Goal: Task Accomplishment & Management: Manage account settings

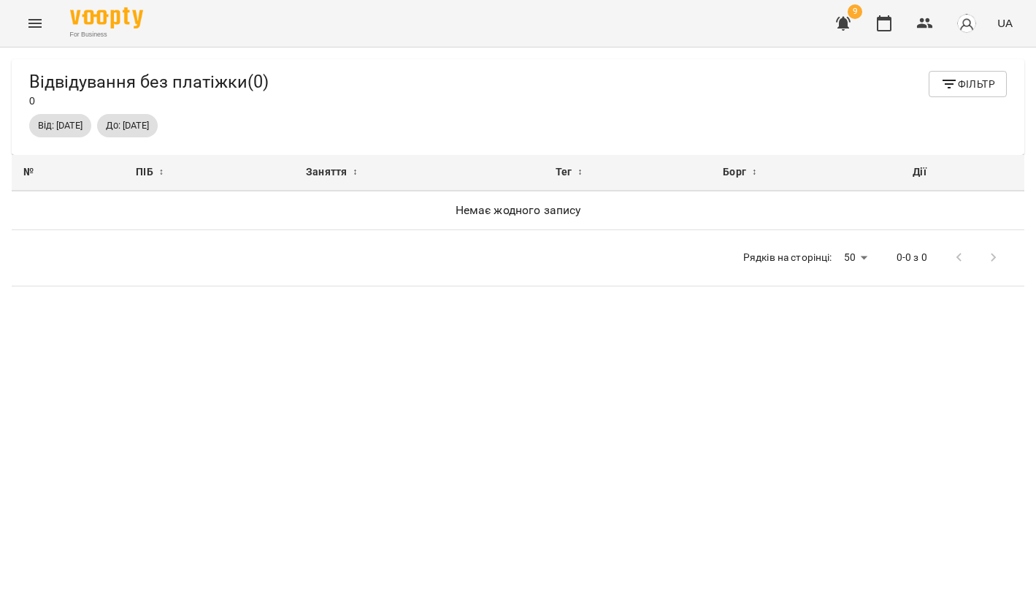
click at [29, 24] on icon "Menu" at bounding box center [35, 24] width 18 height 18
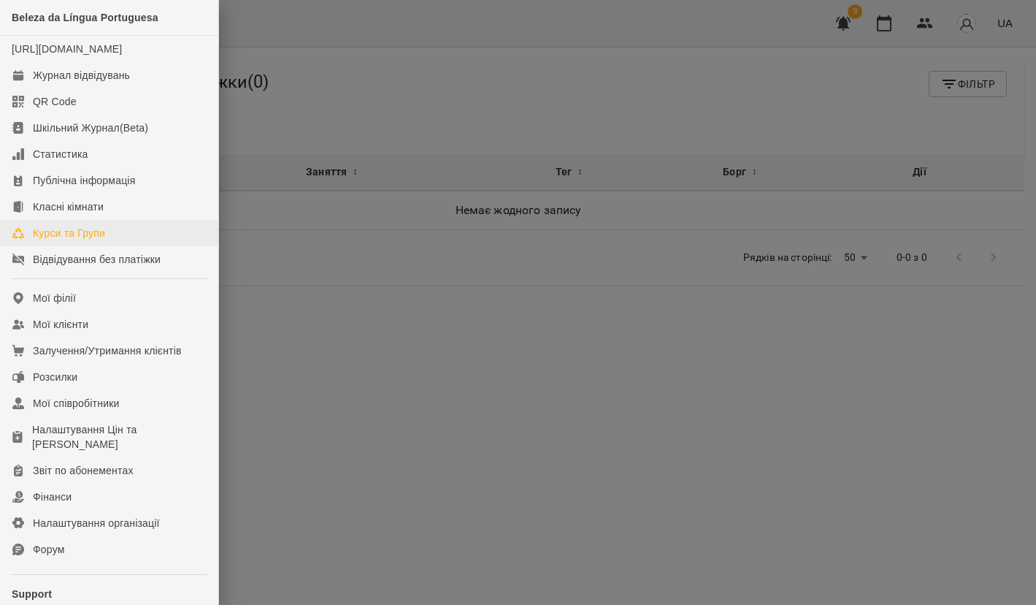
click at [104, 240] on div "Курси та Групи" at bounding box center [69, 233] width 72 height 15
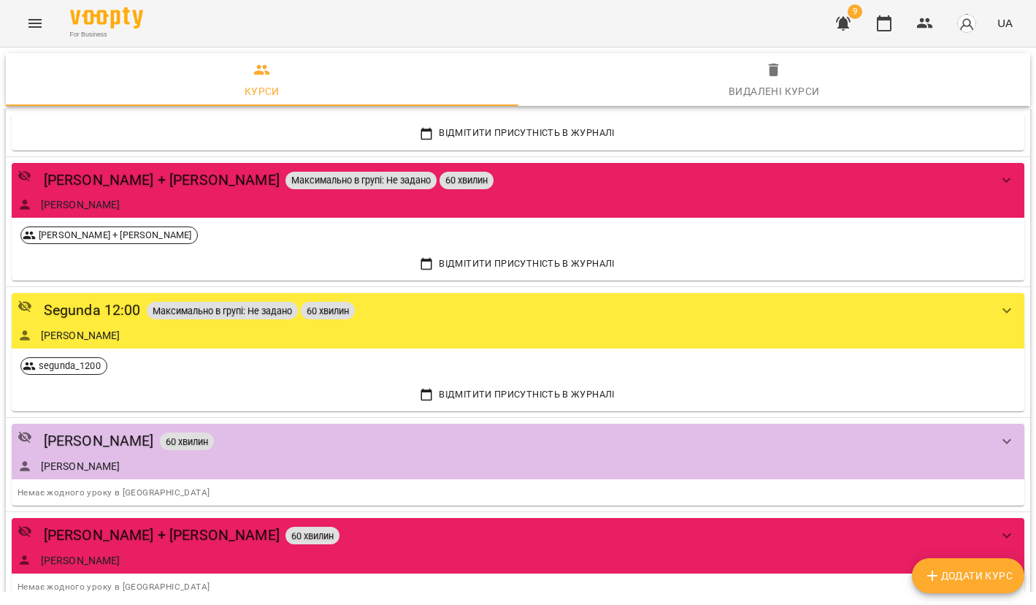
scroll to position [1842, 0]
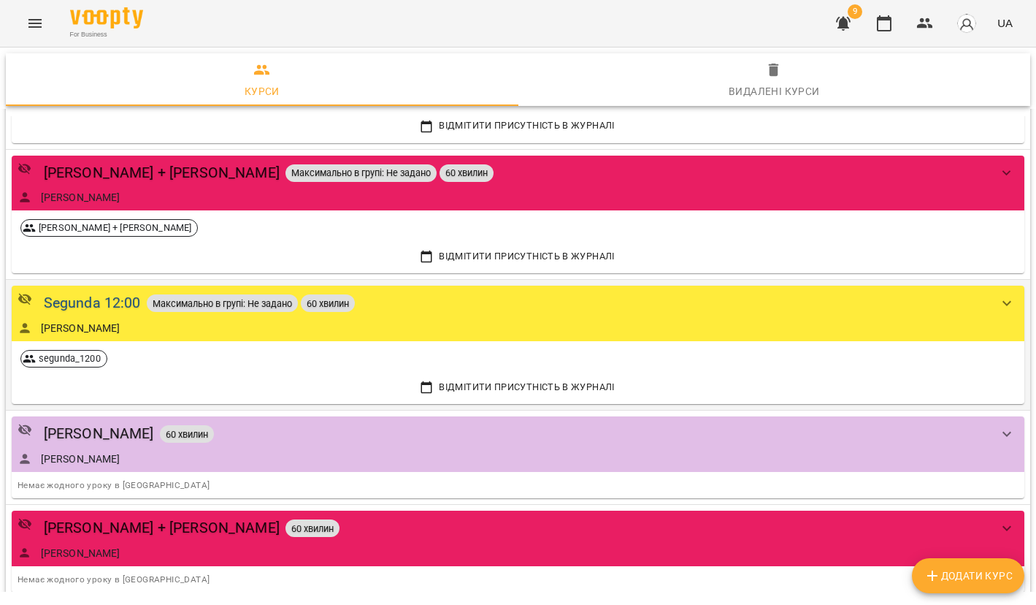
click at [126, 291] on div "Segunda 12:00" at bounding box center [92, 302] width 97 height 23
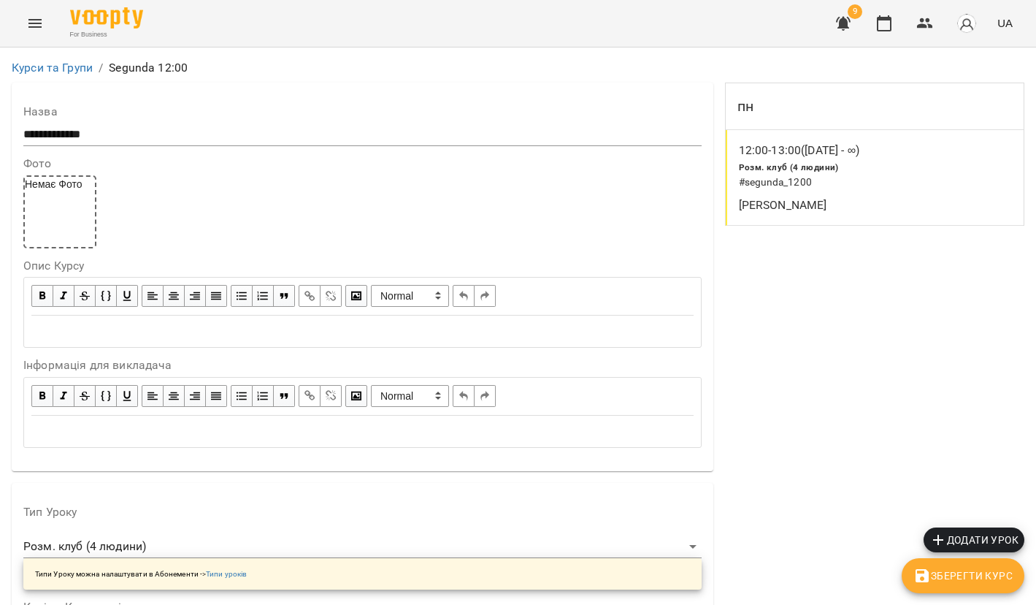
scroll to position [1201, 0]
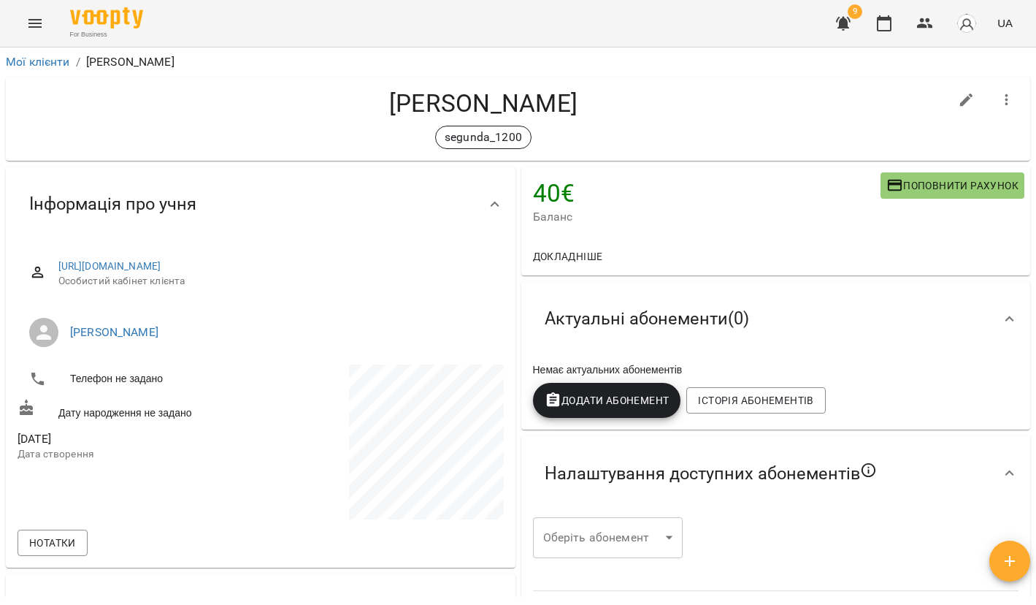
click at [601, 406] on span "Додати Абонемент" at bounding box center [607, 400] width 125 height 18
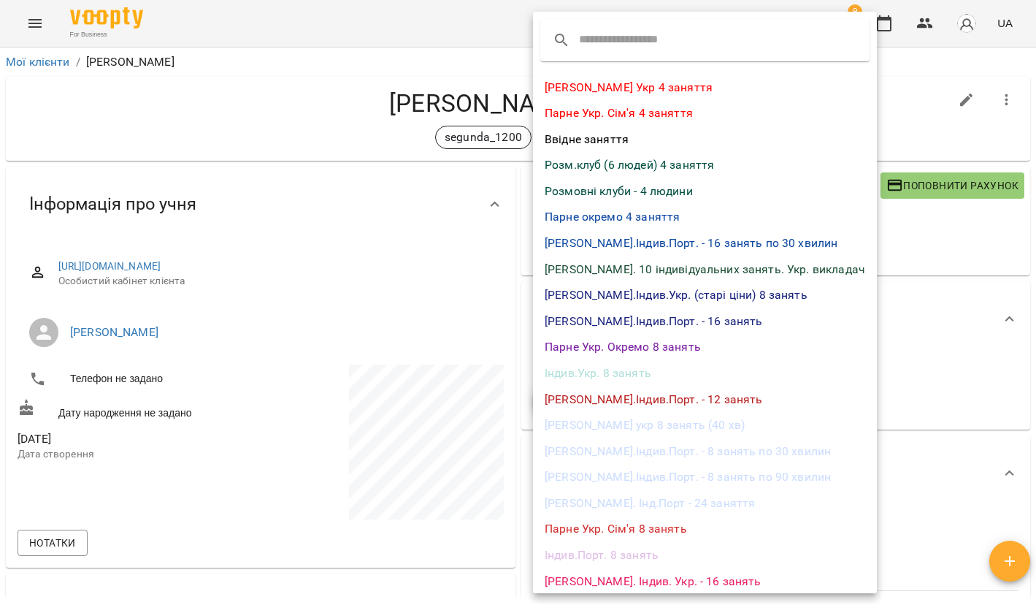
click at [653, 191] on li "Розмовні клуби - 4 людини" at bounding box center [705, 191] width 344 height 26
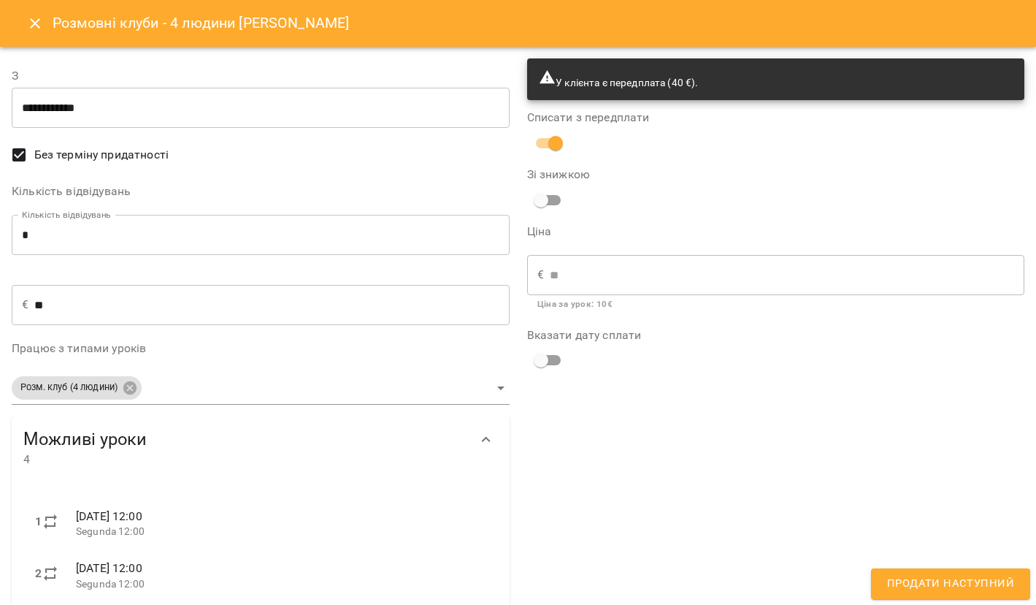
click at [943, 592] on span "Продати наступний" at bounding box center [950, 583] width 127 height 19
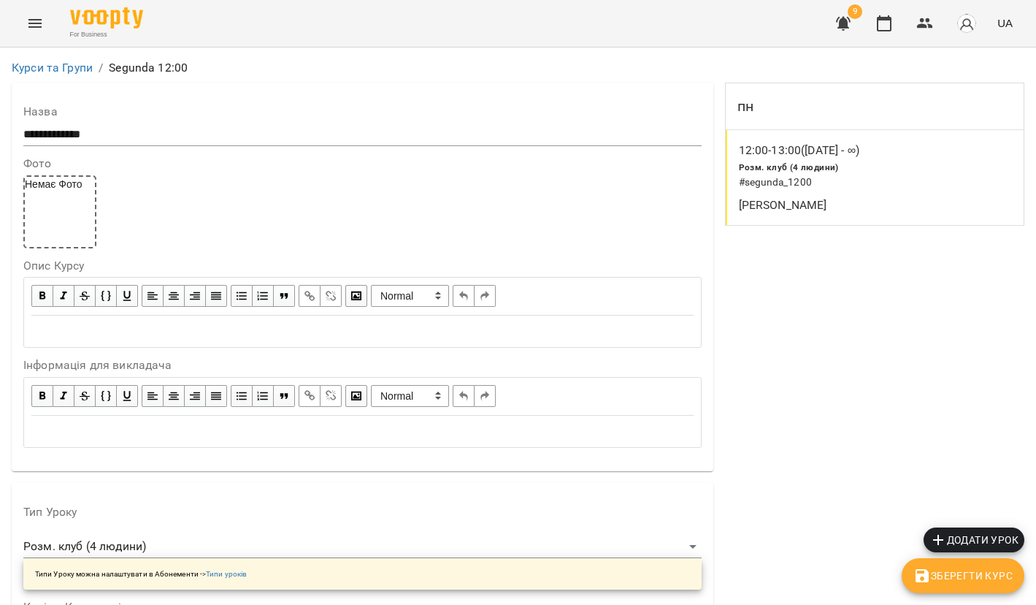
scroll to position [1201, 0]
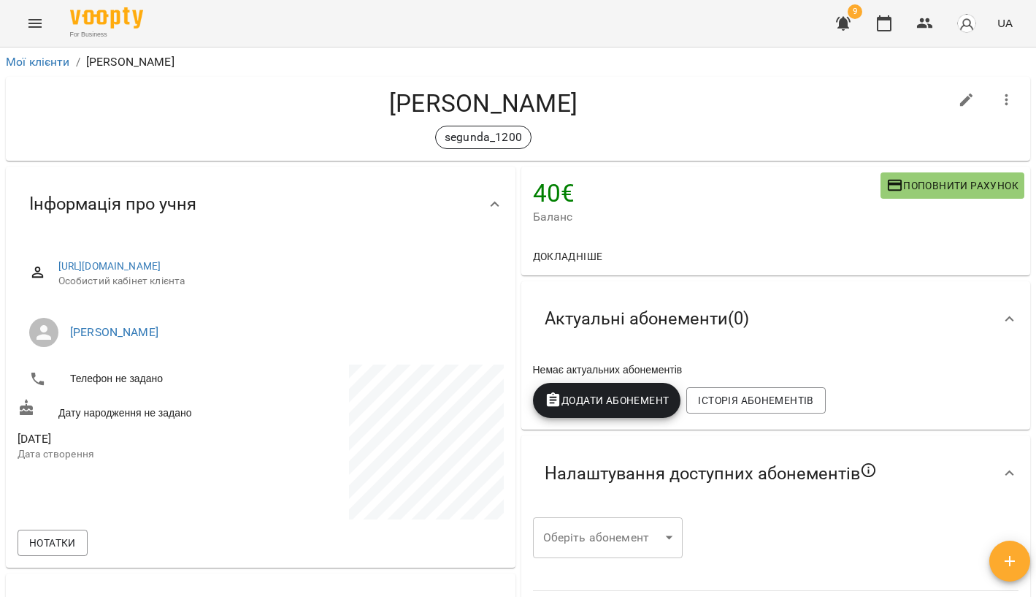
click at [635, 387] on button "Додати Абонемент" at bounding box center [607, 400] width 148 height 35
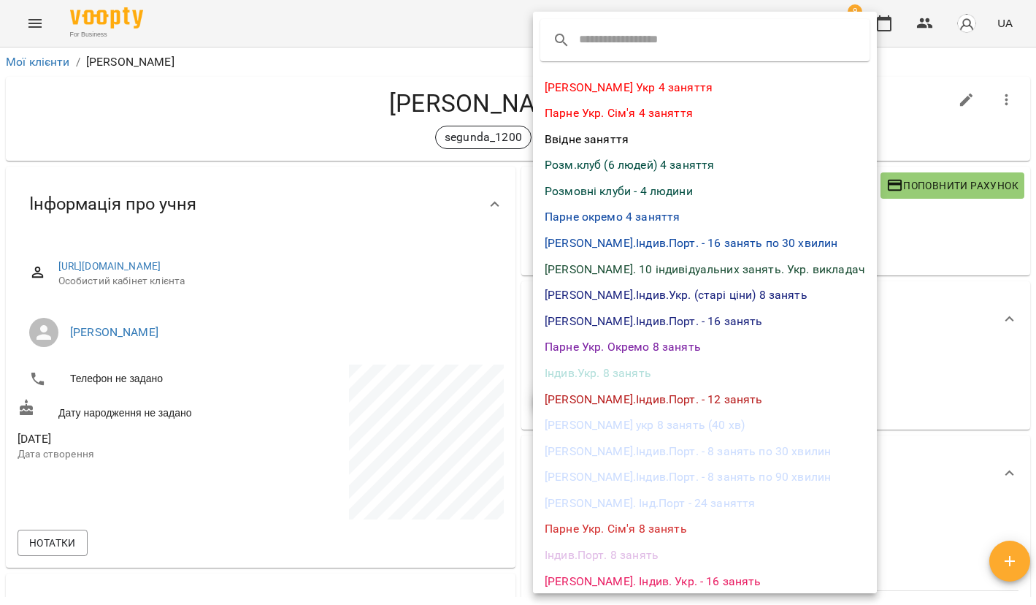
click at [654, 189] on li "Розмовні клуби - 4 людини" at bounding box center [705, 191] width 344 height 26
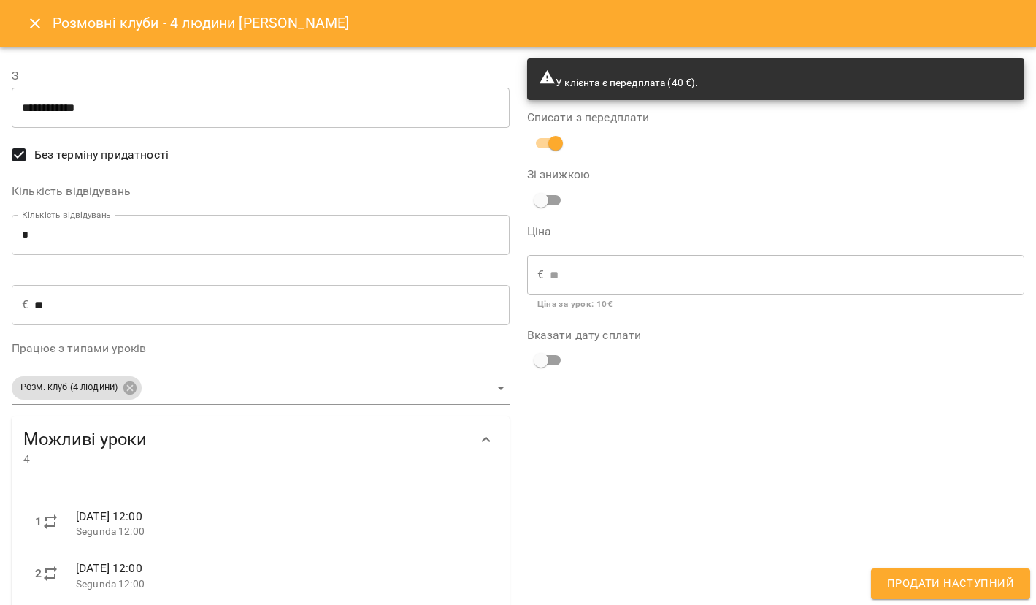
click at [930, 589] on span "Продати наступний" at bounding box center [950, 583] width 127 height 19
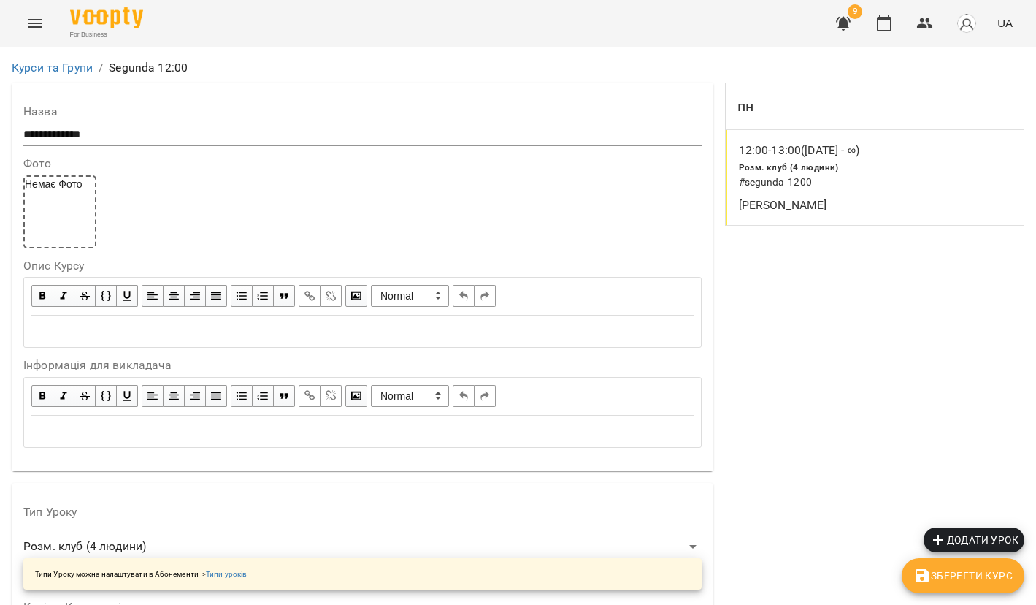
scroll to position [1201, 0]
click at [51, 71] on link "Курси та Групи" at bounding box center [52, 68] width 81 height 14
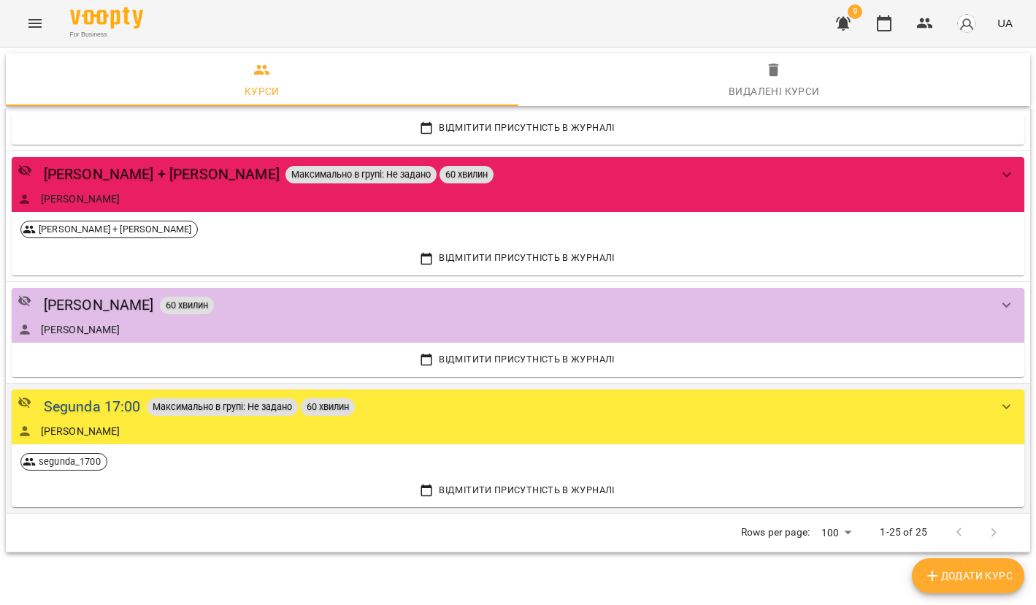
scroll to position [2485, 0]
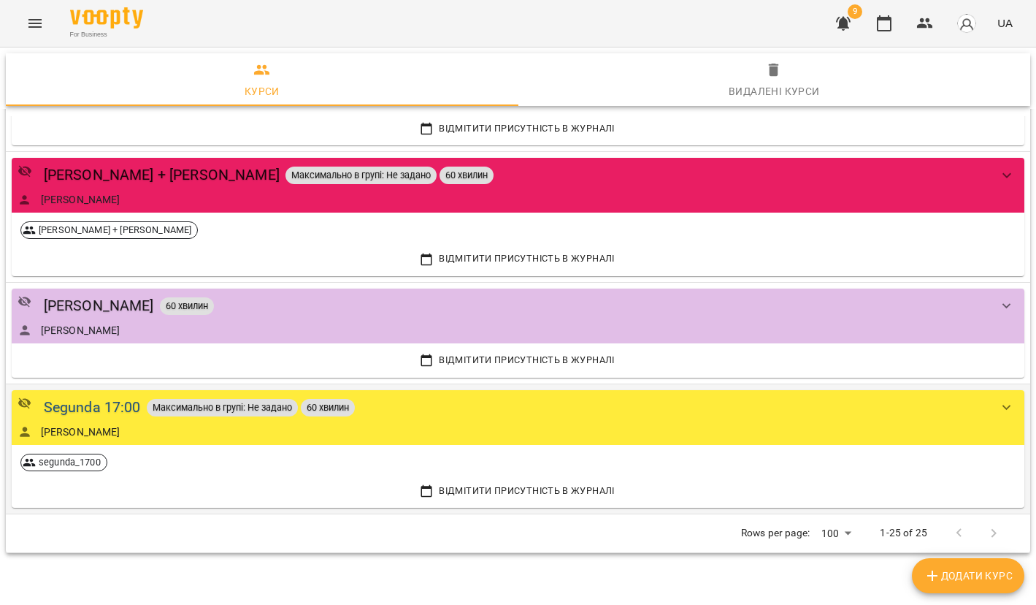
click at [115, 396] on div "Segunda 17:00" at bounding box center [92, 407] width 97 height 23
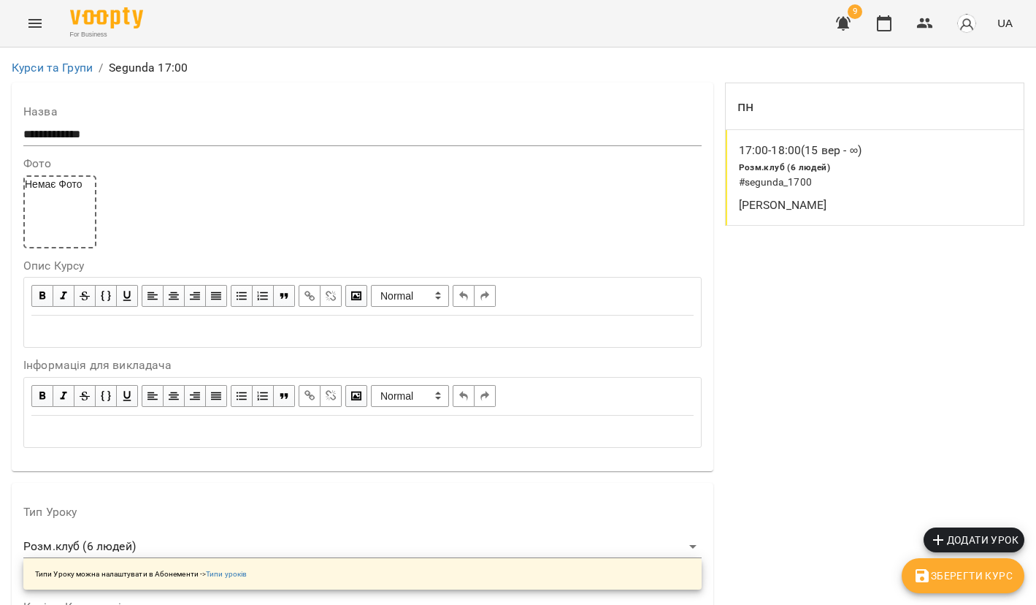
scroll to position [1258, 0]
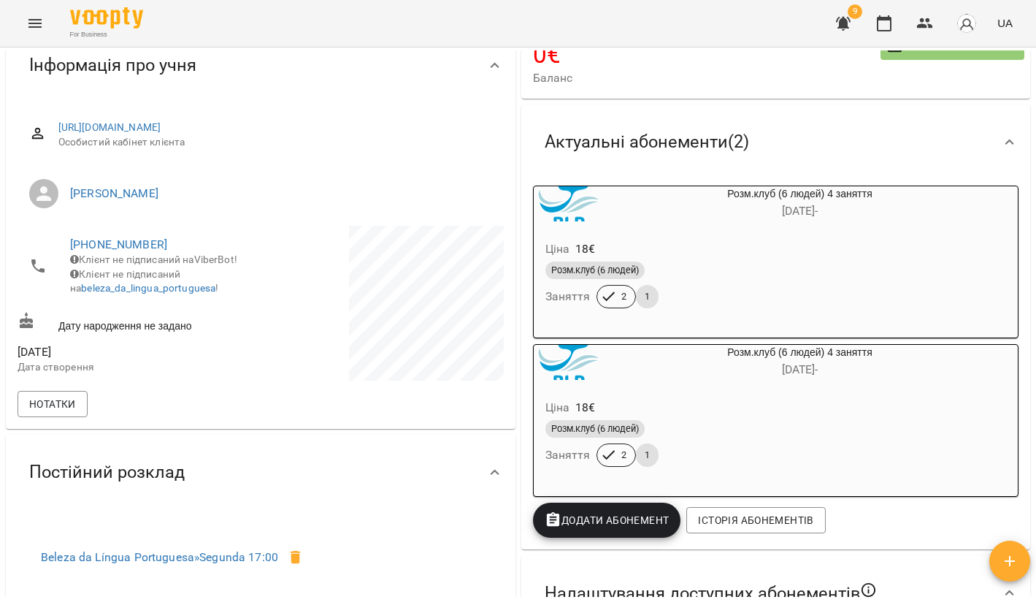
scroll to position [141, 0]
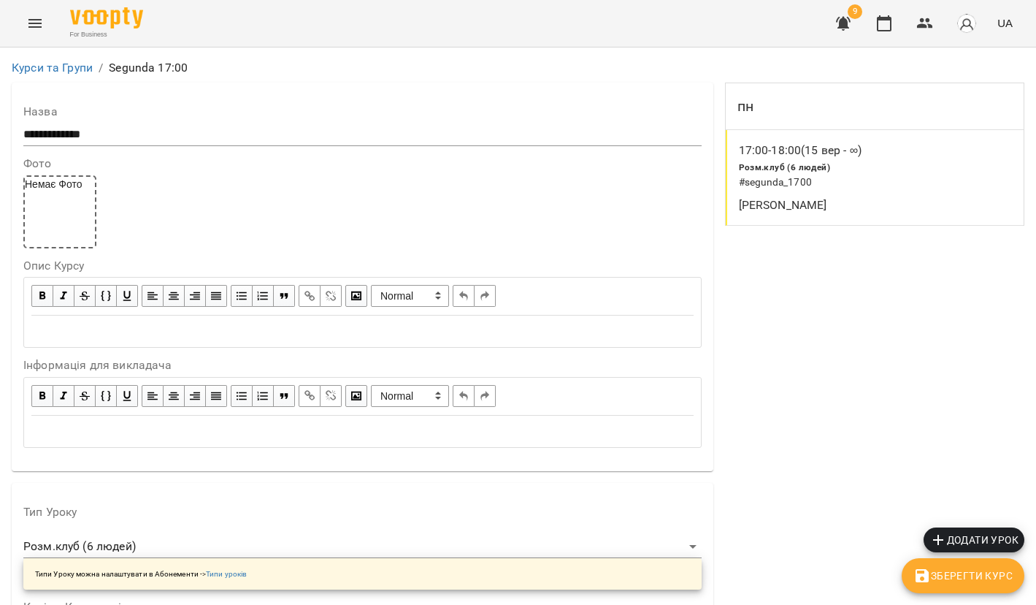
scroll to position [1258, 0]
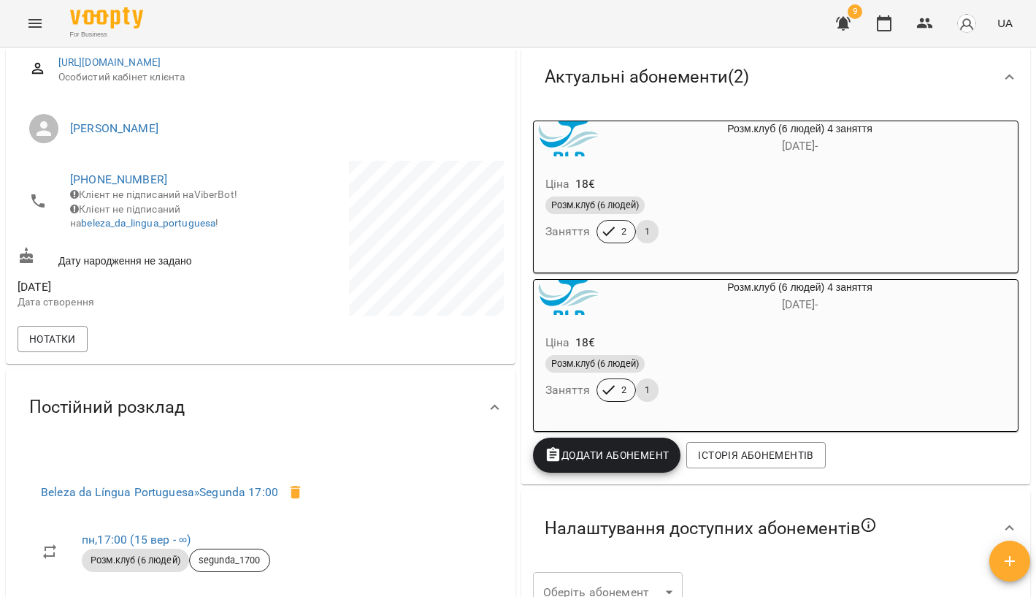
scroll to position [18, 0]
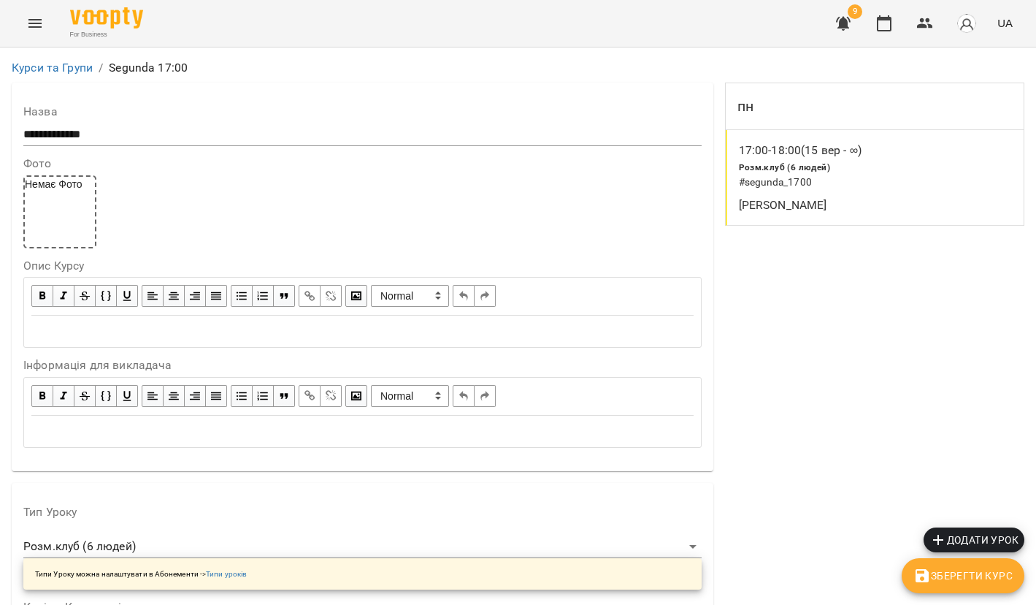
scroll to position [1258, 0]
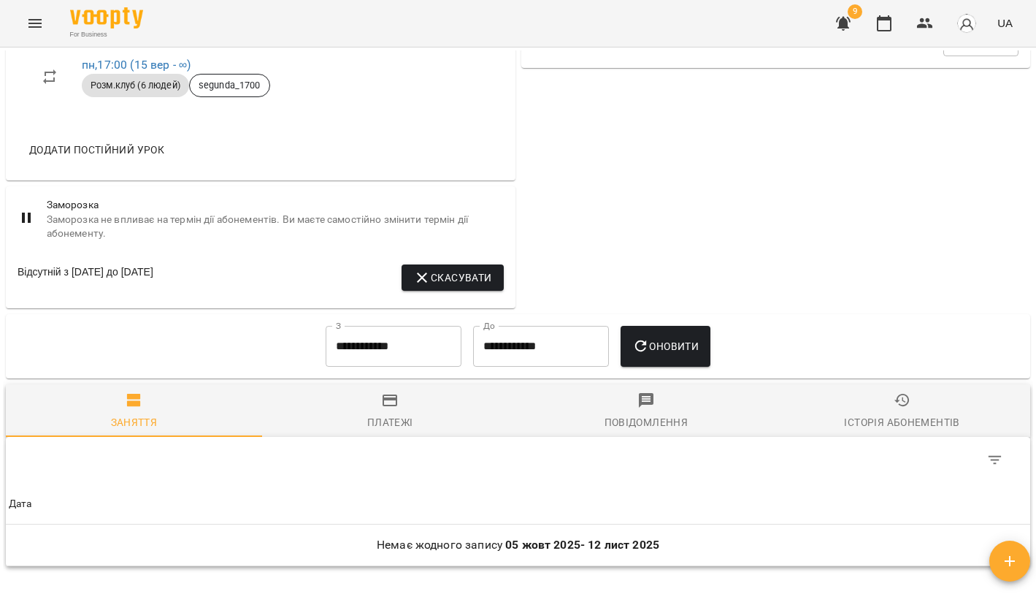
scroll to position [675, 0]
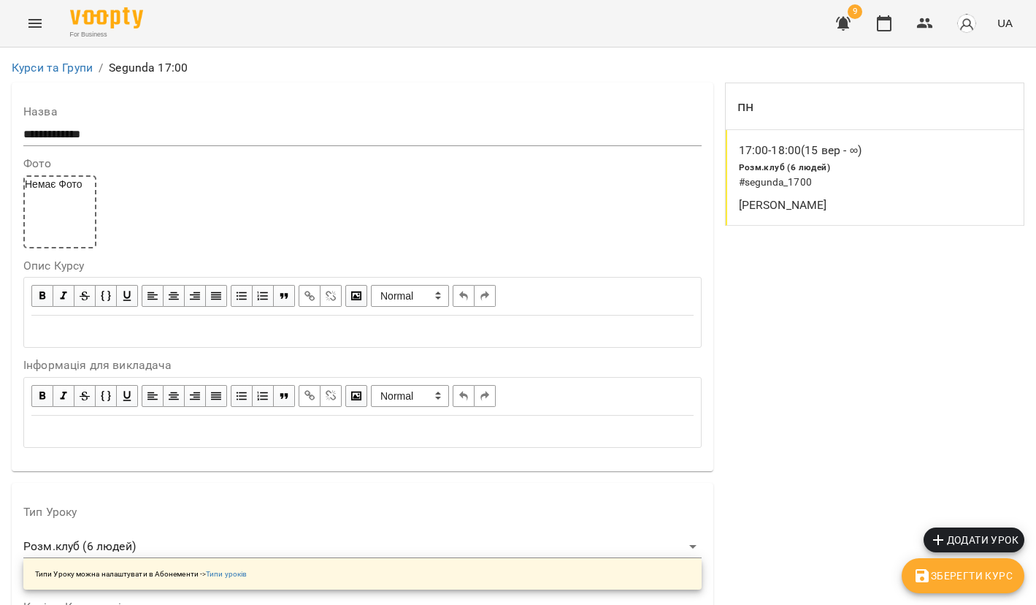
scroll to position [1258, 0]
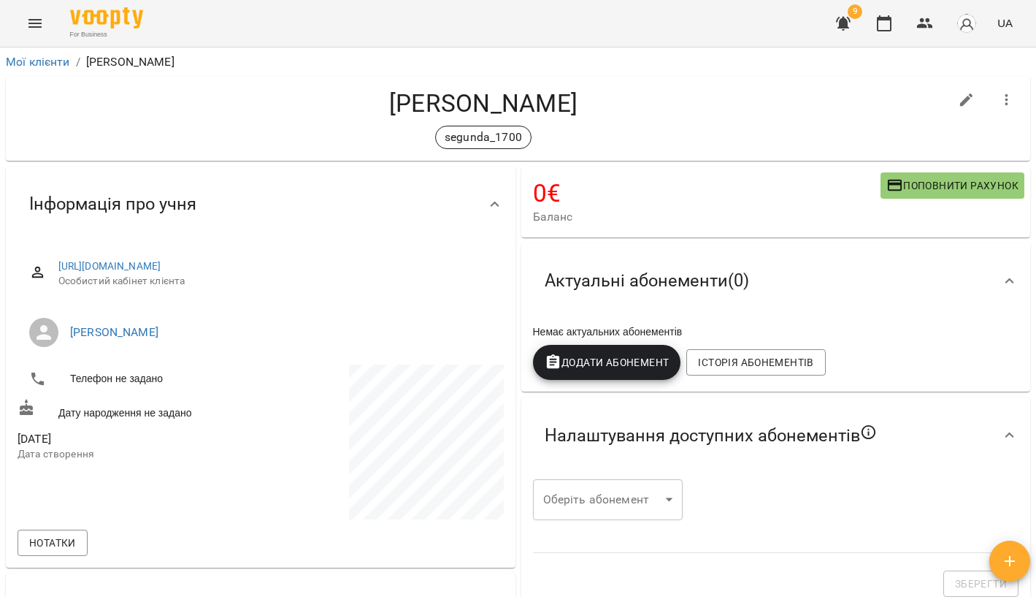
click at [601, 354] on span "Додати Абонемент" at bounding box center [607, 363] width 125 height 18
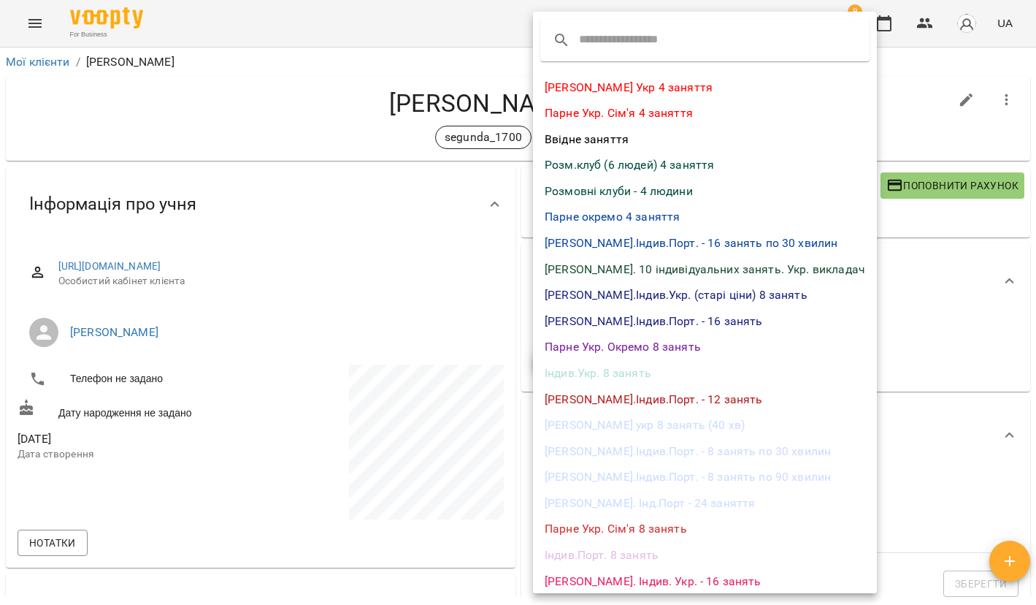
click at [619, 167] on li "Розм.клуб (6 людей) 4 заняття" at bounding box center [705, 165] width 344 height 26
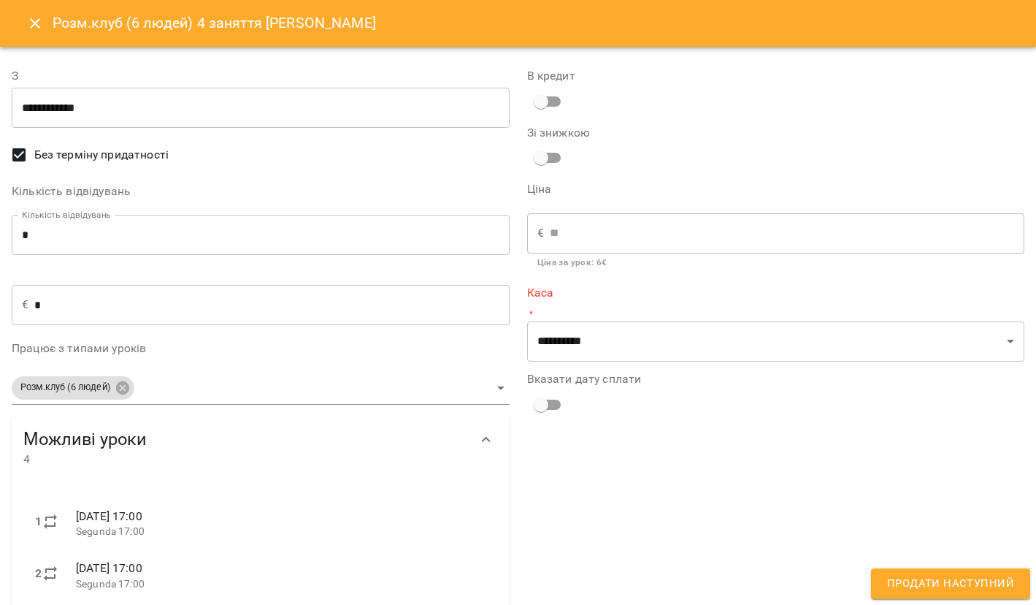
click at [66, 219] on input "*" at bounding box center [261, 235] width 498 height 41
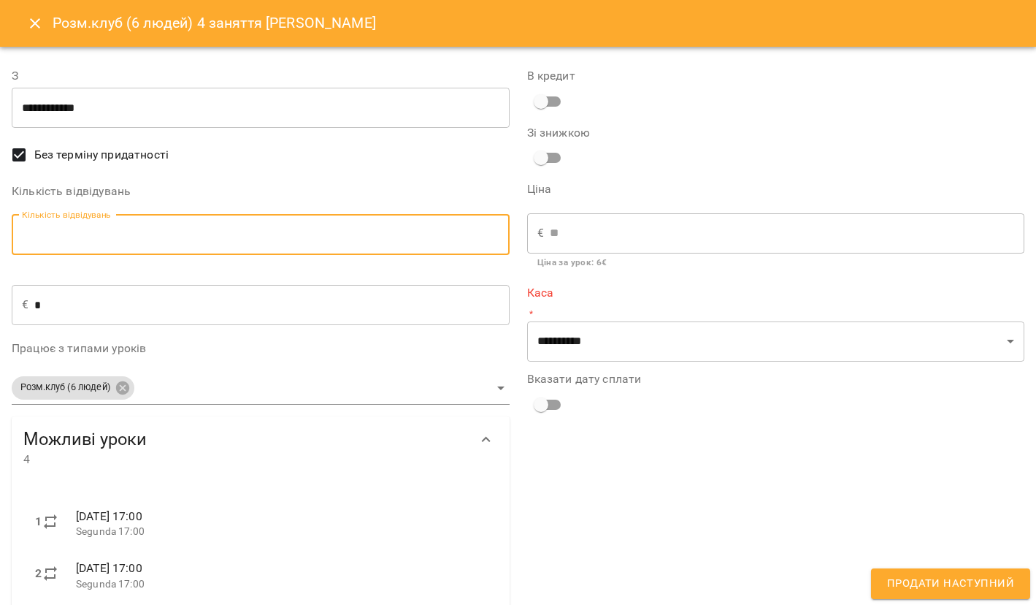
type input "*"
click at [107, 121] on input "**********" at bounding box center [261, 108] width 498 height 41
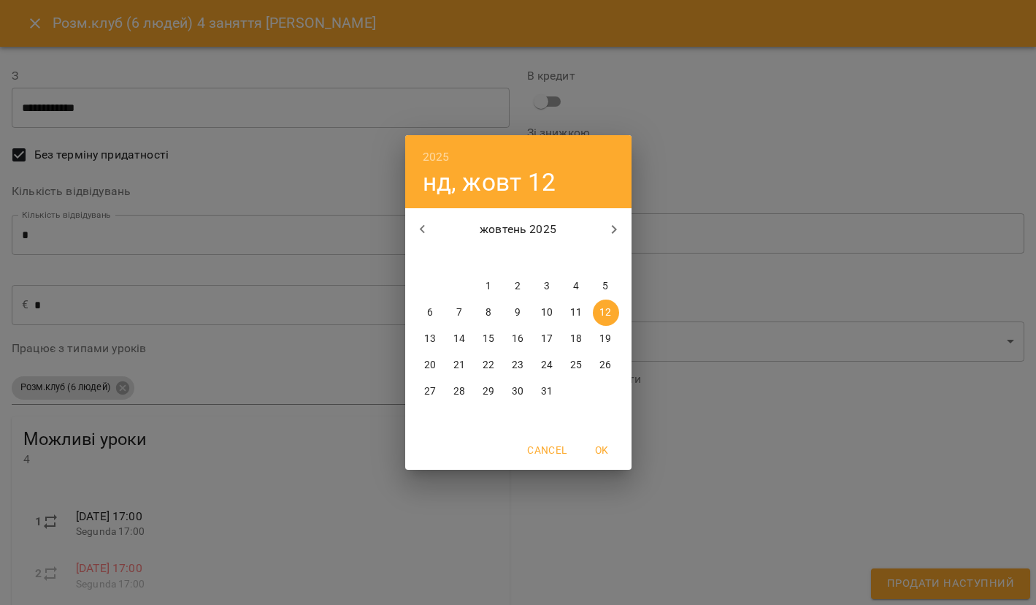
click at [549, 382] on button "31" at bounding box center [548, 391] width 26 height 26
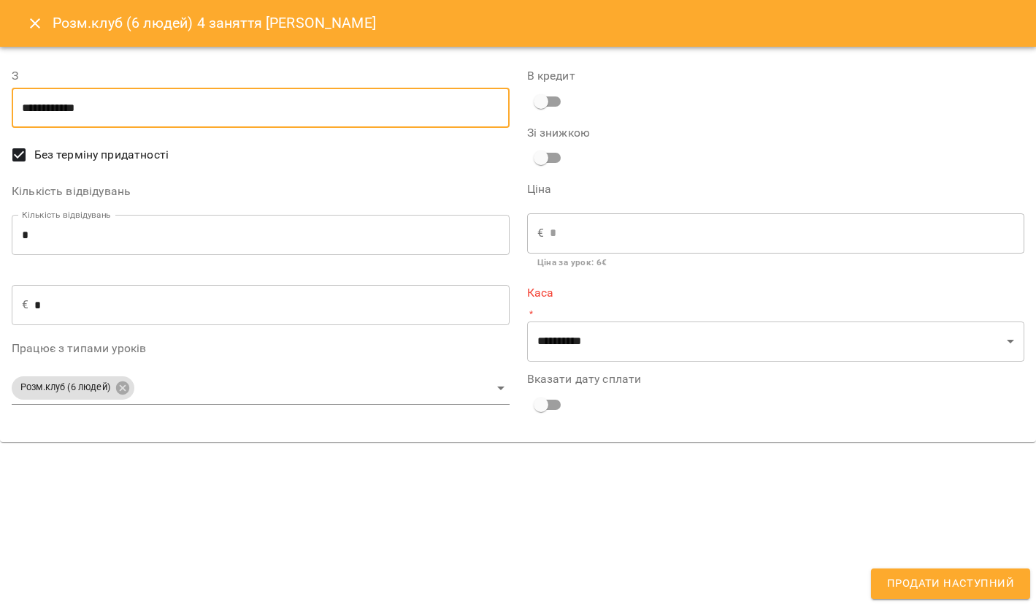
type input "**********"
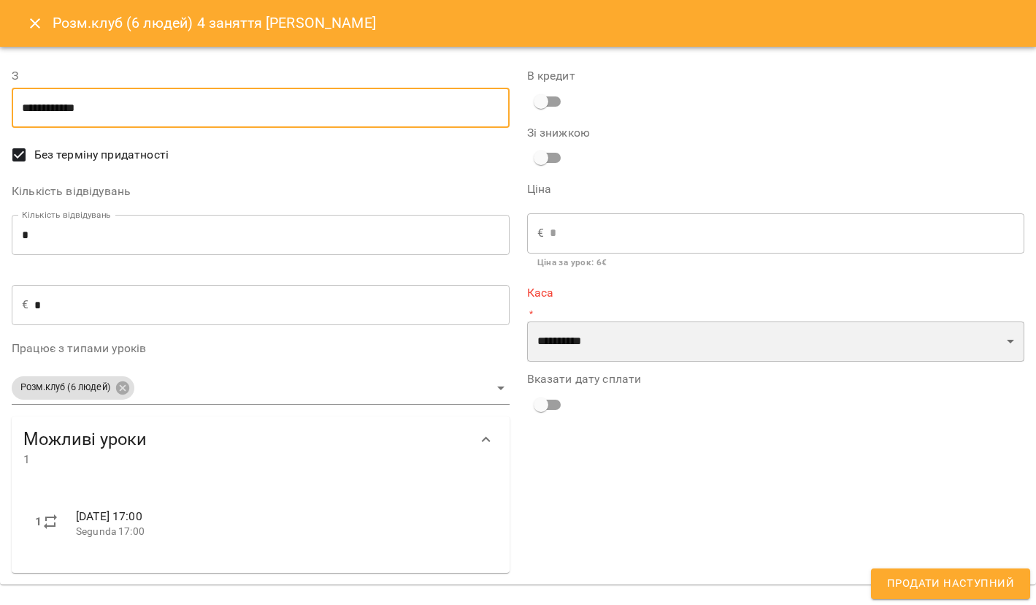
click at [618, 344] on select "**********" at bounding box center [776, 341] width 498 height 41
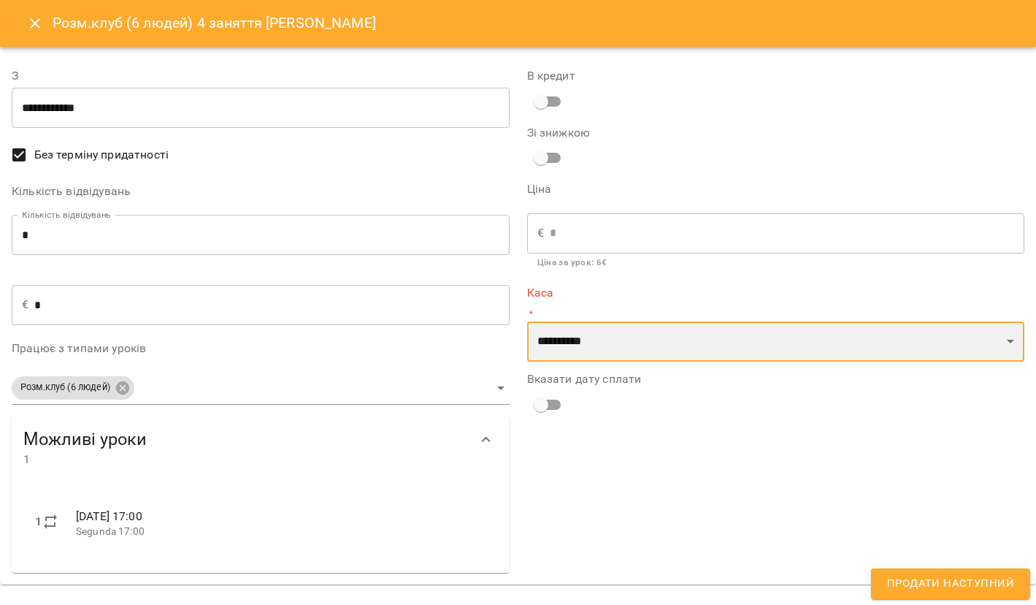
select select "**********"
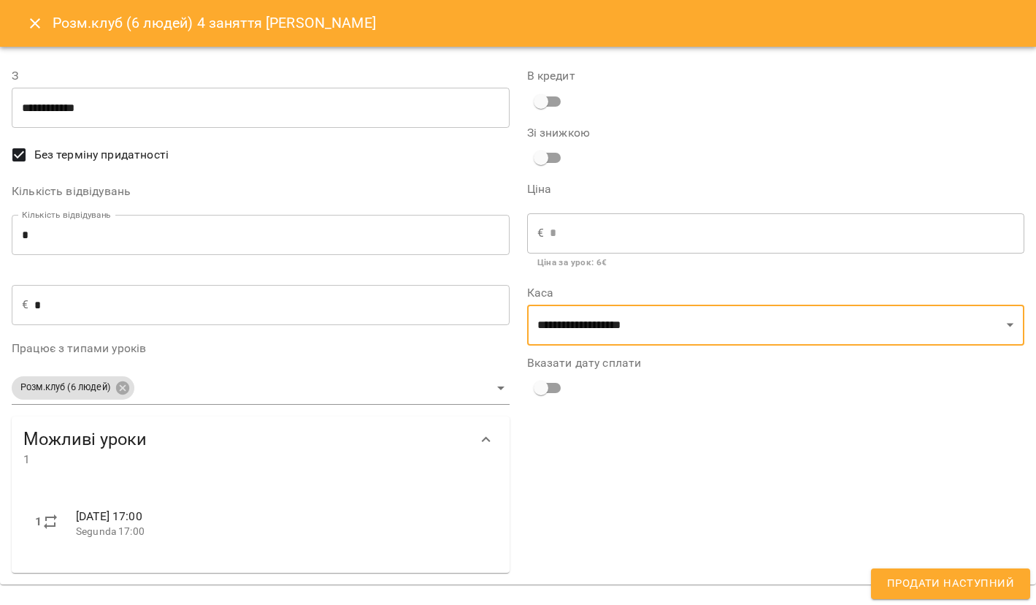
click at [906, 573] on button "Продати наступний" at bounding box center [950, 583] width 159 height 31
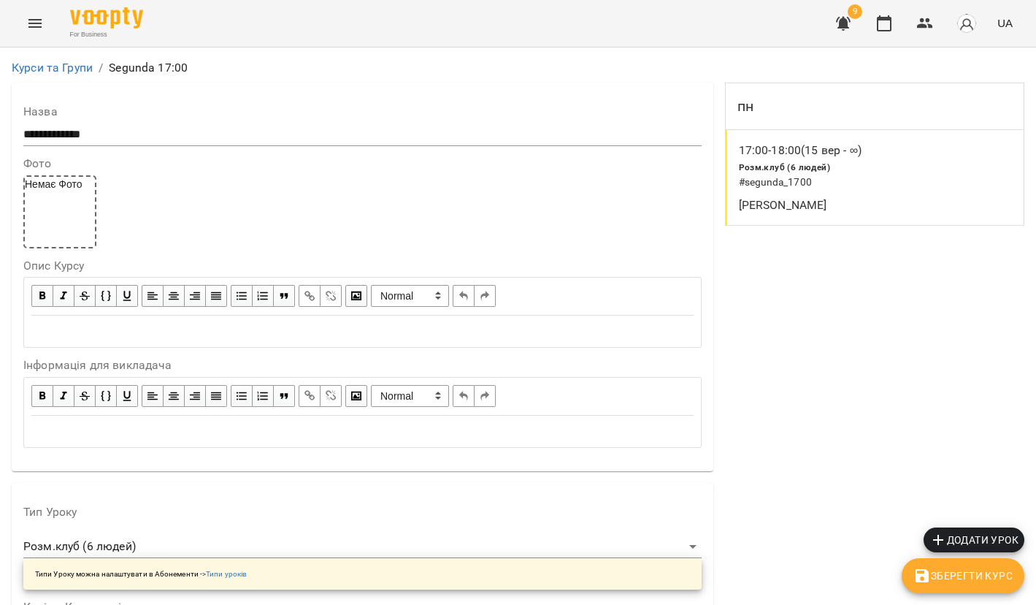
scroll to position [1258, 0]
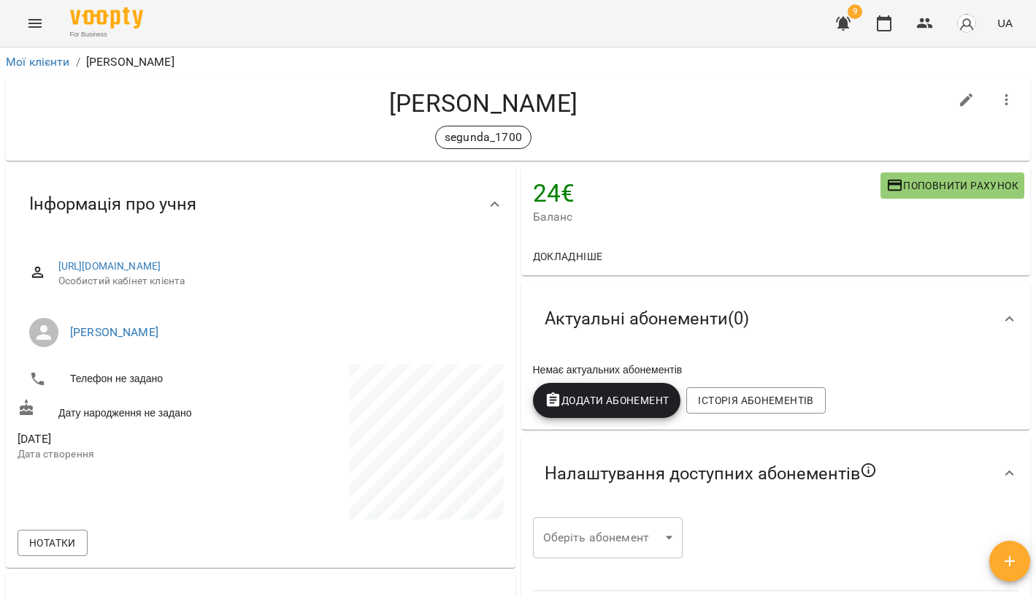
click at [608, 400] on span "Додати Абонемент" at bounding box center [607, 400] width 125 height 18
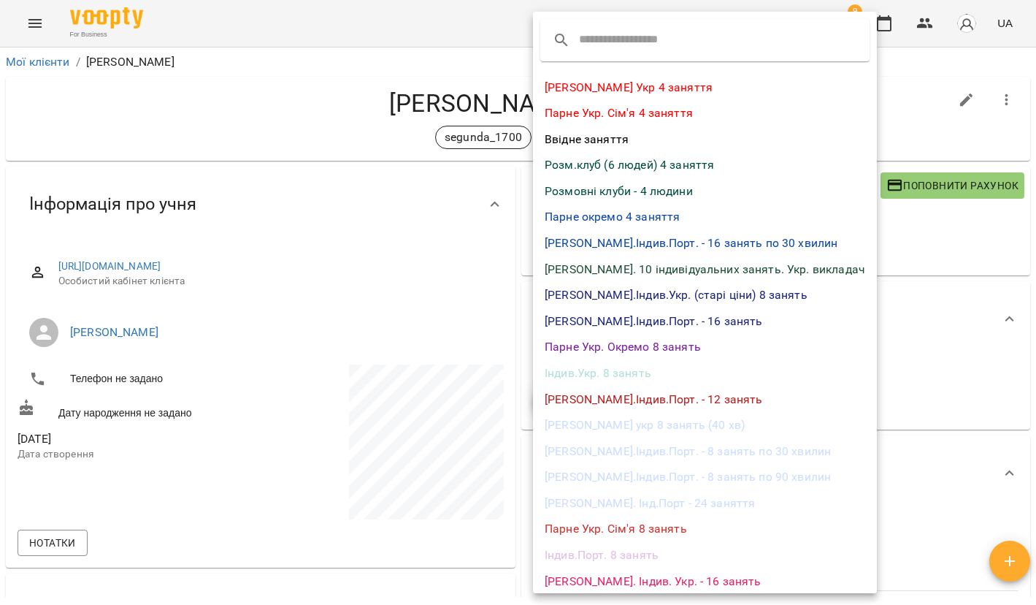
click at [654, 169] on li "Розм.клуб (6 людей) 4 заняття" at bounding box center [705, 165] width 344 height 26
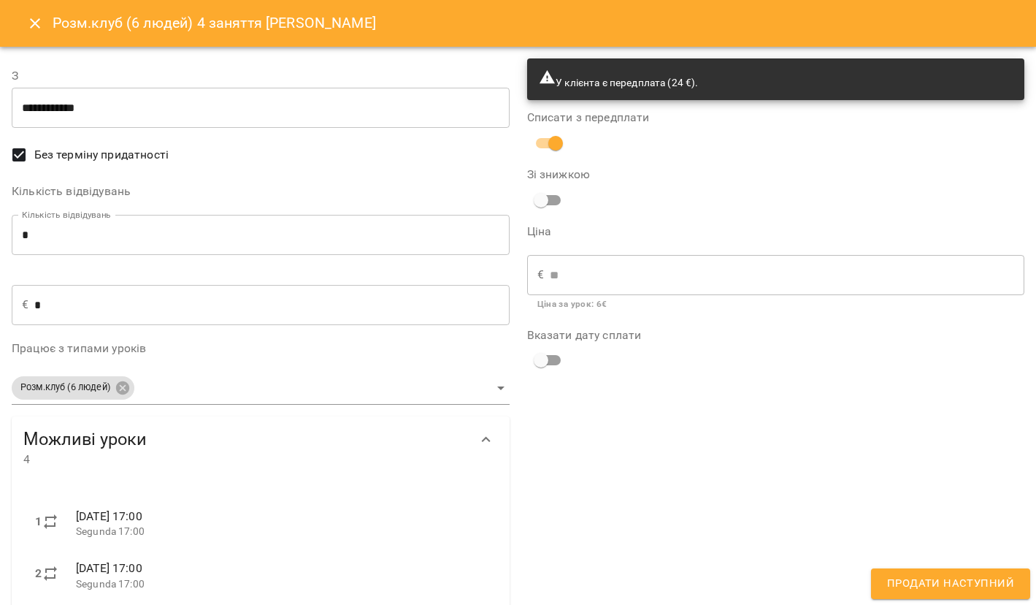
click at [914, 579] on span "Продати наступний" at bounding box center [950, 583] width 127 height 19
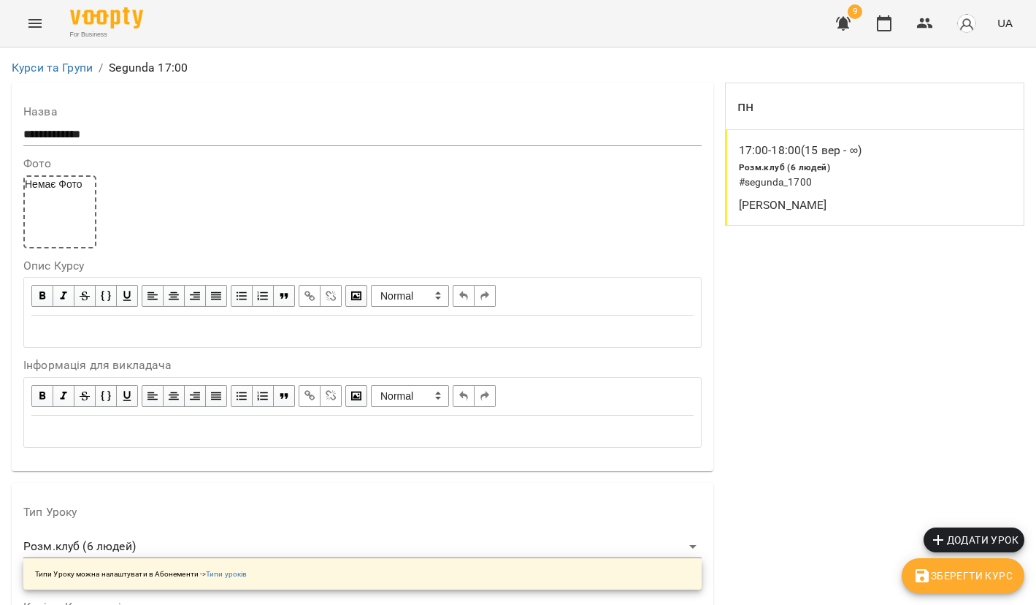
scroll to position [1258, 0]
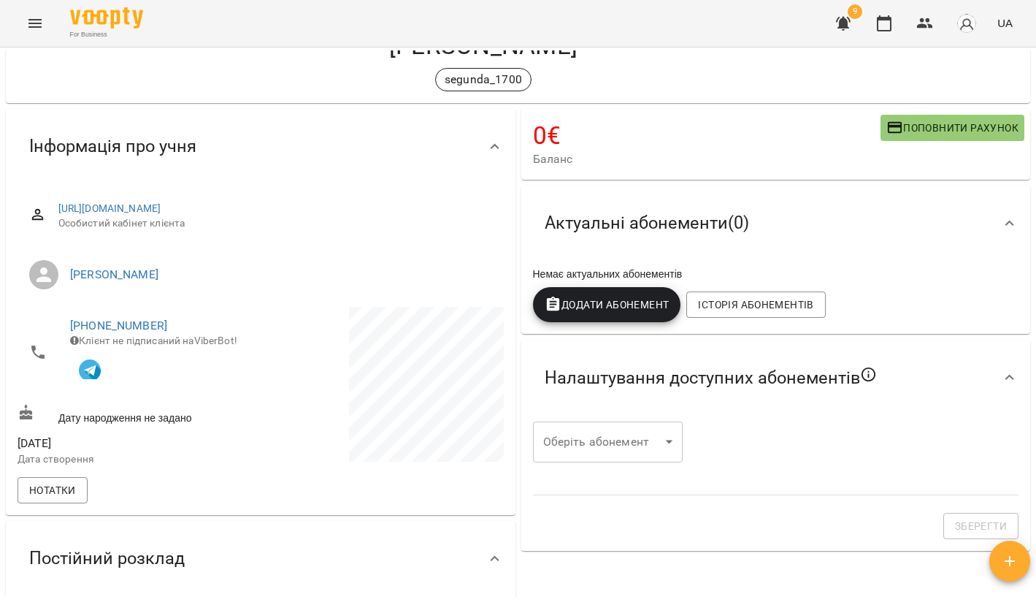
scroll to position [47, 0]
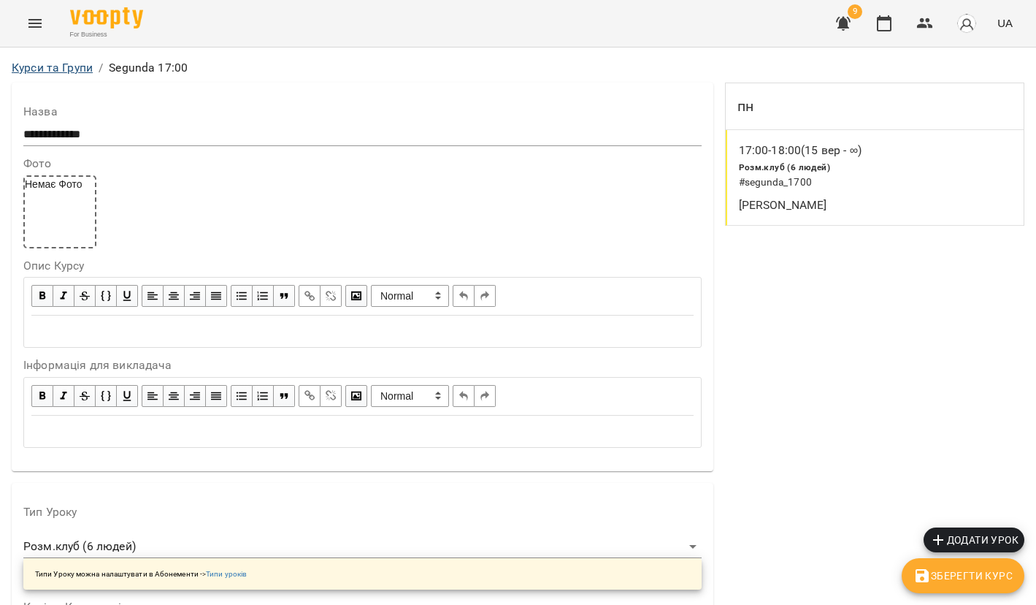
click at [57, 67] on link "Курси та Групи" at bounding box center [52, 68] width 81 height 14
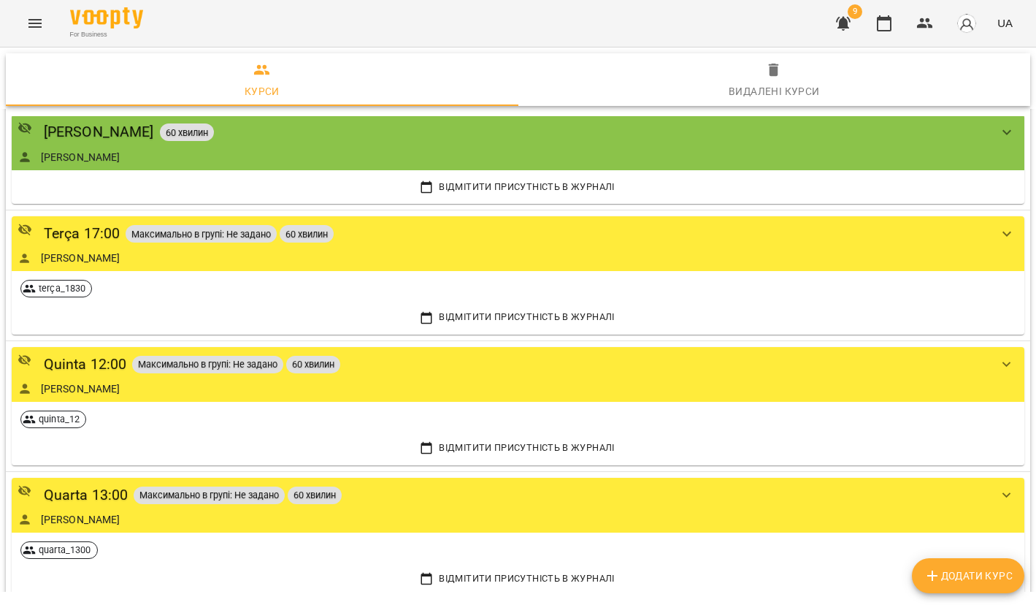
scroll to position [463, 0]
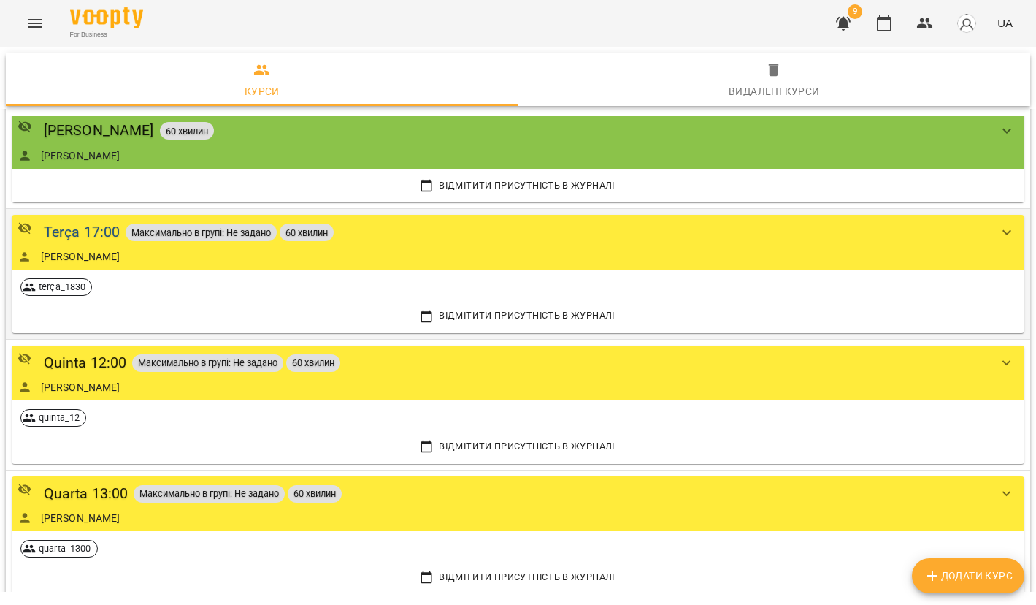
click at [101, 223] on div "Terça 17:00" at bounding box center [82, 232] width 77 height 23
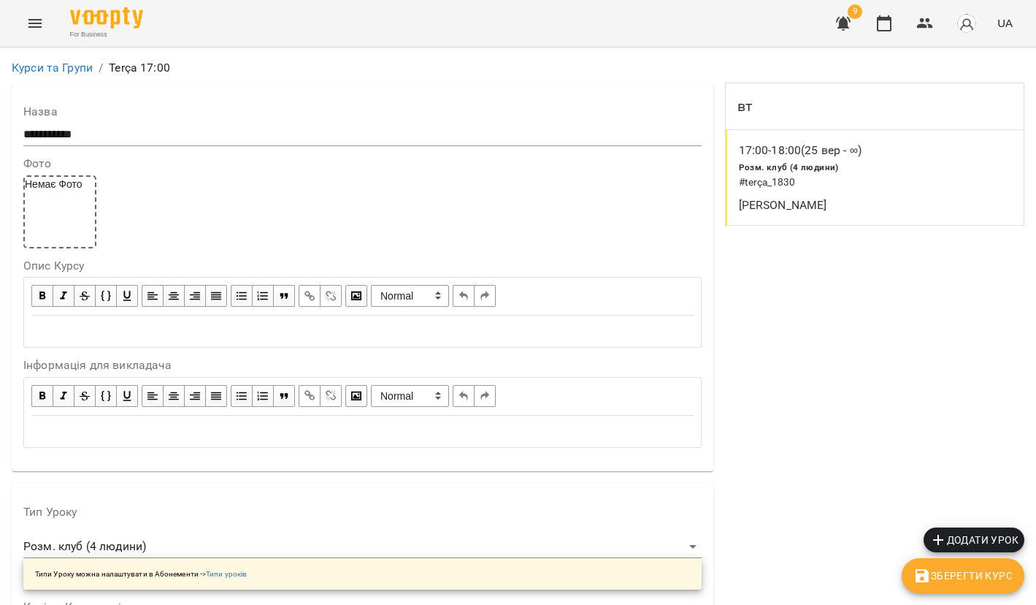
scroll to position [1179, 0]
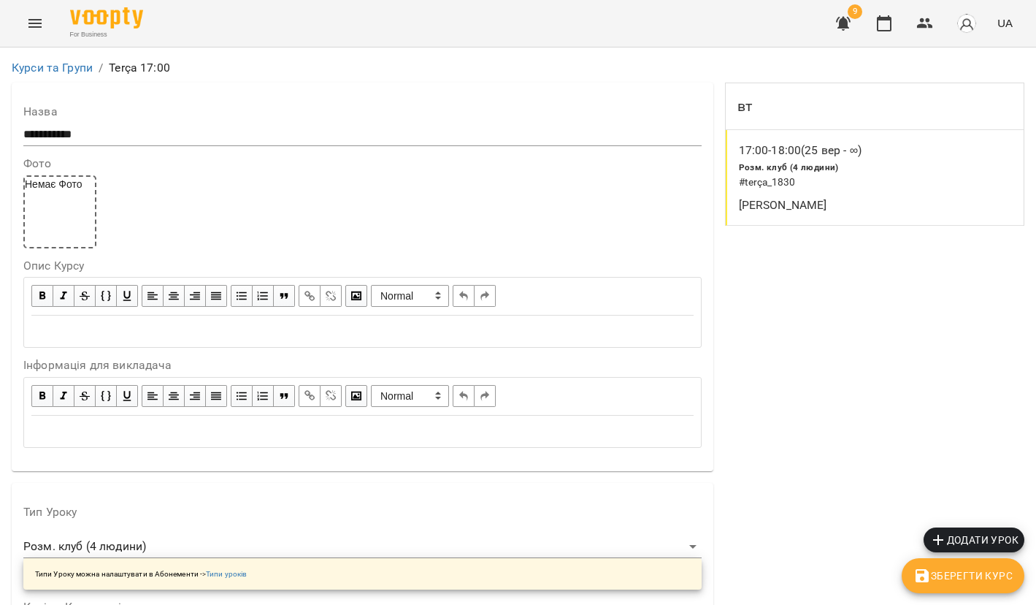
scroll to position [1201, 0]
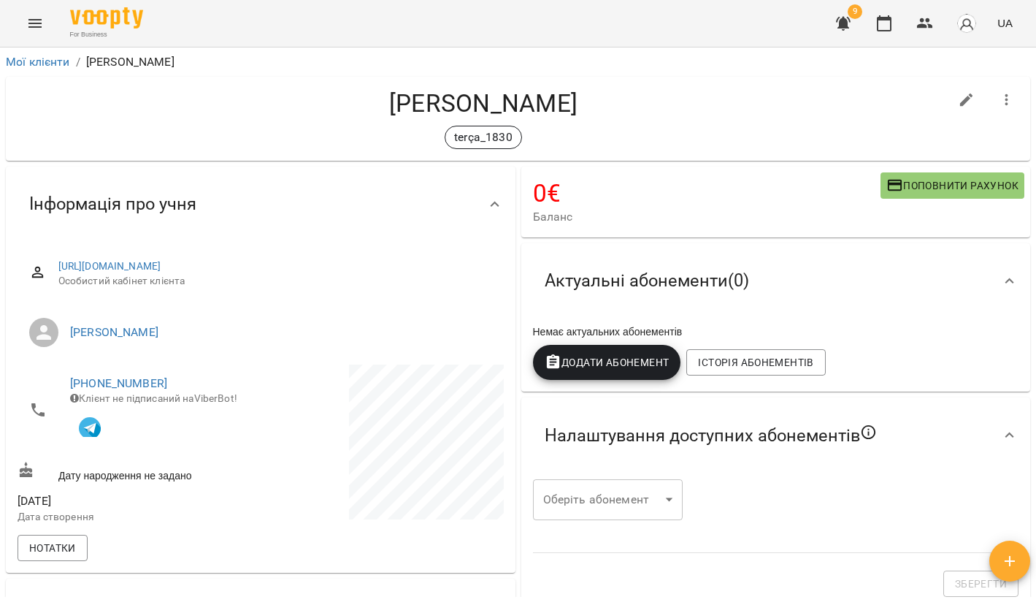
click at [954, 200] on div "0 € Баланс Поповнити рахунок" at bounding box center [776, 202] width 510 height 71
click at [930, 175] on button "Поповнити рахунок" at bounding box center [953, 185] width 144 height 26
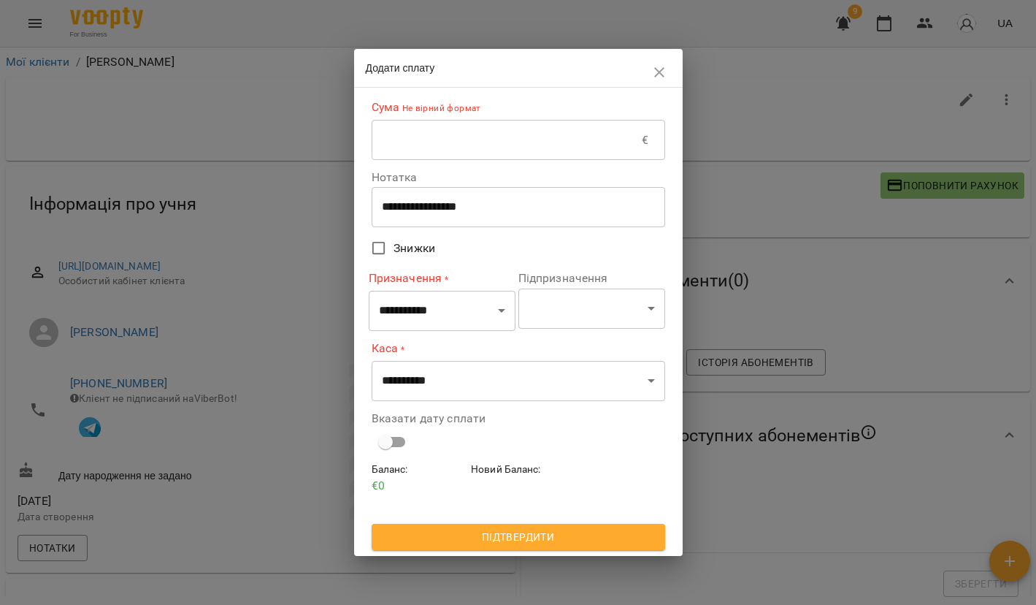
click at [519, 153] on input "text" at bounding box center [507, 140] width 271 height 41
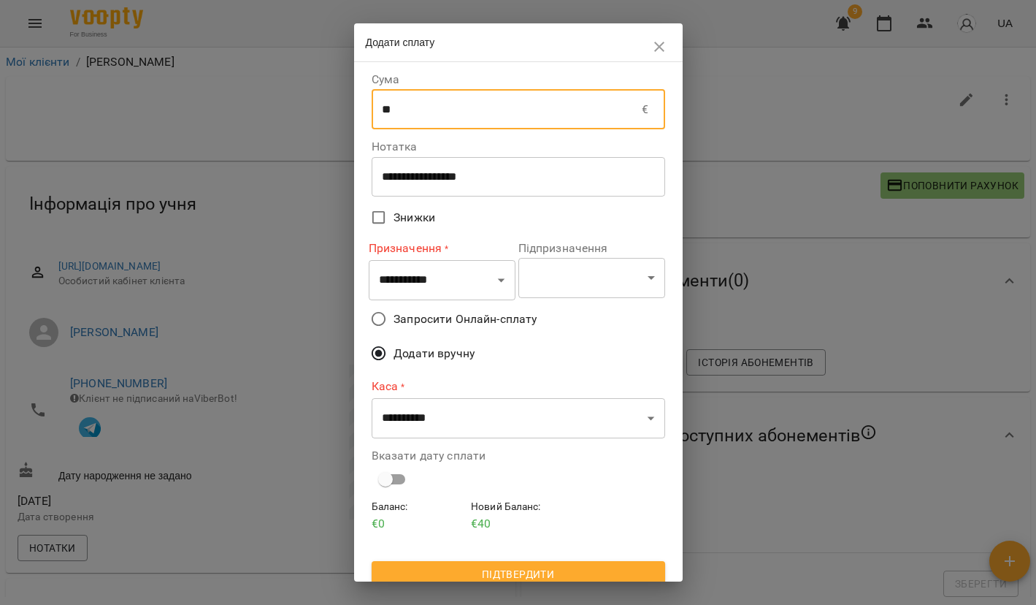
type input "**"
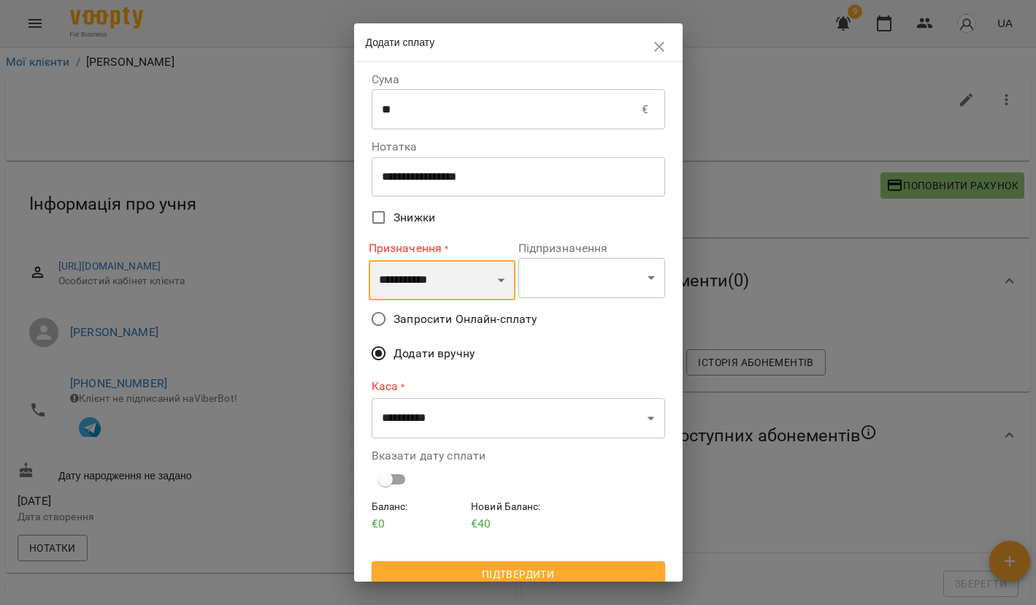
select select "*********"
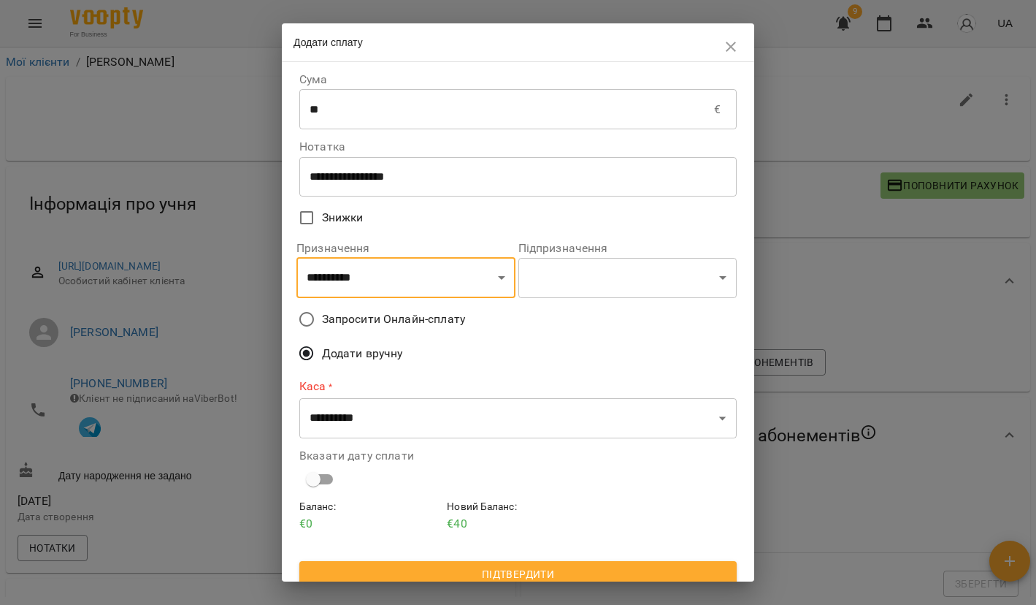
click at [337, 319] on span "Запросити Онлайн-сплату" at bounding box center [393, 319] width 143 height 18
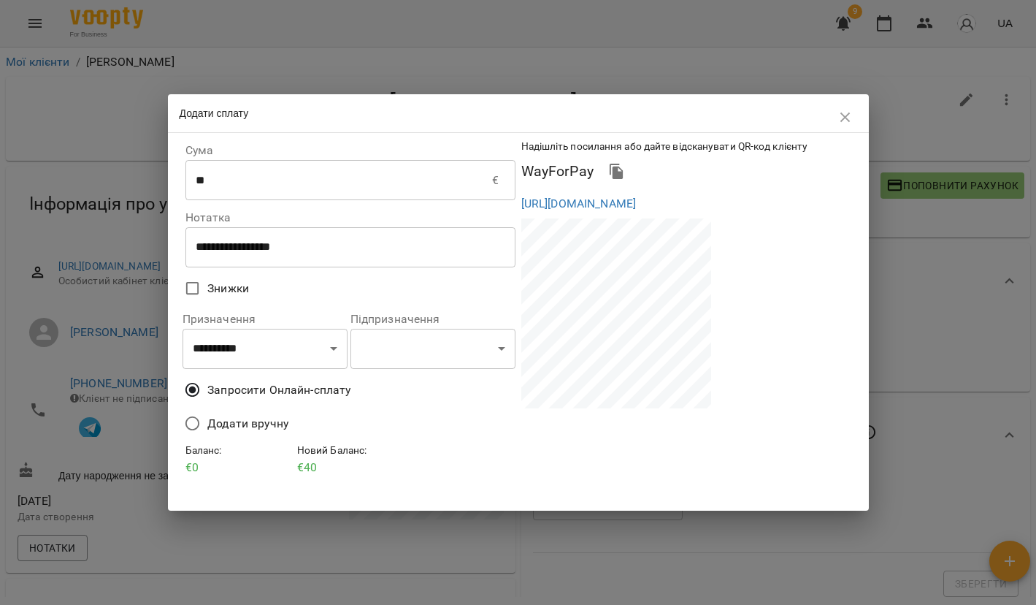
drag, startPoint x: 519, startPoint y: 200, endPoint x: 600, endPoint y: 244, distance: 92.2
click at [600, 215] on div "https://eu.voopty.com/wayForPay/65ae3da72a3fbb3088eca31a?amount=40&clientId=65b…" at bounding box center [687, 203] width 336 height 23
copy link "https://eu.voopty.com/wayForPay/65ae3da72a3fbb3088eca31a?amount=40&clientId=65b…"
click at [847, 126] on icon "button" at bounding box center [846, 118] width 18 height 18
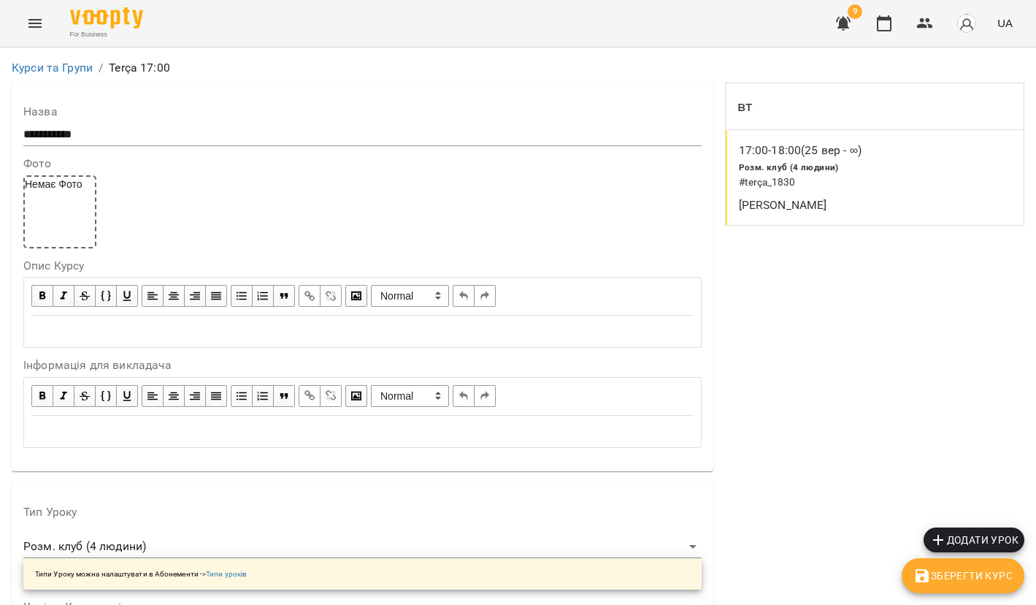
scroll to position [1201, 0]
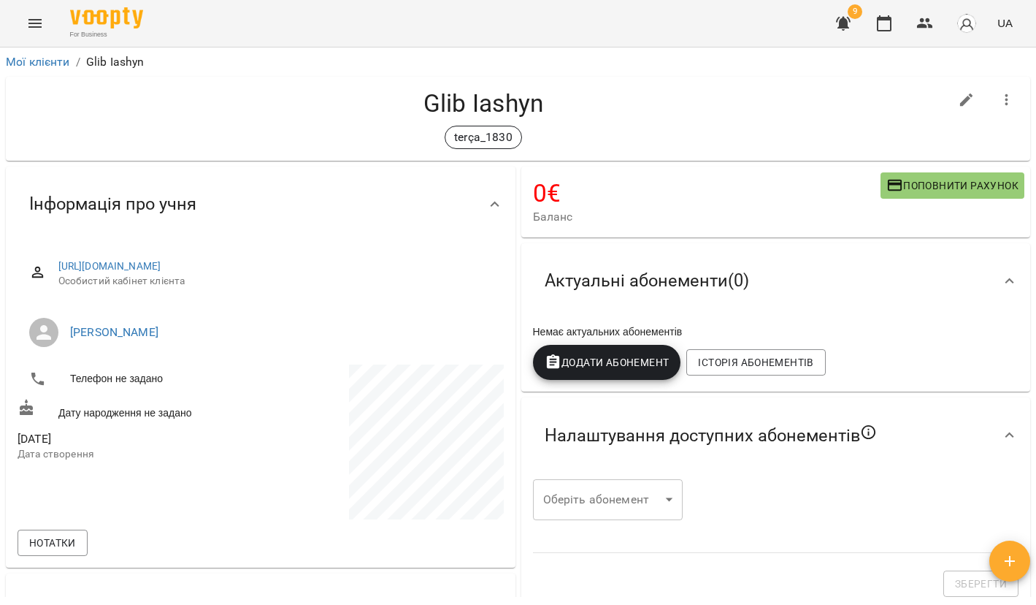
click at [958, 169] on div "0 € Баланс Поповнити рахунок" at bounding box center [776, 202] width 510 height 71
click at [958, 187] on span "Поповнити рахунок" at bounding box center [953, 186] width 132 height 18
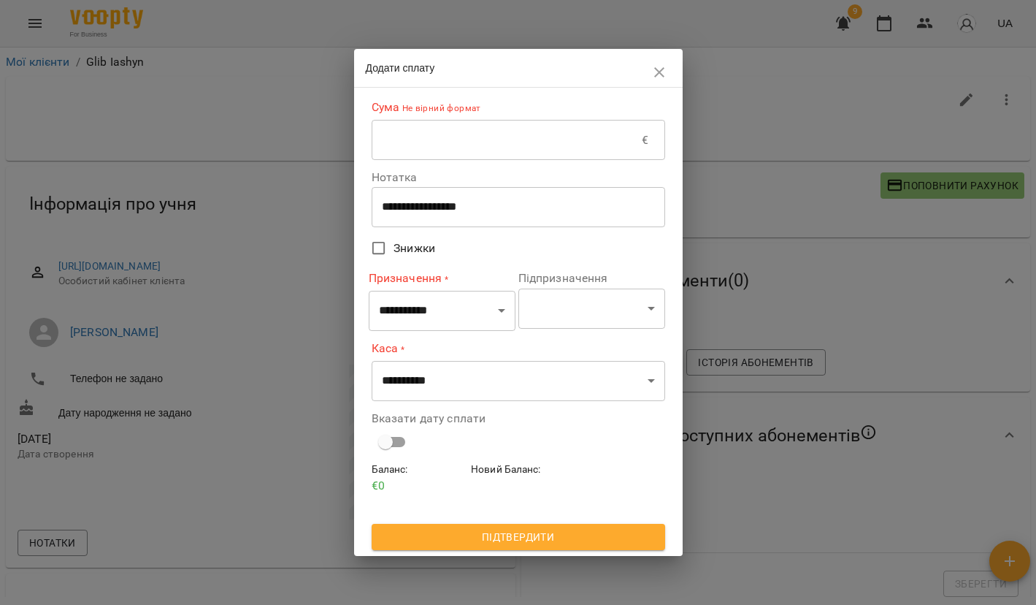
click at [517, 156] on input "text" at bounding box center [507, 140] width 271 height 41
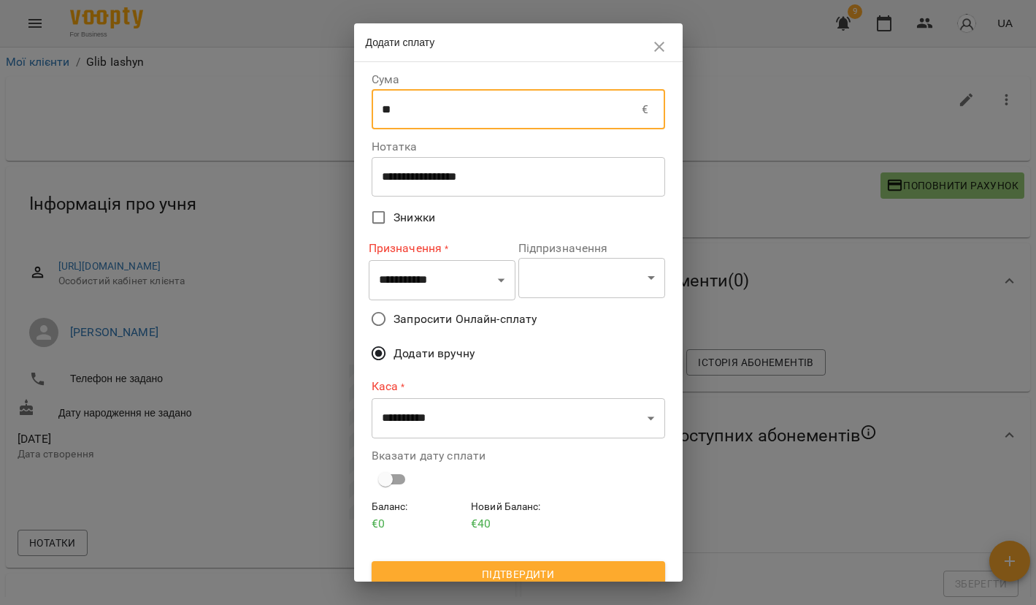
type input "**"
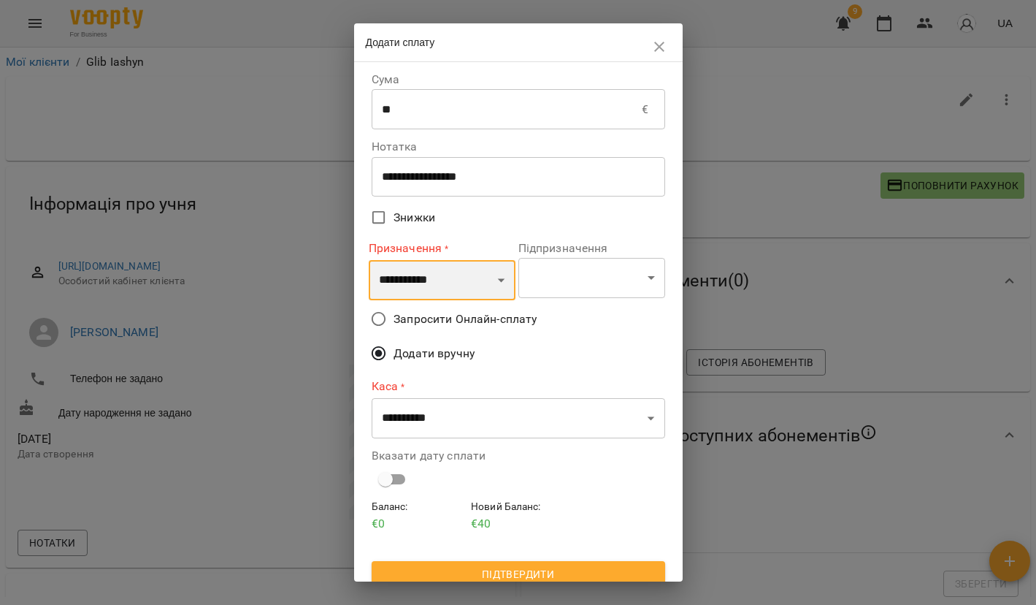
select select "*********"
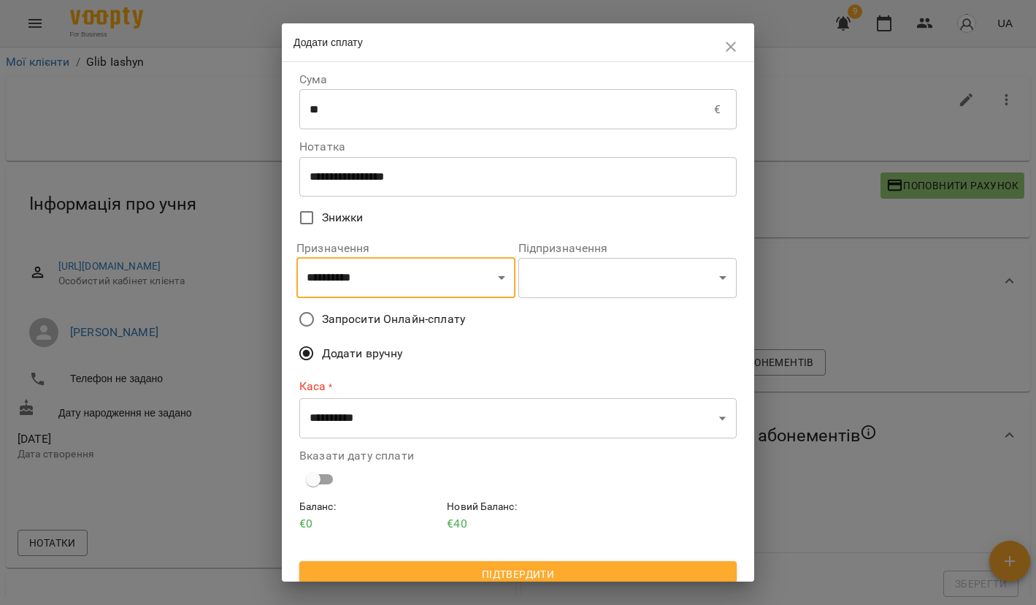
click at [343, 314] on span "Запросити Онлайн-сплату" at bounding box center [393, 319] width 143 height 18
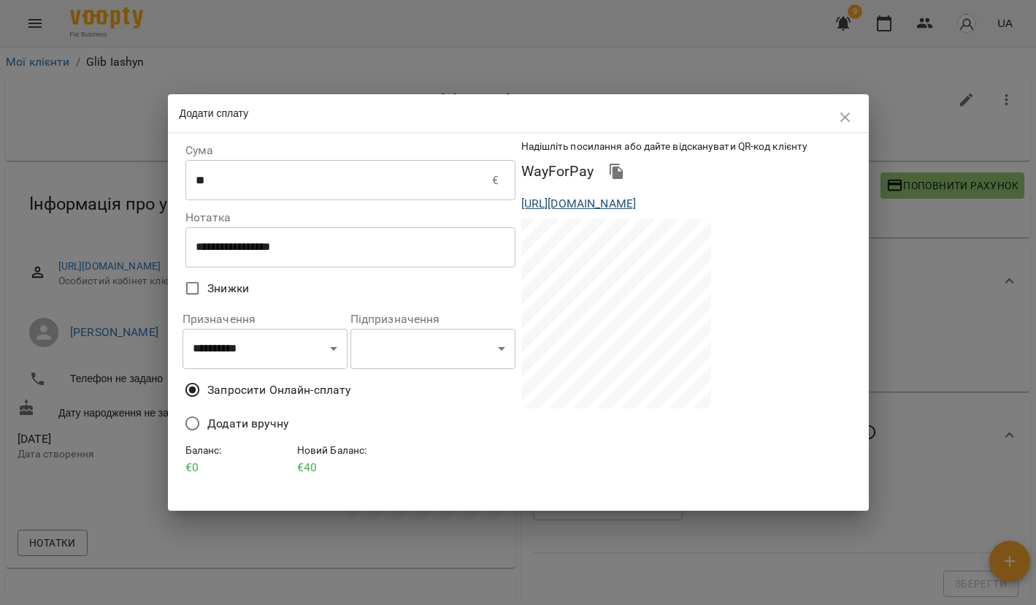
drag, startPoint x: 519, startPoint y: 204, endPoint x: 583, endPoint y: 240, distance: 73.3
click at [583, 215] on div "https://eu.voopty.com/wayForPay/65ae3da72a3fbb3088eca31a?amount=40&clientId=66f…" at bounding box center [687, 203] width 336 height 23
copy link "https://eu.voopty.com/wayForPay/65ae3da72a3fbb3088eca31a?amount=40&clientId=66f…"
click at [849, 116] on icon "button" at bounding box center [846, 118] width 18 height 18
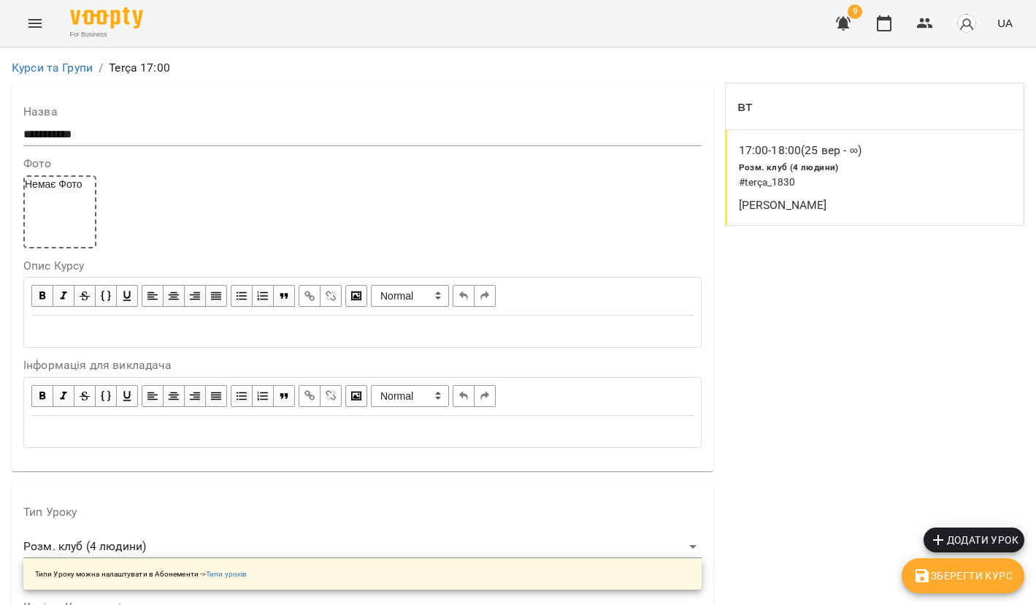
scroll to position [1201, 0]
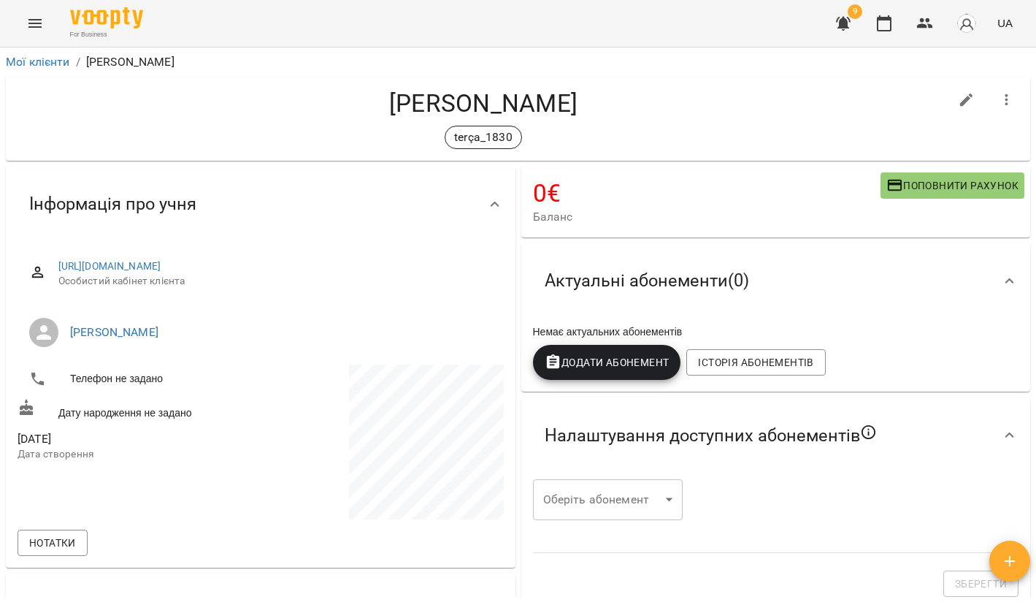
click at [940, 185] on span "Поповнити рахунок" at bounding box center [953, 186] width 132 height 18
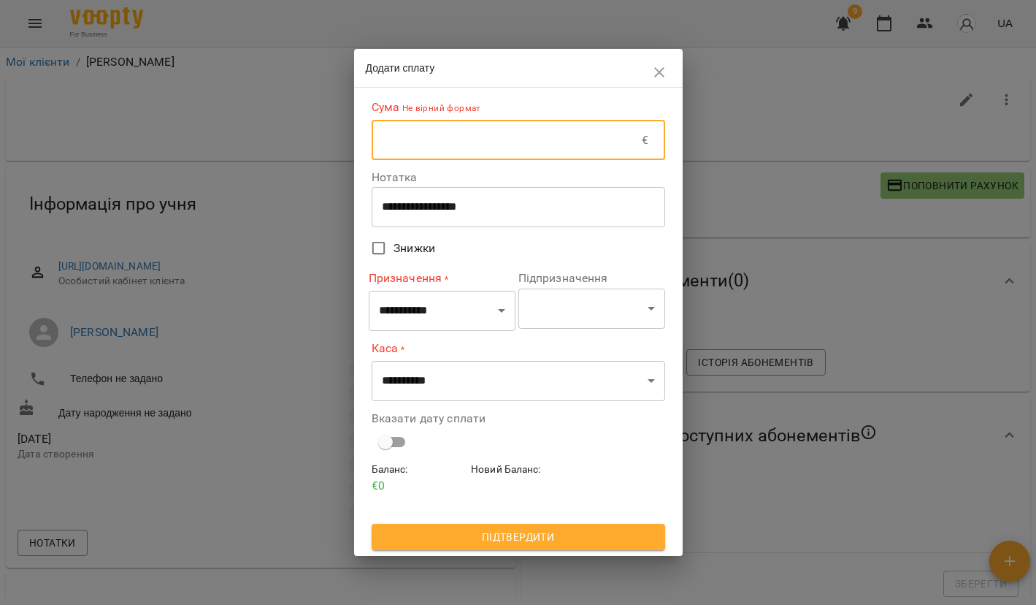
click at [425, 140] on input "text" at bounding box center [507, 140] width 271 height 41
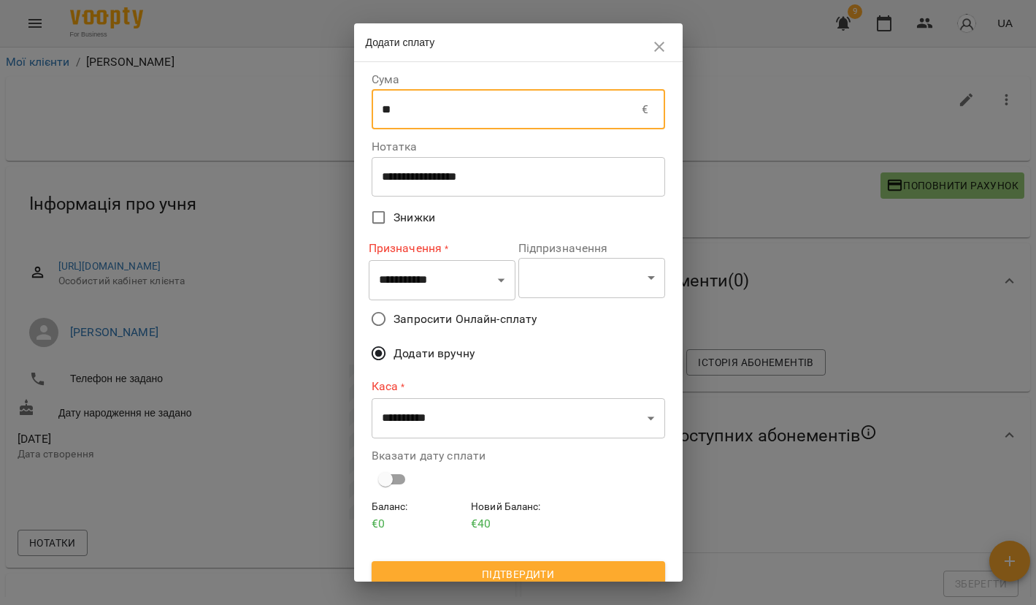
type input "**"
click at [431, 304] on label "Запросити Онлайн-сплату" at bounding box center [509, 319] width 290 height 31
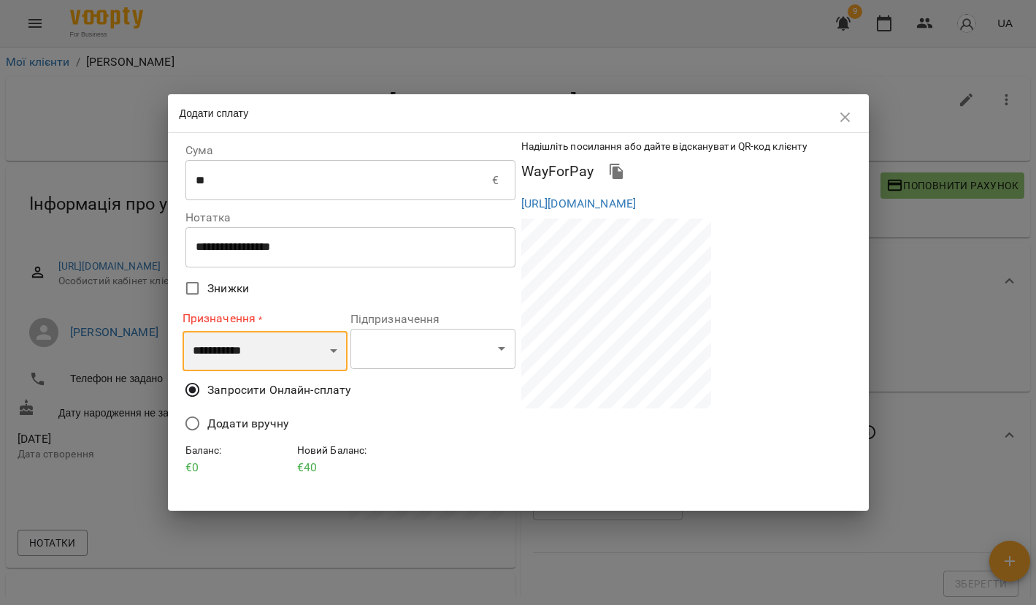
select select "*********"
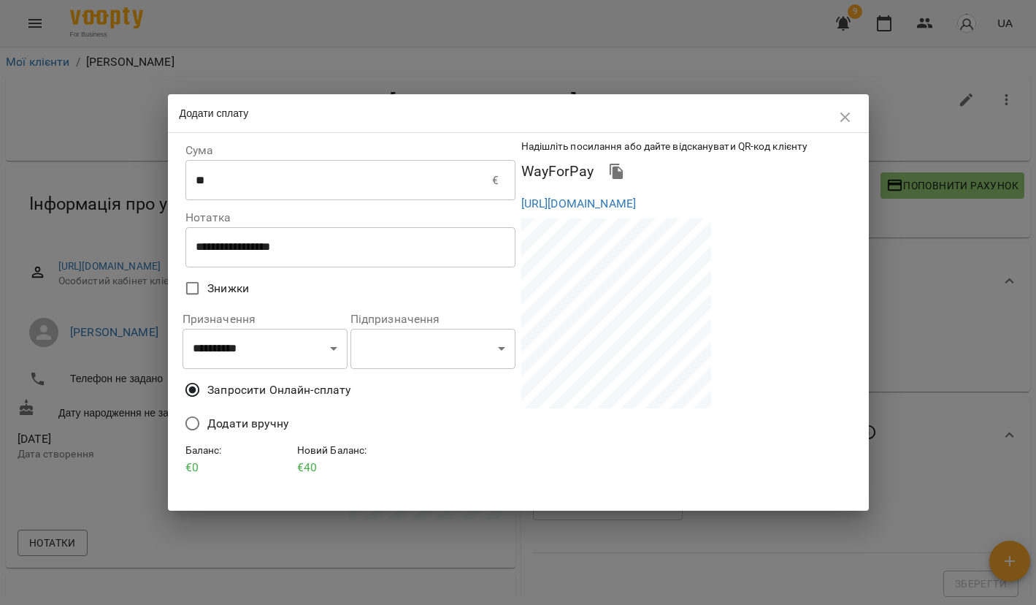
drag, startPoint x: 519, startPoint y: 203, endPoint x: 596, endPoint y: 242, distance: 85.9
click at [596, 215] on div "https://eu.voopty.com/wayForPay/65ae3da72a3fbb3088eca31a?amount=40&clientId=682…" at bounding box center [687, 203] width 336 height 23
copy link "https://eu.voopty.com/wayForPay/65ae3da72a3fbb3088eca31a?amount=40&clientId=682…"
click at [849, 120] on icon "button" at bounding box center [846, 118] width 18 height 18
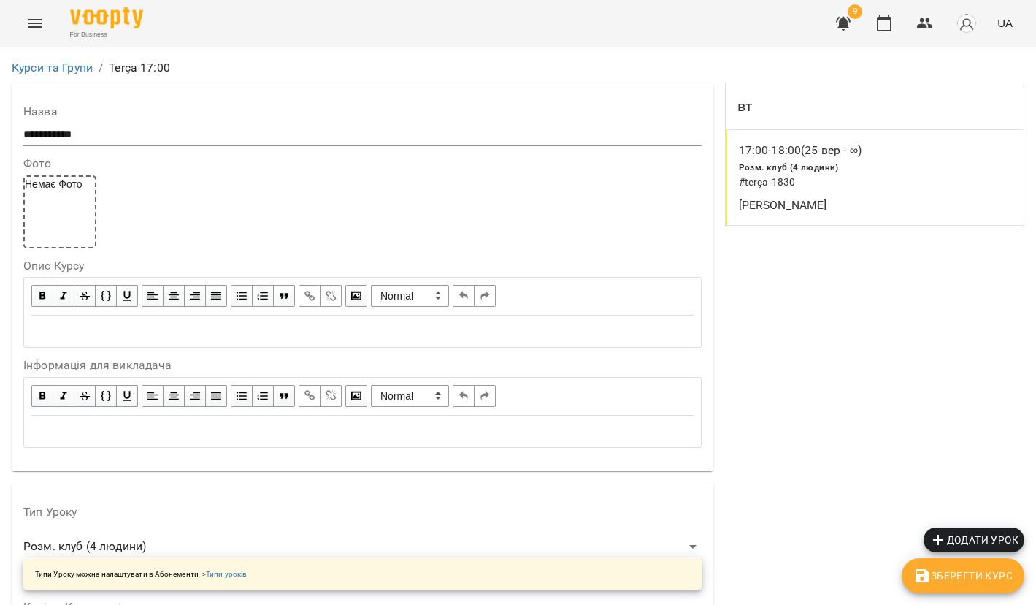
scroll to position [1201, 0]
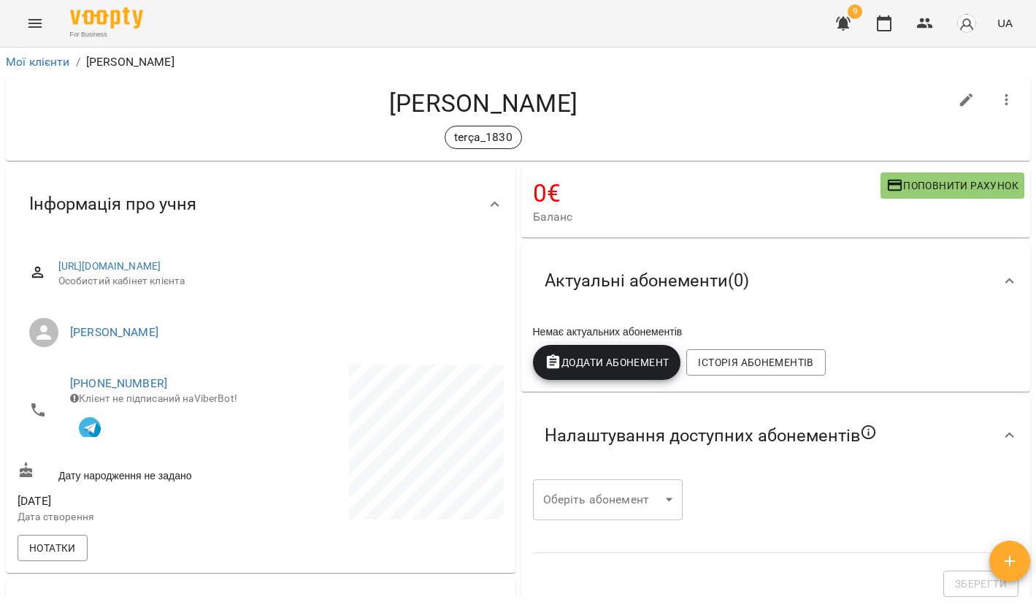
click at [938, 187] on span "Поповнити рахунок" at bounding box center [953, 186] width 132 height 18
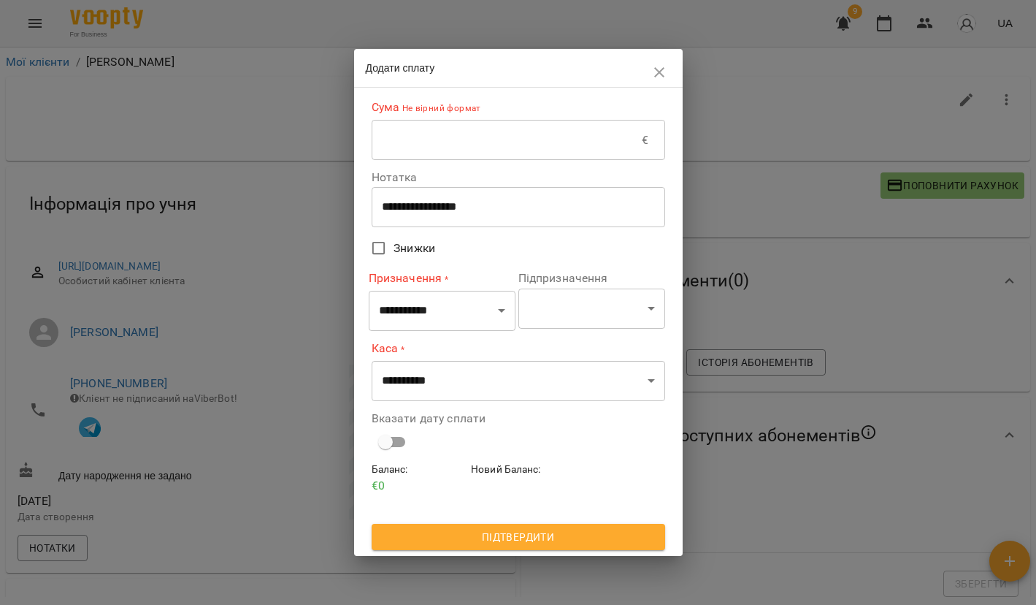
click at [453, 138] on input "text" at bounding box center [507, 140] width 271 height 41
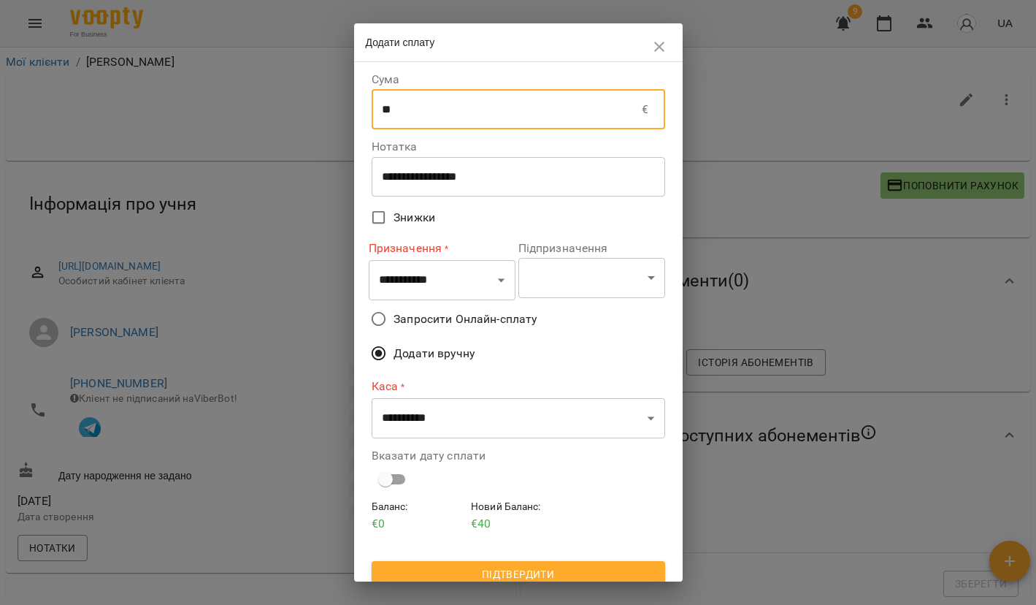
type input "**"
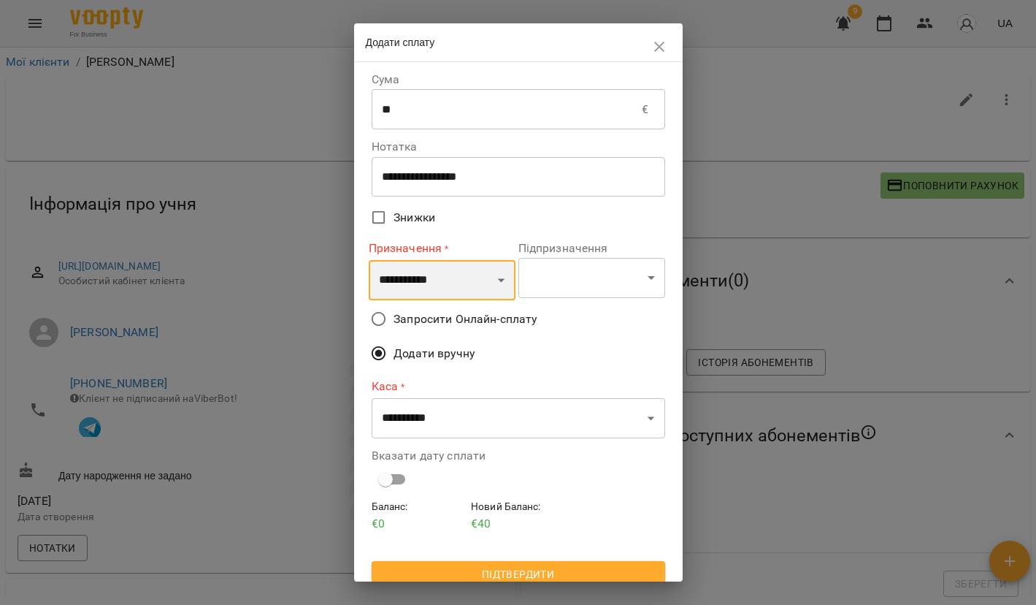
select select "*********"
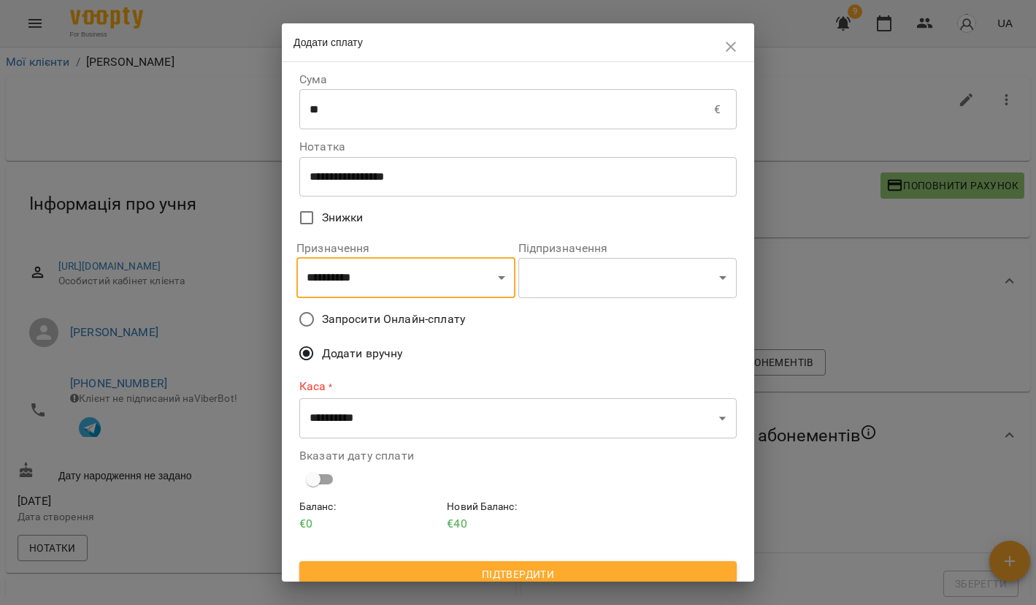
click at [386, 320] on span "Запросити Онлайн-сплату" at bounding box center [393, 319] width 143 height 18
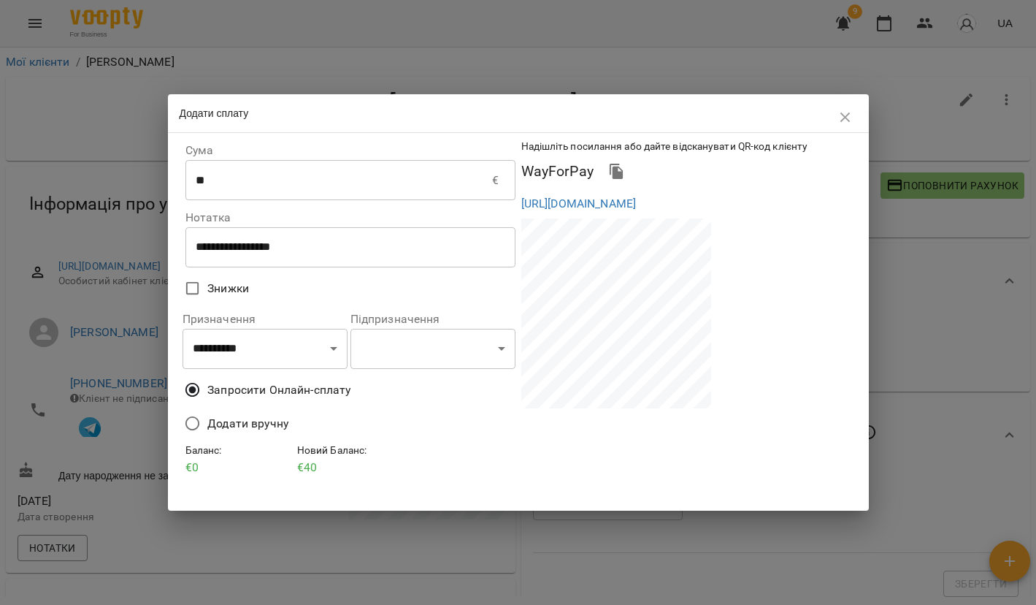
drag, startPoint x: 520, startPoint y: 205, endPoint x: 597, endPoint y: 237, distance: 84.1
click at [597, 215] on div "https://eu.voopty.com/wayForPay/65ae3da72a3fbb3088eca31a?amount=40&clientId=65b…" at bounding box center [687, 203] width 336 height 23
copy link "https://eu.voopty.com/wayForPay/65ae3da72a3fbb3088eca31a?amount=40&clientId=65b…"
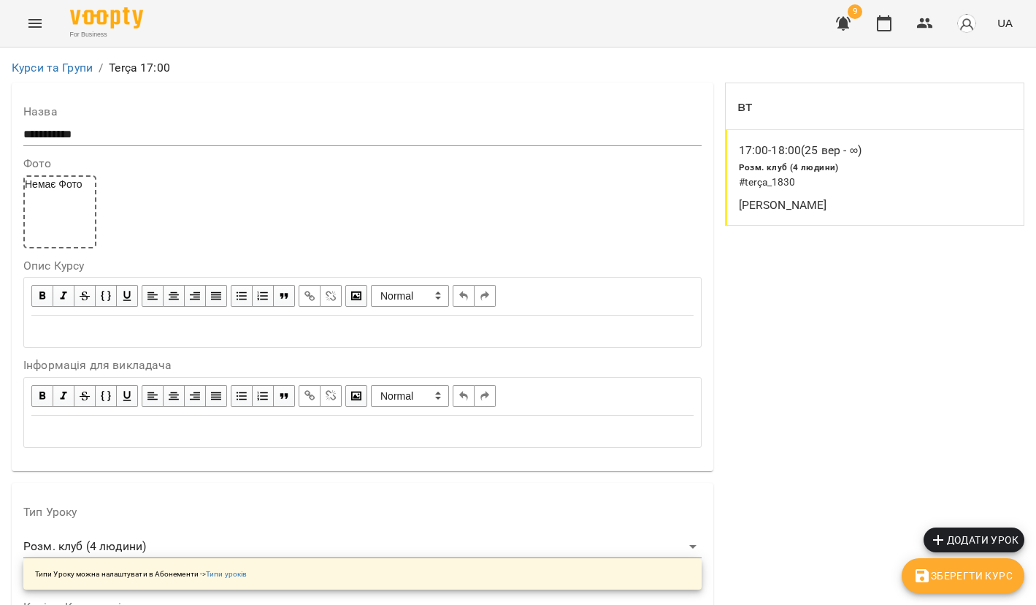
scroll to position [1201, 0]
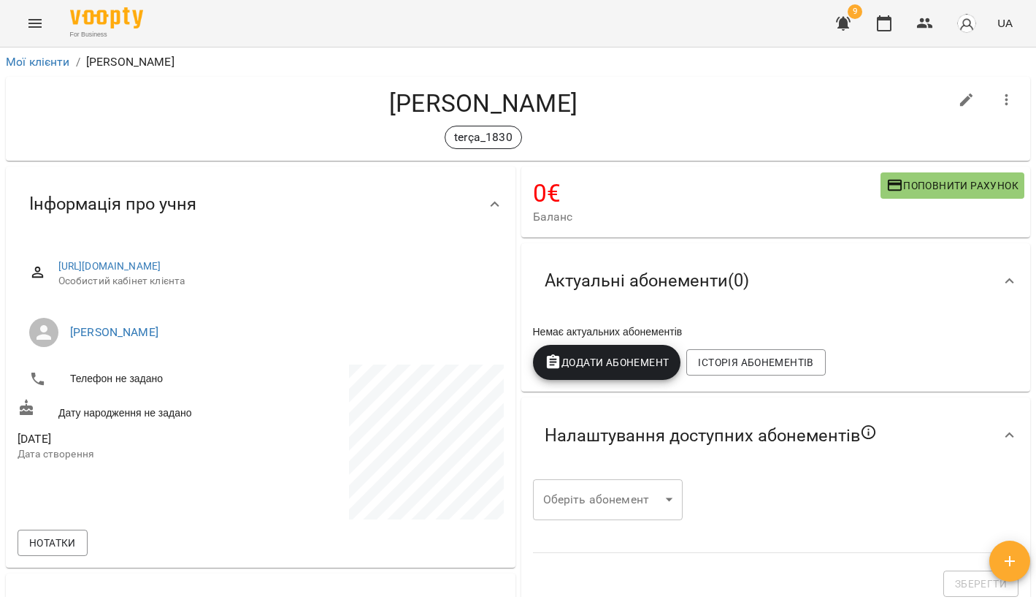
click at [929, 168] on div "0 € Баланс Поповнити рахунок" at bounding box center [776, 202] width 510 height 71
click at [931, 183] on span "Поповнити рахунок" at bounding box center [953, 186] width 132 height 18
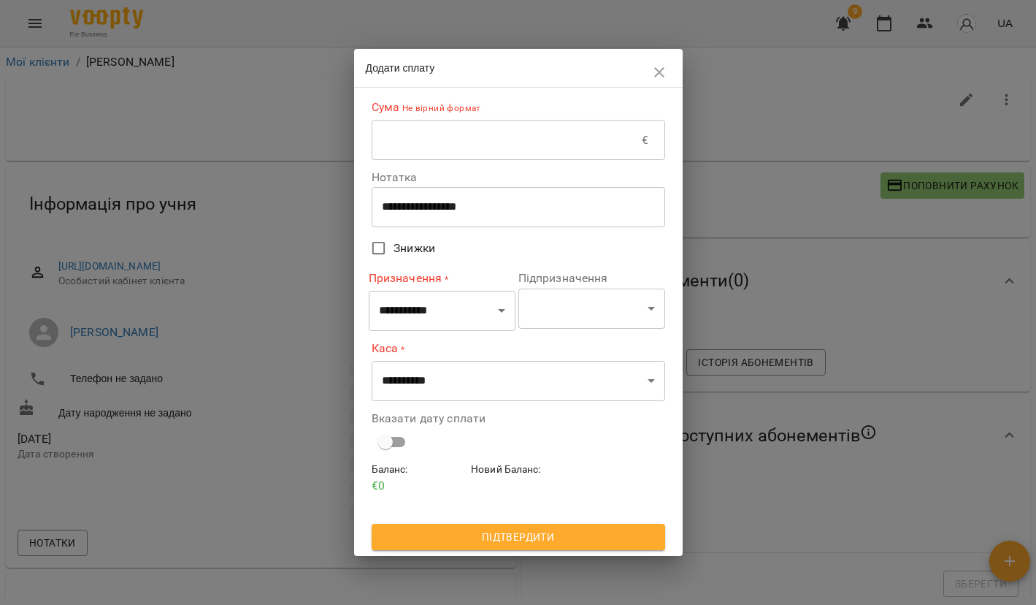
click at [511, 131] on input "text" at bounding box center [507, 140] width 271 height 41
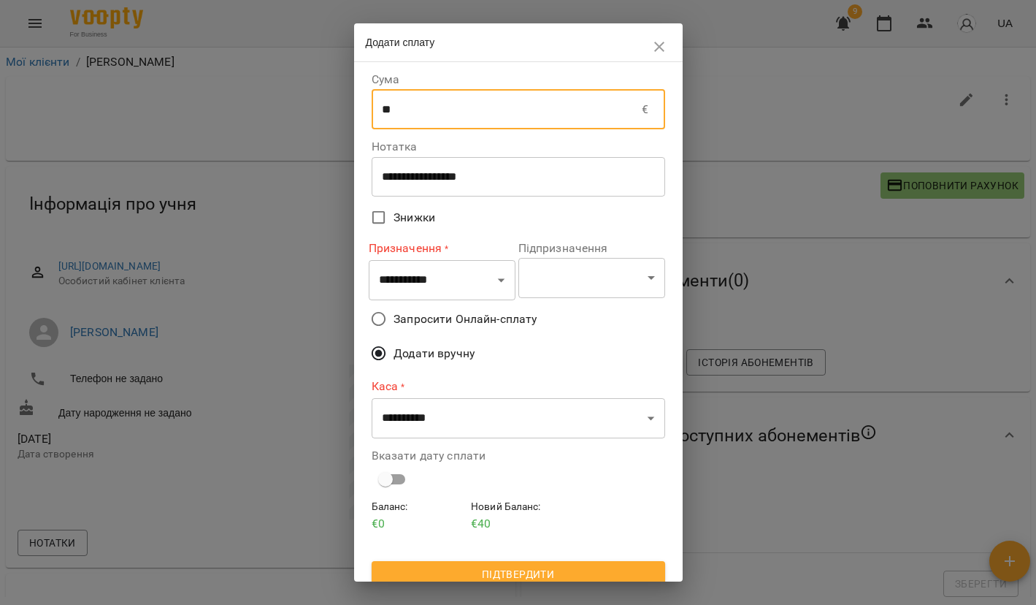
type input "**"
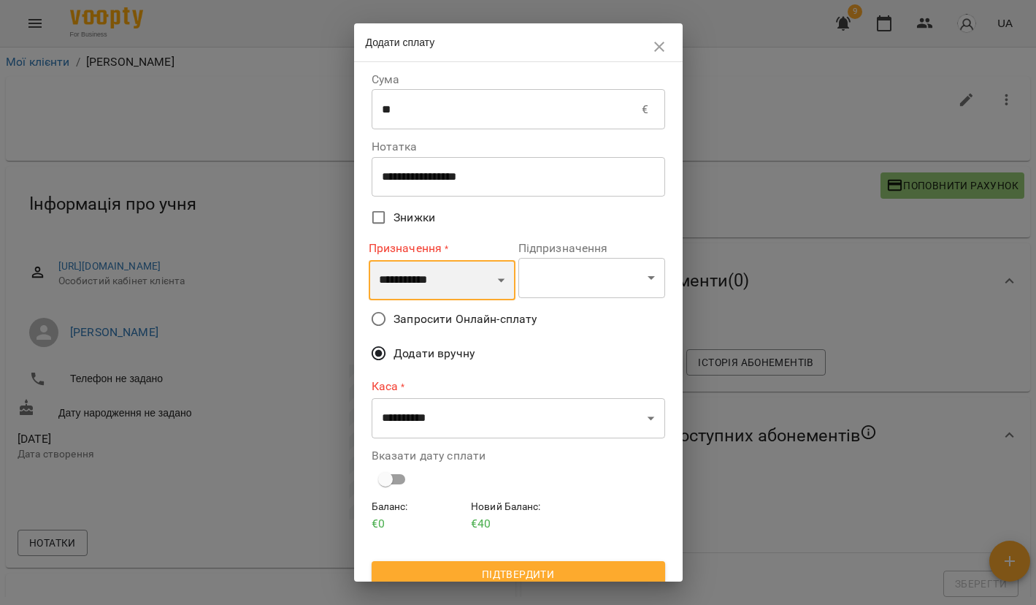
select select "*********"
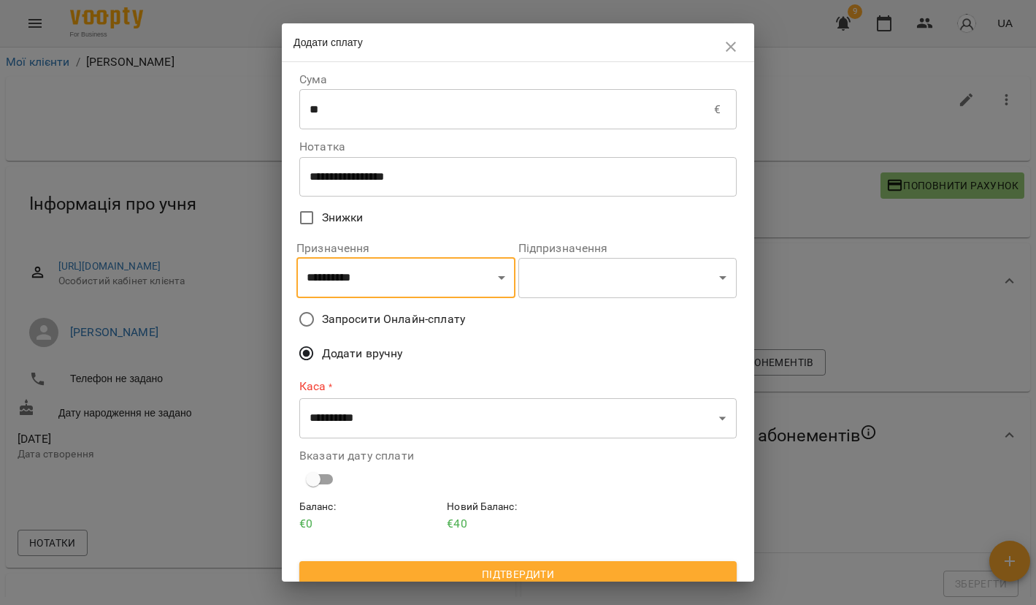
click at [390, 324] on span "Запросити Онлайн-сплату" at bounding box center [393, 319] width 143 height 18
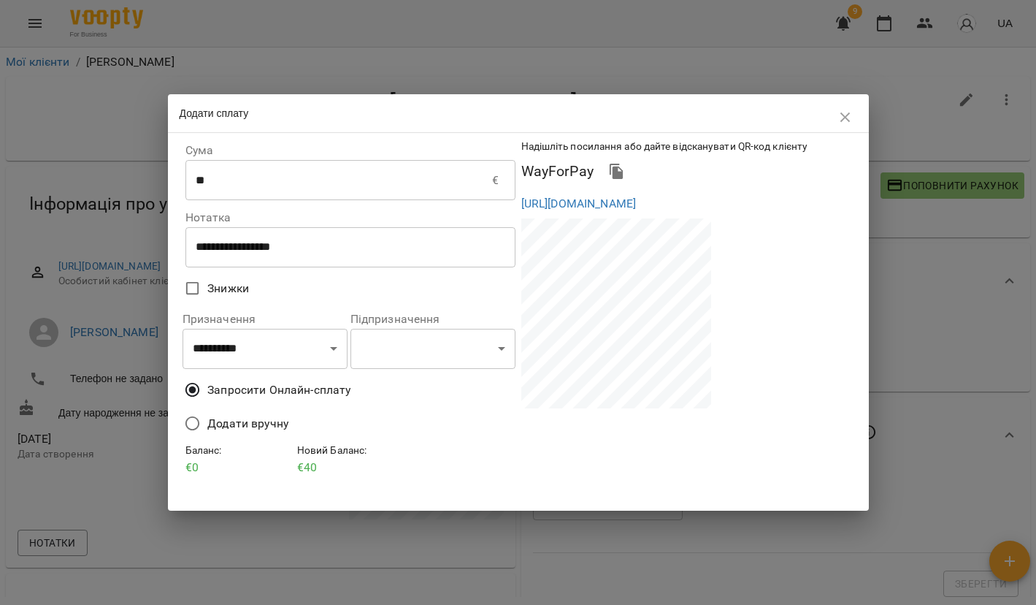
drag, startPoint x: 519, startPoint y: 205, endPoint x: 594, endPoint y: 235, distance: 81.0
click at [594, 215] on div "https://eu.voopty.com/wayForPay/65ae3da72a3fbb3088eca31a?amount=40&clientId=682…" at bounding box center [687, 203] width 336 height 23
copy link "https://eu.voopty.com/wayForPay/65ae3da72a3fbb3088eca31a?amount=40&clientId=682…"
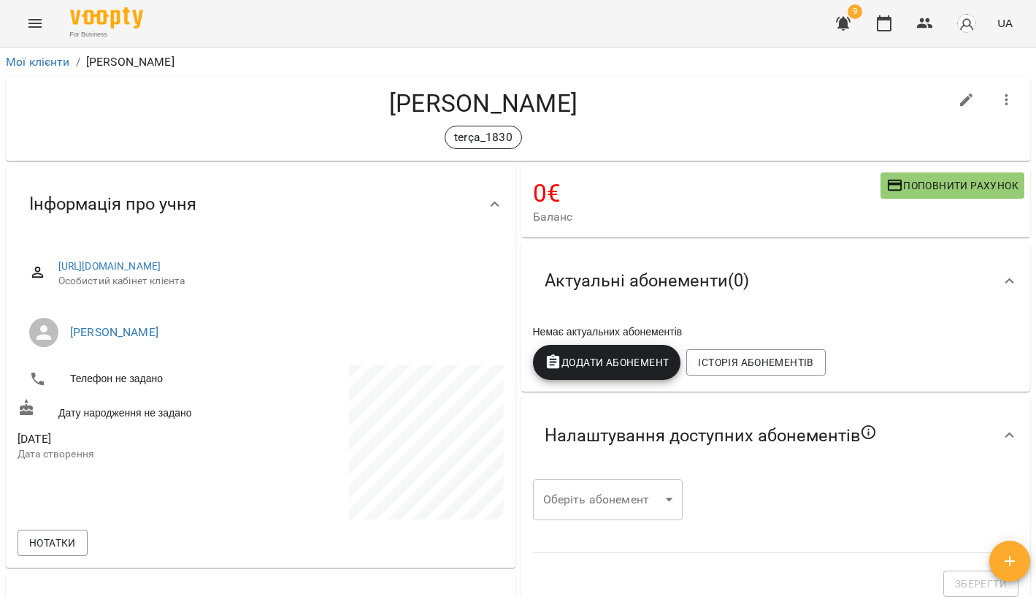
click at [41, 21] on icon "Menu" at bounding box center [35, 24] width 18 height 18
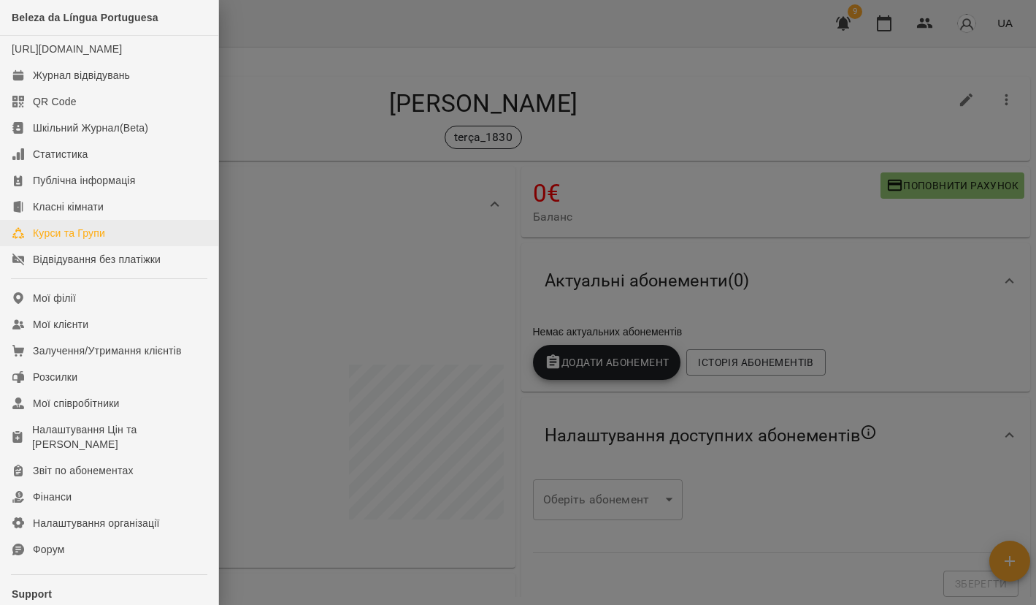
click at [91, 240] on div "Курси та Групи" at bounding box center [69, 233] width 72 height 15
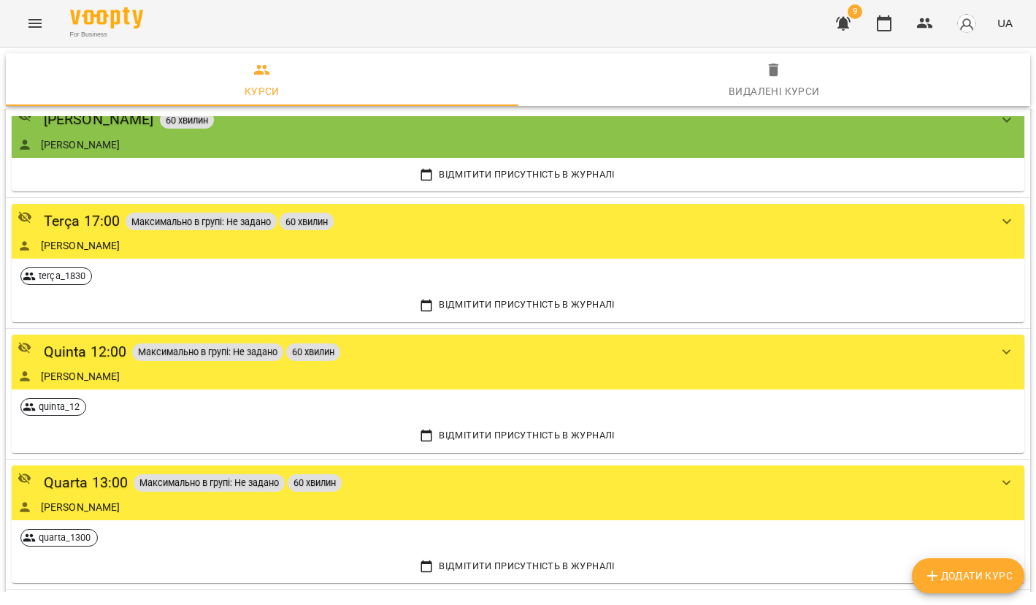
scroll to position [499, 0]
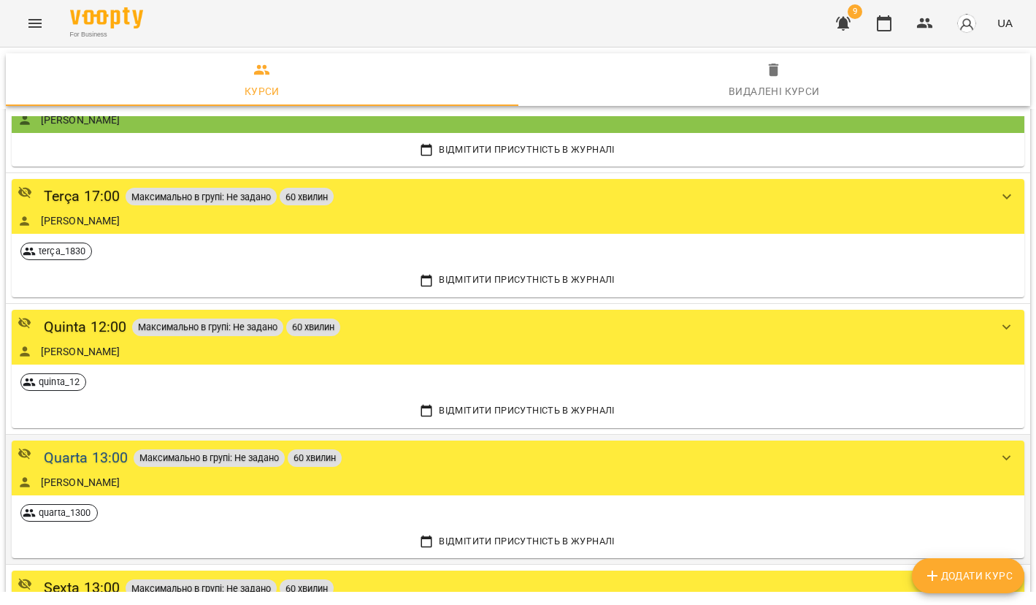
click at [80, 464] on div "Quarta 13:00" at bounding box center [86, 457] width 85 height 23
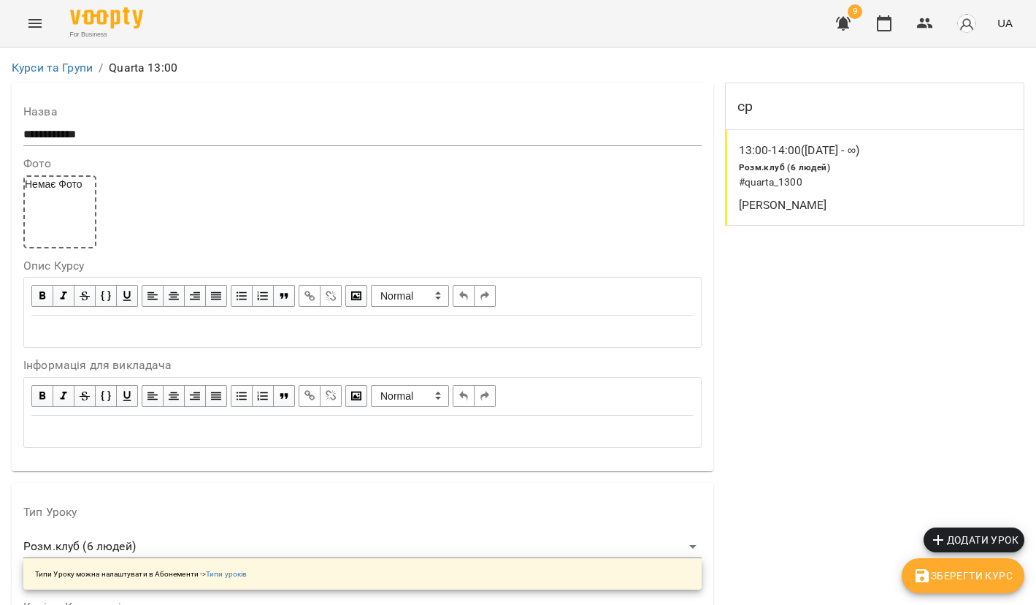
scroll to position [1258, 0]
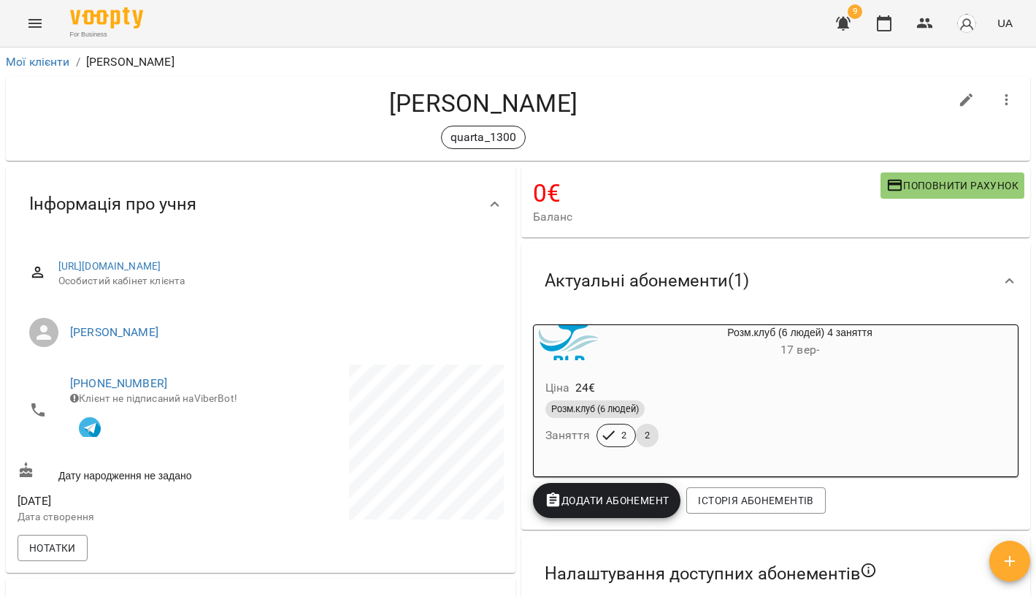
click at [925, 188] on span "Поповнити рахунок" at bounding box center [953, 186] width 132 height 18
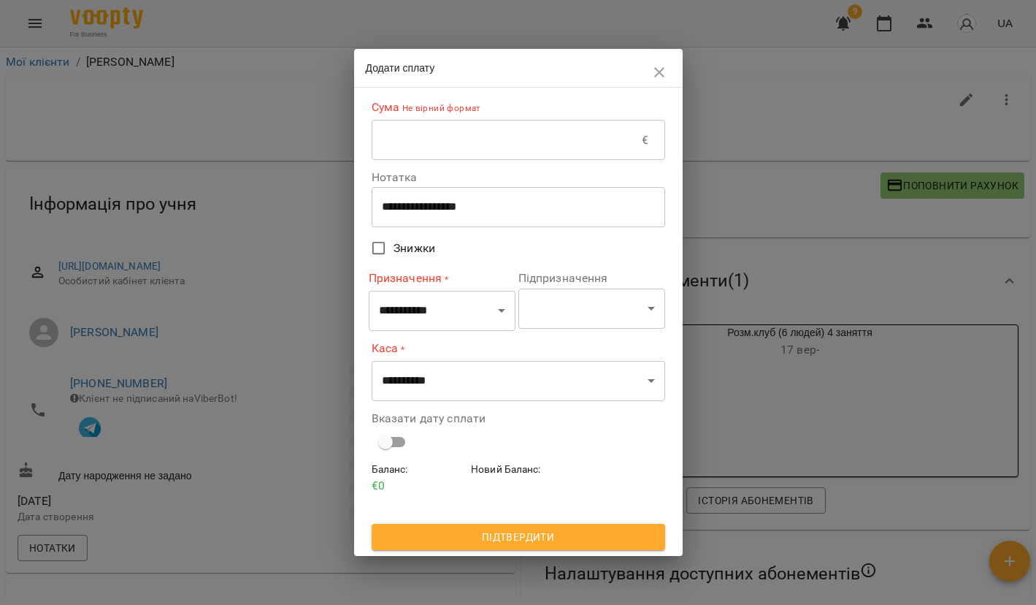
click at [416, 150] on input "text" at bounding box center [507, 140] width 271 height 41
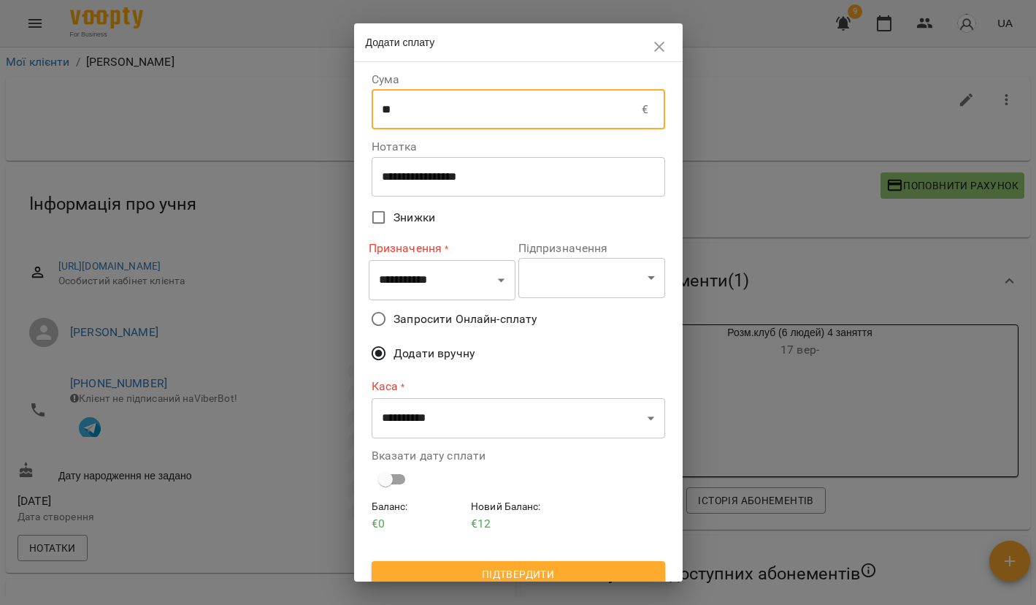
type input "**"
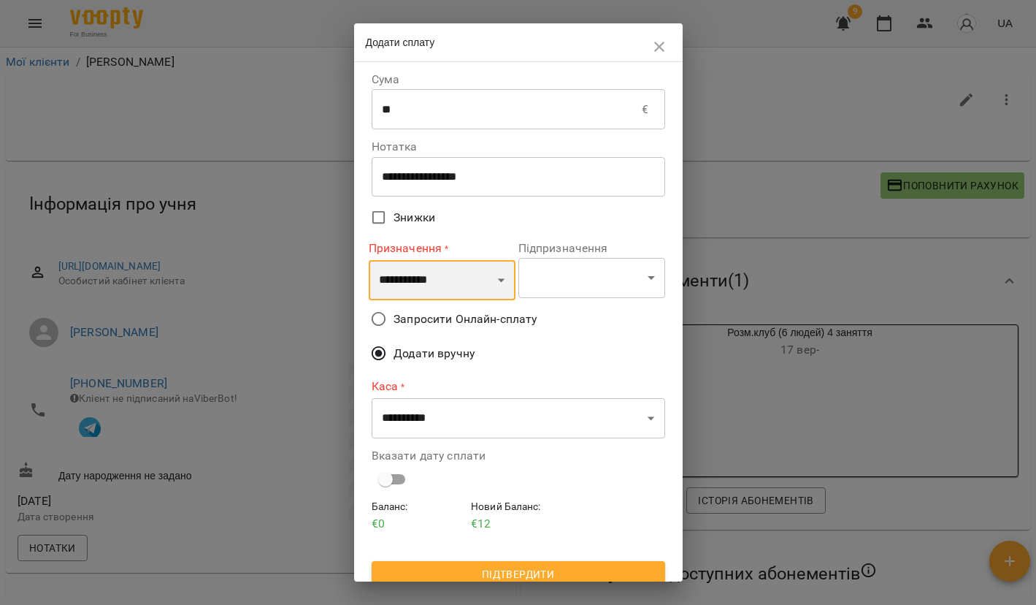
select select "*********"
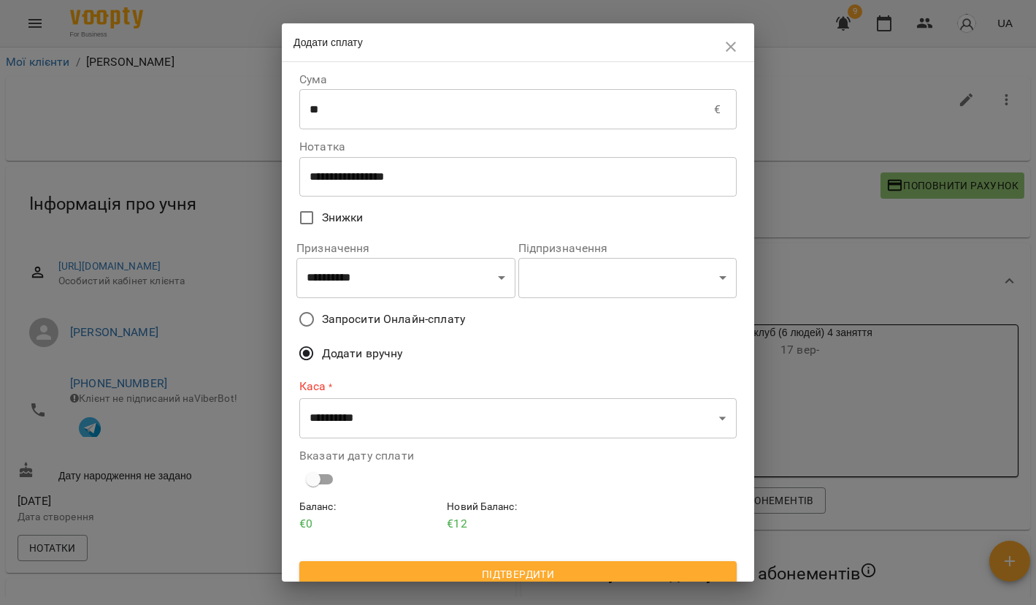
click at [382, 318] on span "Запросити Онлайн-сплату" at bounding box center [393, 319] width 143 height 18
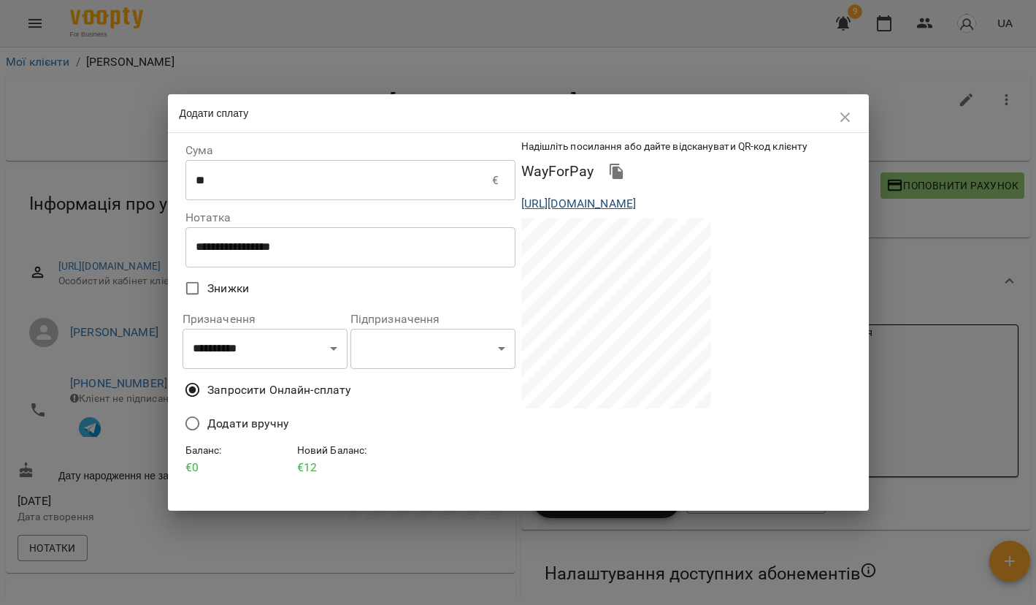
drag, startPoint x: 519, startPoint y: 203, endPoint x: 588, endPoint y: 241, distance: 78.5
click at [588, 215] on div "https://eu.voopty.com/wayForPay/65ae3da72a3fbb3088eca31a?amount=12&clientId=65b…" at bounding box center [687, 203] width 336 height 23
copy link "https://eu.voopty.com/wayForPay/65ae3da72a3fbb3088eca31a?amount=12&clientId=65b…"
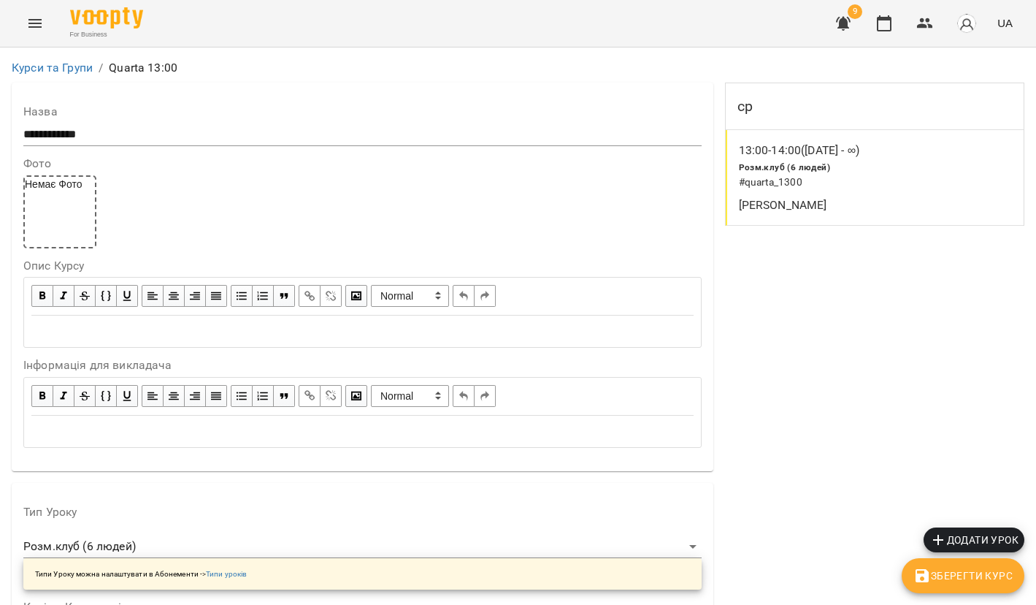
scroll to position [1258, 0]
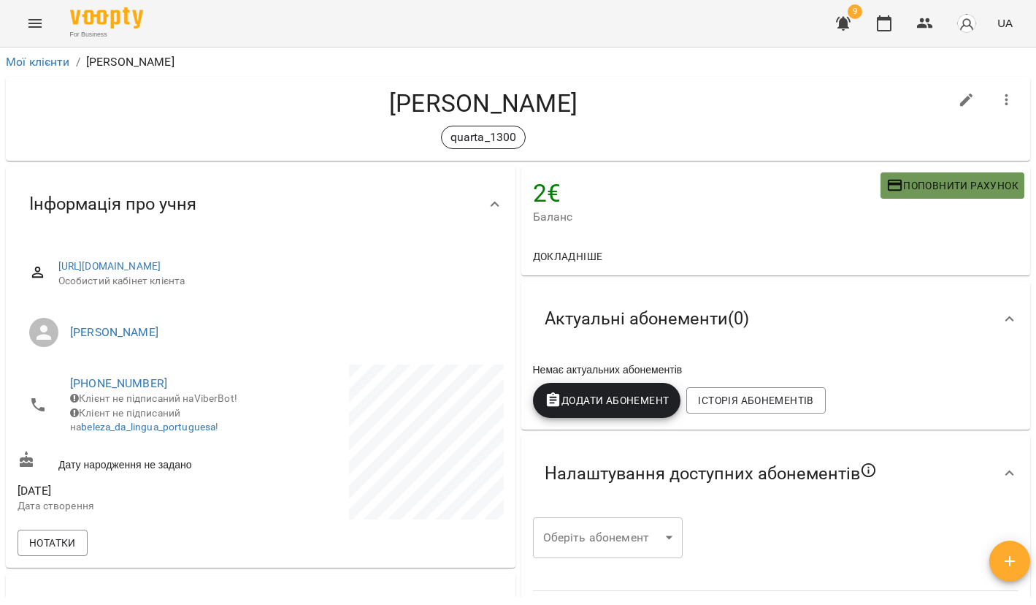
click at [959, 192] on span "Поповнити рахунок" at bounding box center [953, 186] width 132 height 18
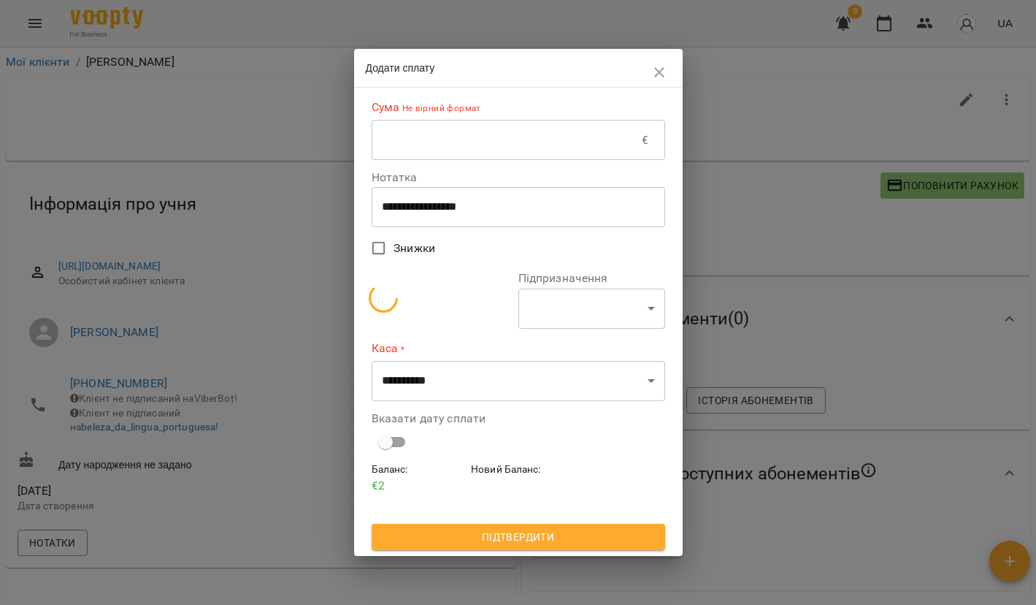
click at [500, 138] on input "text" at bounding box center [507, 140] width 271 height 41
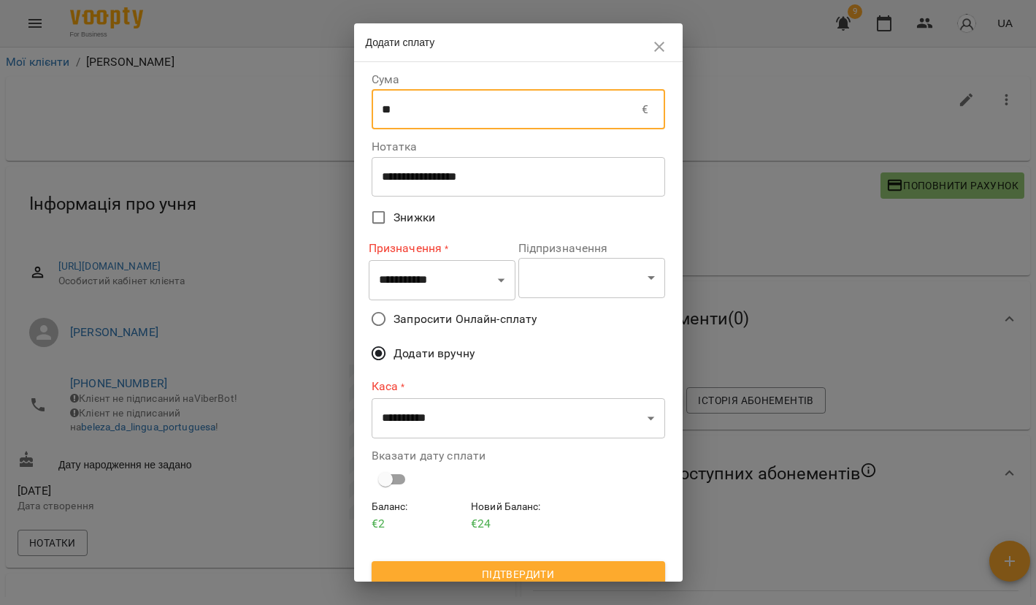
type input "**"
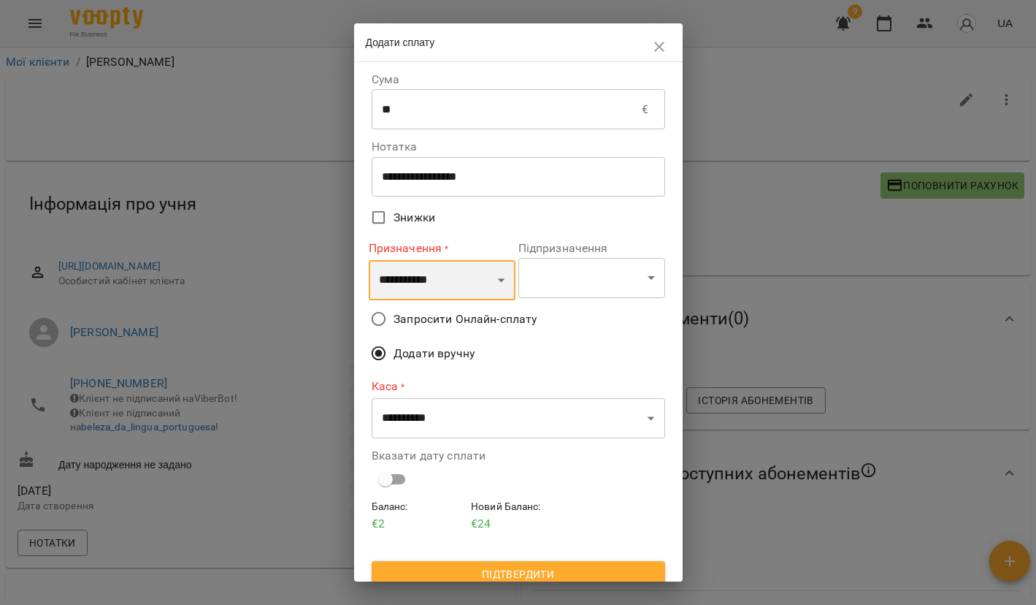
select select "*********"
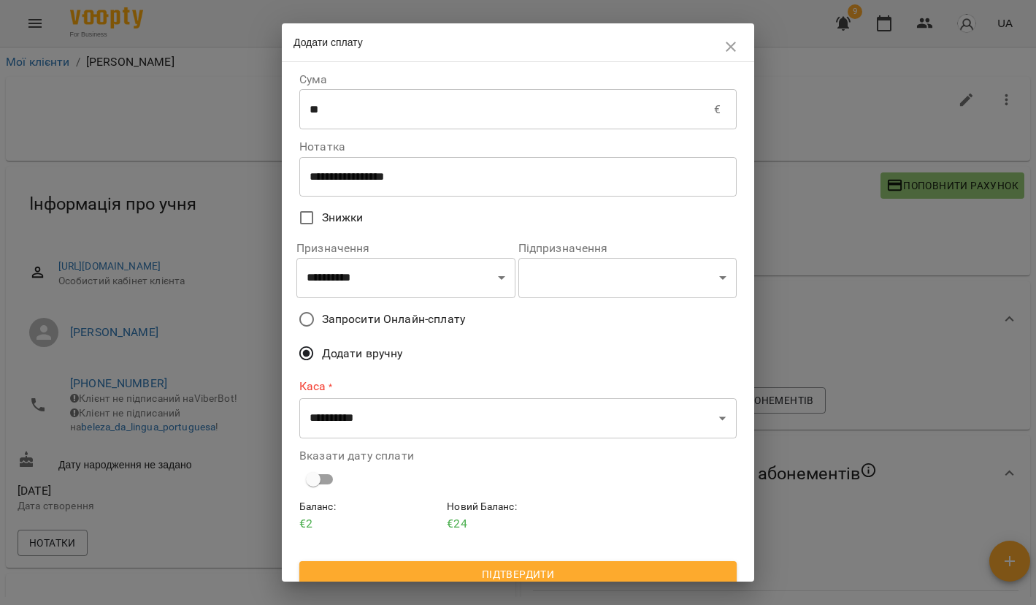
click at [394, 323] on span "Запросити Онлайн-сплату" at bounding box center [393, 319] width 143 height 18
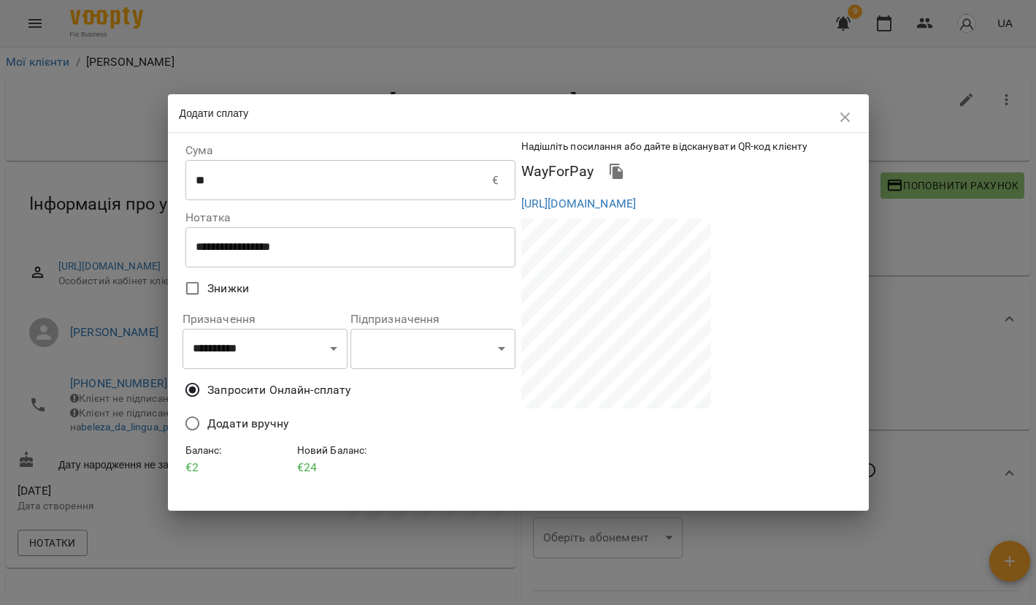
drag, startPoint x: 520, startPoint y: 204, endPoint x: 607, endPoint y: 240, distance: 94.0
click at [607, 215] on div "https://eu.voopty.com/wayForPay/65ae3da72a3fbb3088eca31a?amount=22&clientId=66b…" at bounding box center [687, 203] width 336 height 23
copy link "https://eu.voopty.com/wayForPay/65ae3da72a3fbb3088eca31a?amount=22&clientId=66b…"
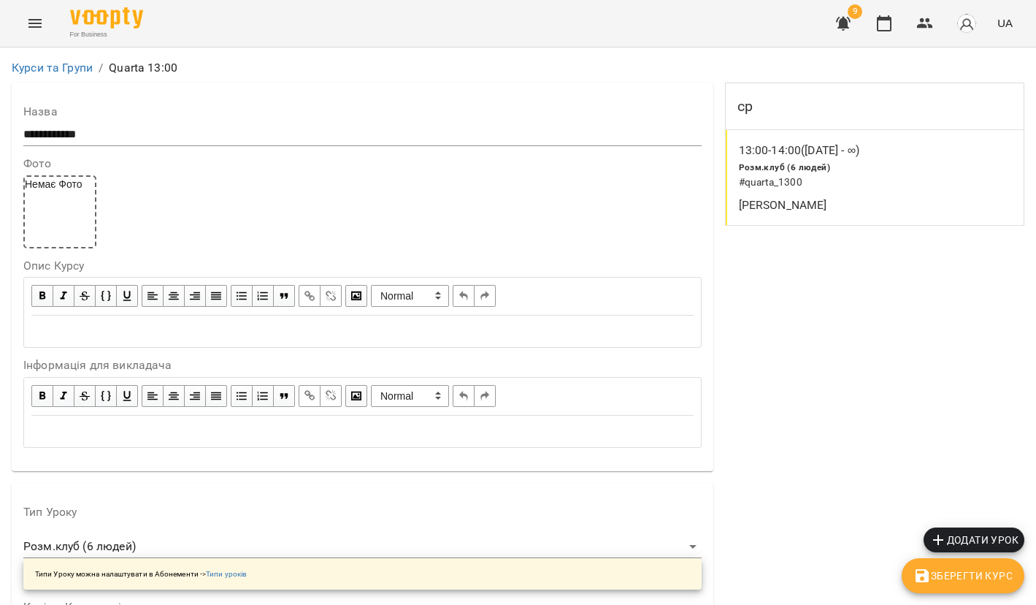
scroll to position [1258, 0]
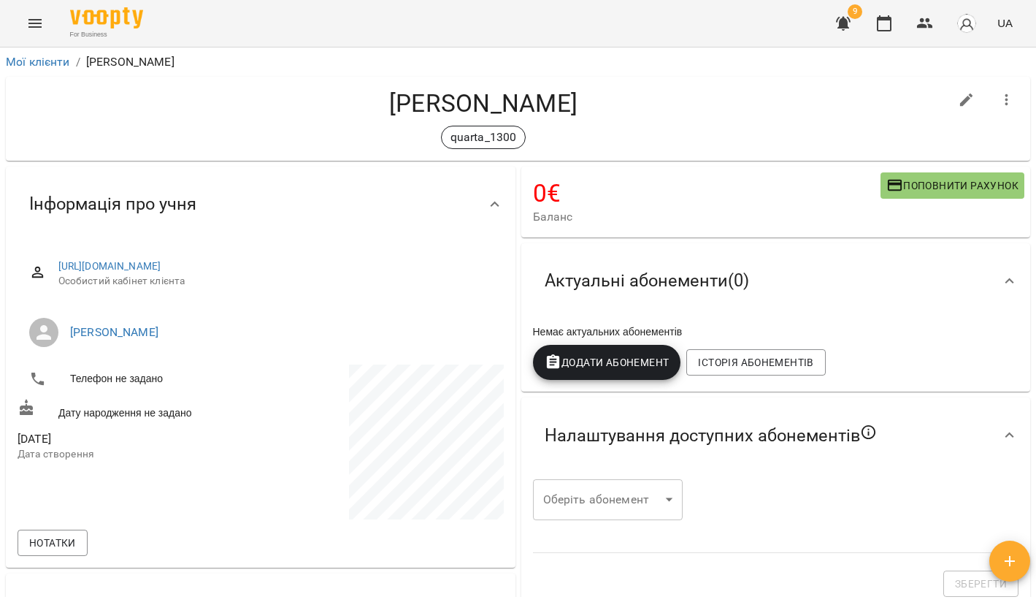
click at [628, 368] on span "Додати Абонемент" at bounding box center [607, 363] width 125 height 18
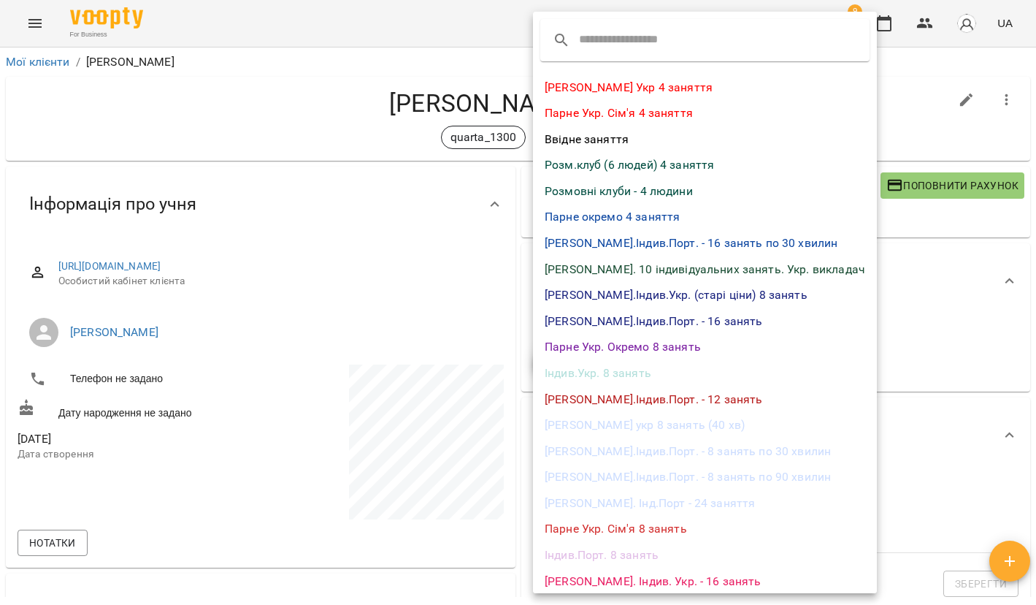
click at [424, 253] on div at bounding box center [518, 302] width 1036 height 605
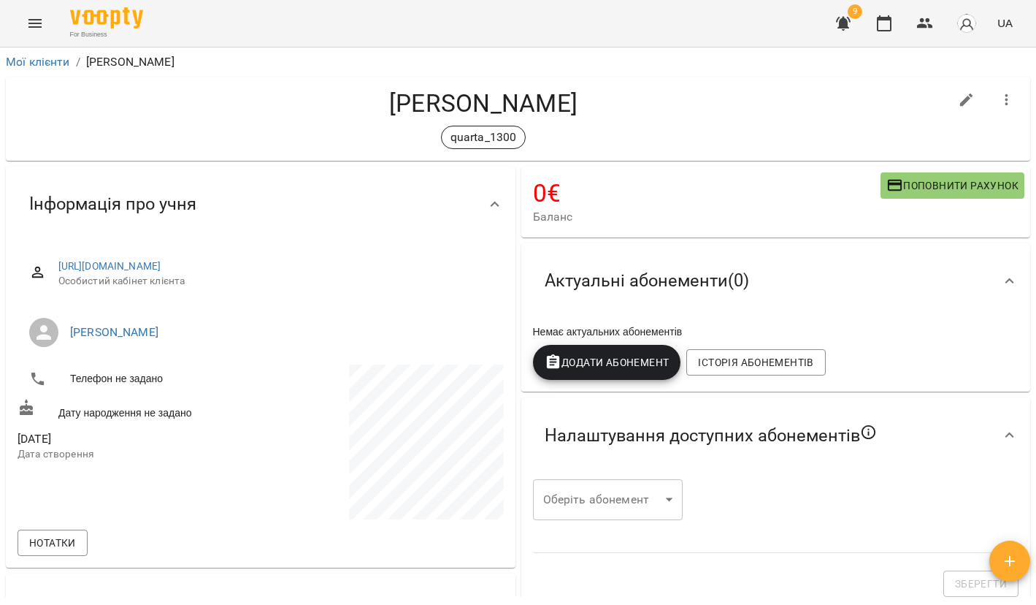
click at [938, 191] on span "Поповнити рахунок" at bounding box center [953, 186] width 132 height 18
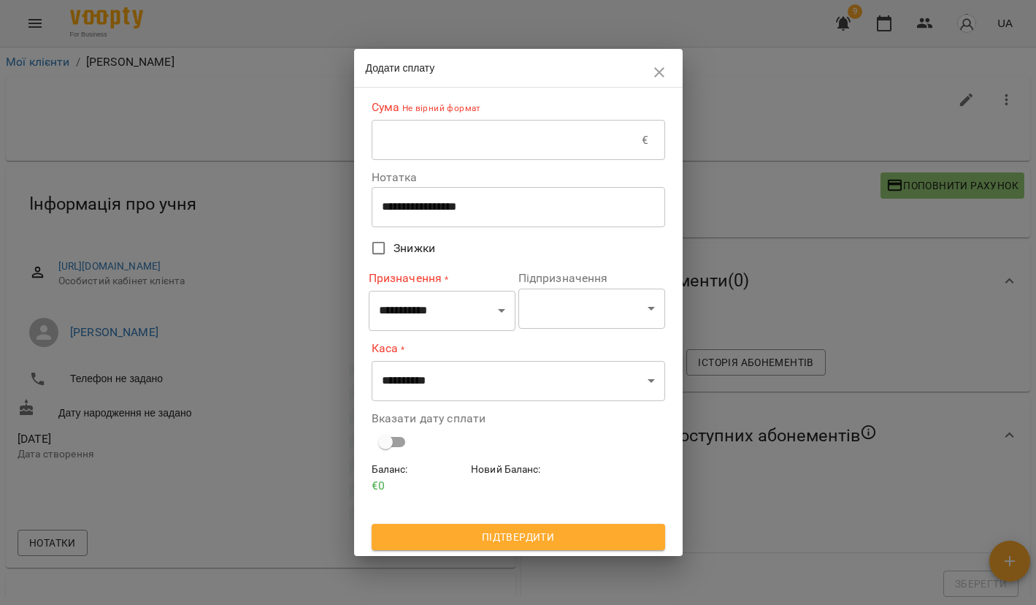
click at [516, 138] on input "text" at bounding box center [507, 140] width 271 height 41
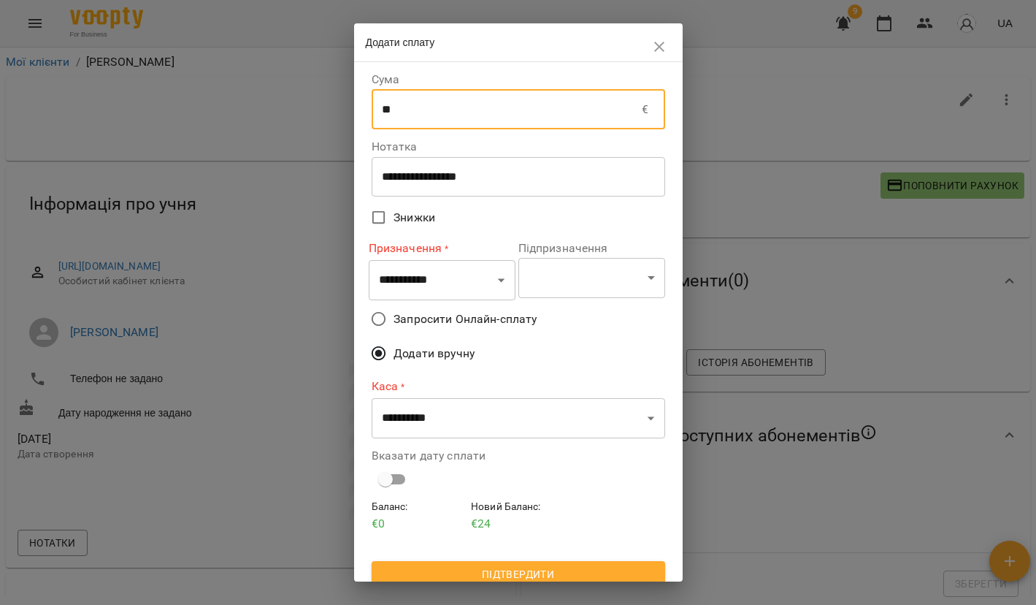
type input "**"
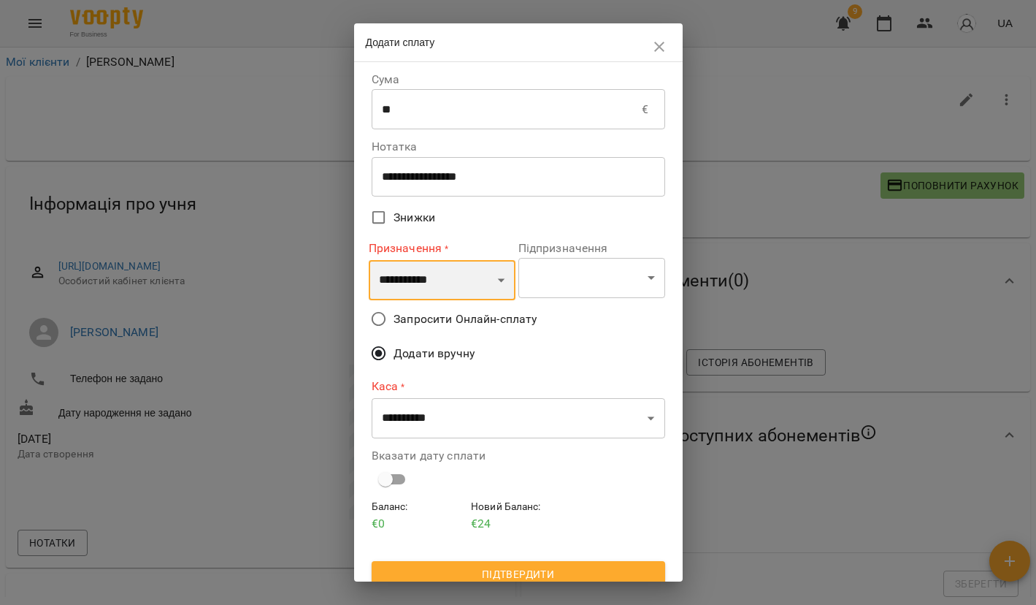
select select "*********"
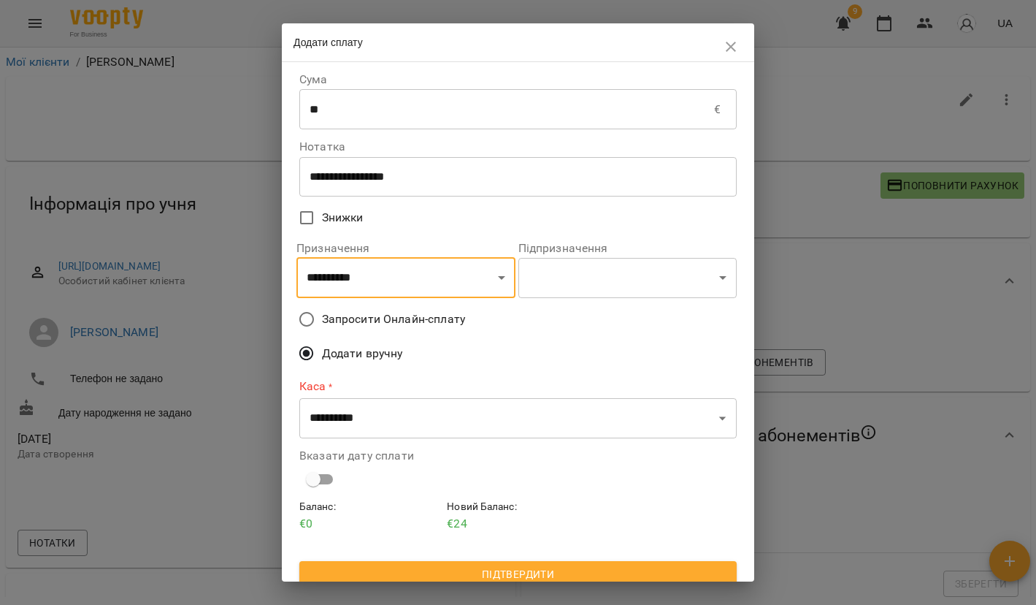
click at [381, 316] on span "Запросити Онлайн-сплату" at bounding box center [393, 319] width 143 height 18
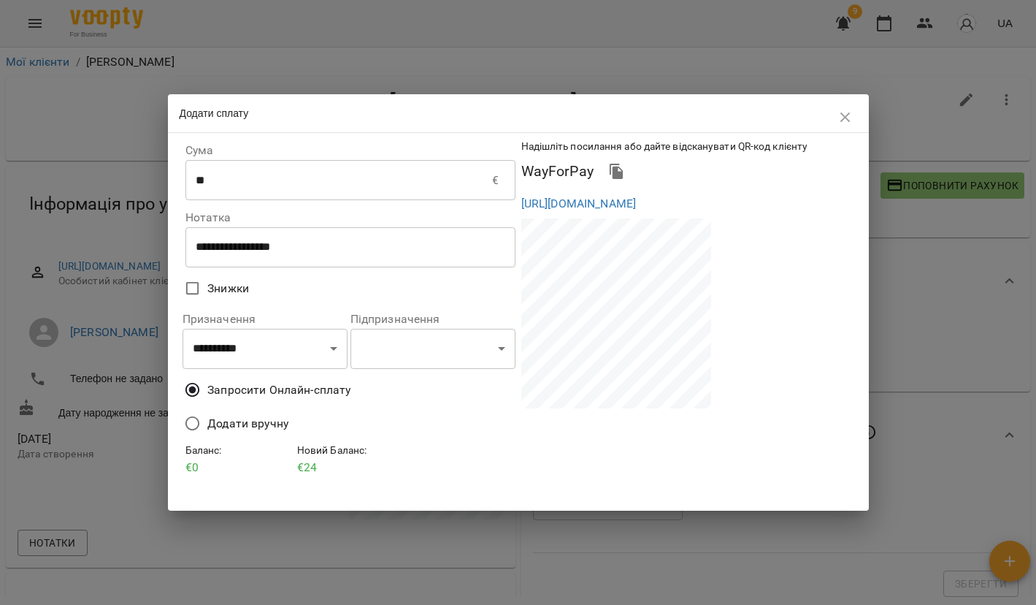
drag, startPoint x: 520, startPoint y: 204, endPoint x: 597, endPoint y: 240, distance: 85.3
click at [597, 215] on div "https://eu.voopty.com/wayForPay/65ae3da72a3fbb3088eca31a?amount=24&clientId=682…" at bounding box center [687, 203] width 336 height 23
copy link "https://eu.voopty.com/wayForPay/65ae3da72a3fbb3088eca31a?amount=24&clientId=682…"
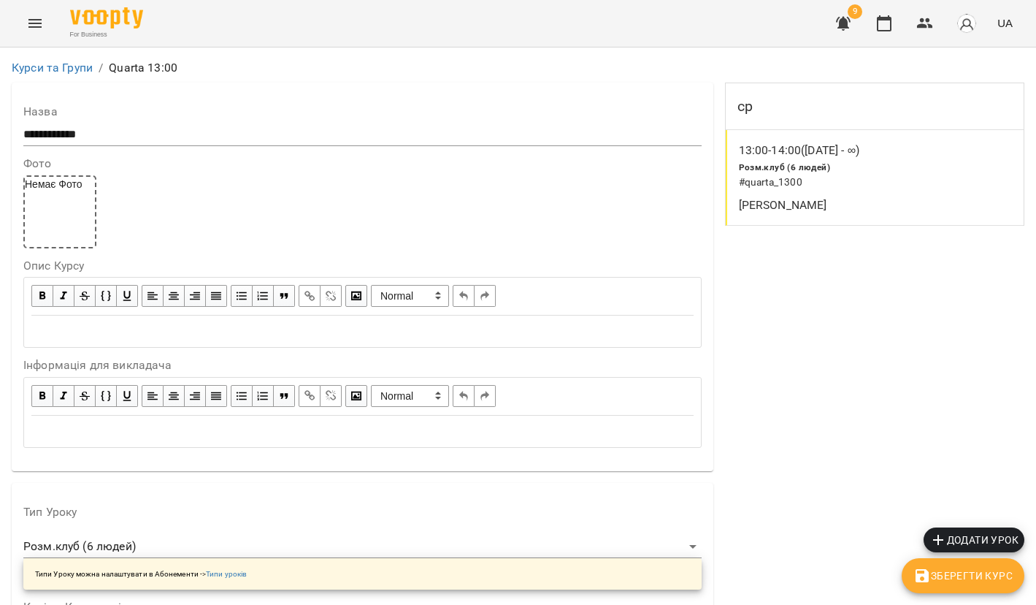
scroll to position [1258, 0]
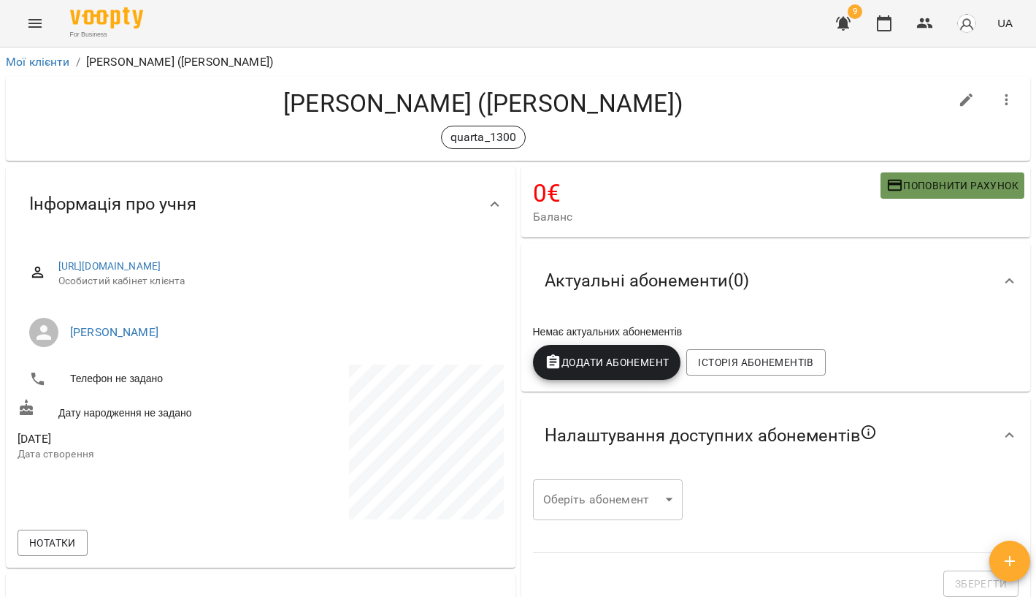
click at [930, 188] on span "Поповнити рахунок" at bounding box center [953, 186] width 132 height 18
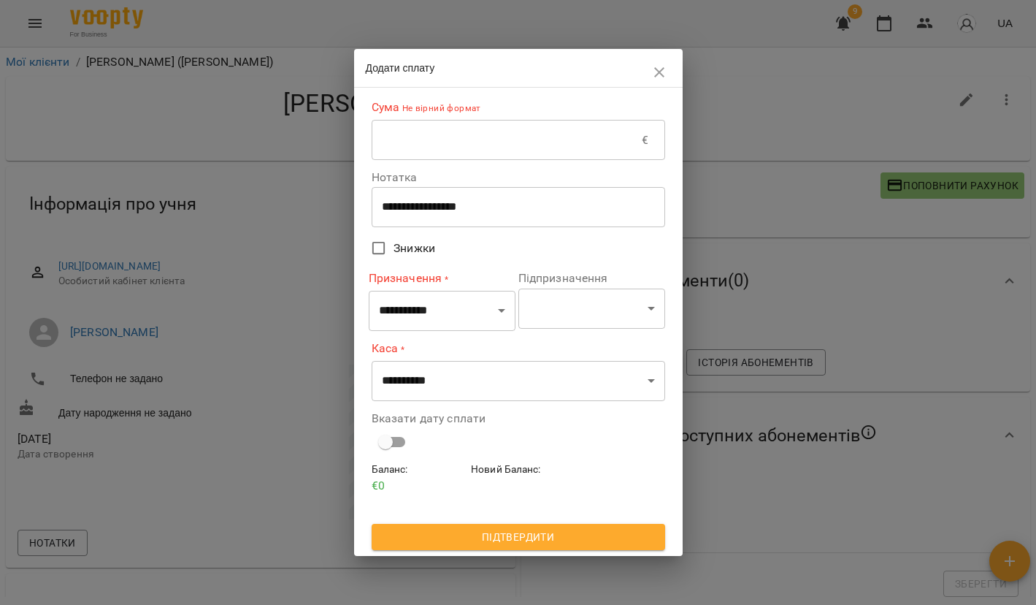
click at [464, 152] on input "text" at bounding box center [507, 140] width 271 height 41
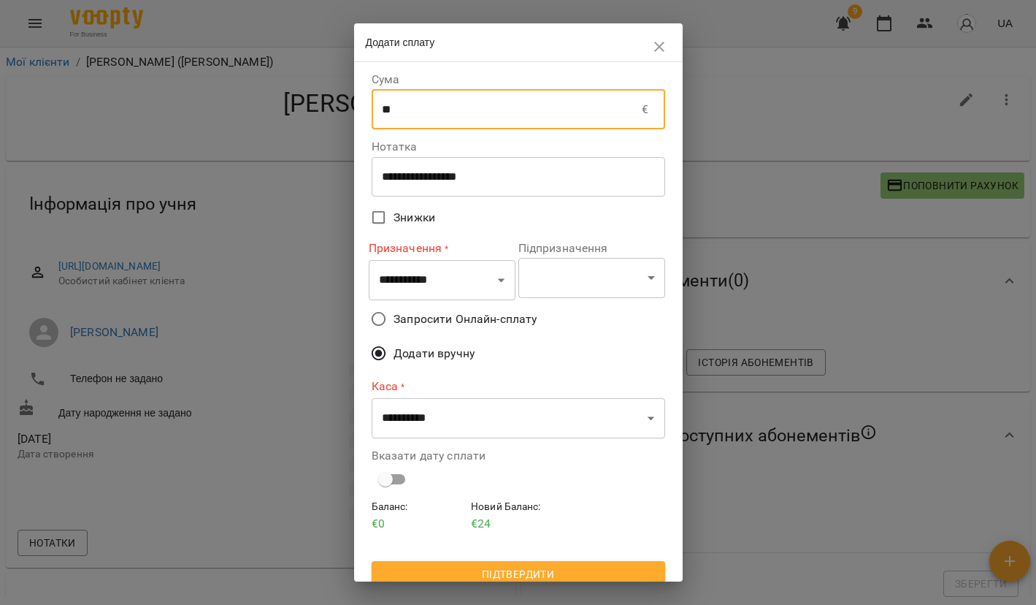
type input "**"
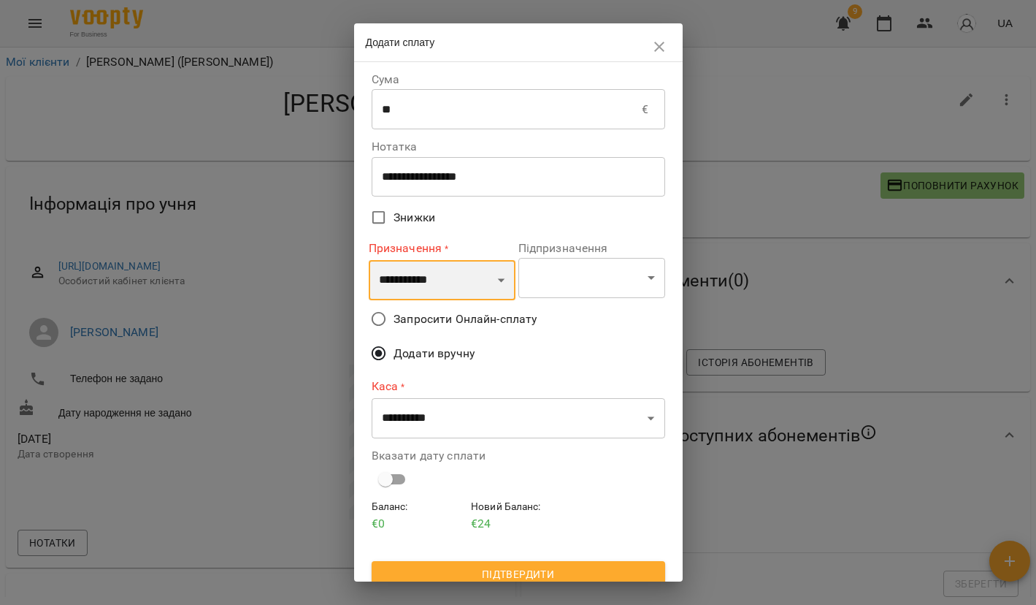
select select "*********"
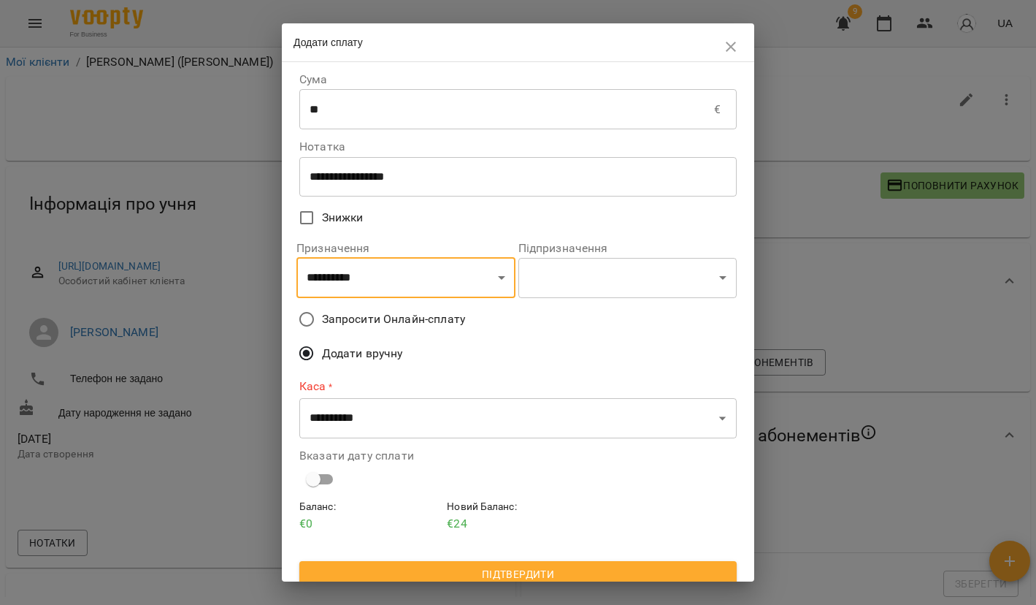
click at [394, 316] on span "Запросити Онлайн-сплату" at bounding box center [393, 319] width 143 height 18
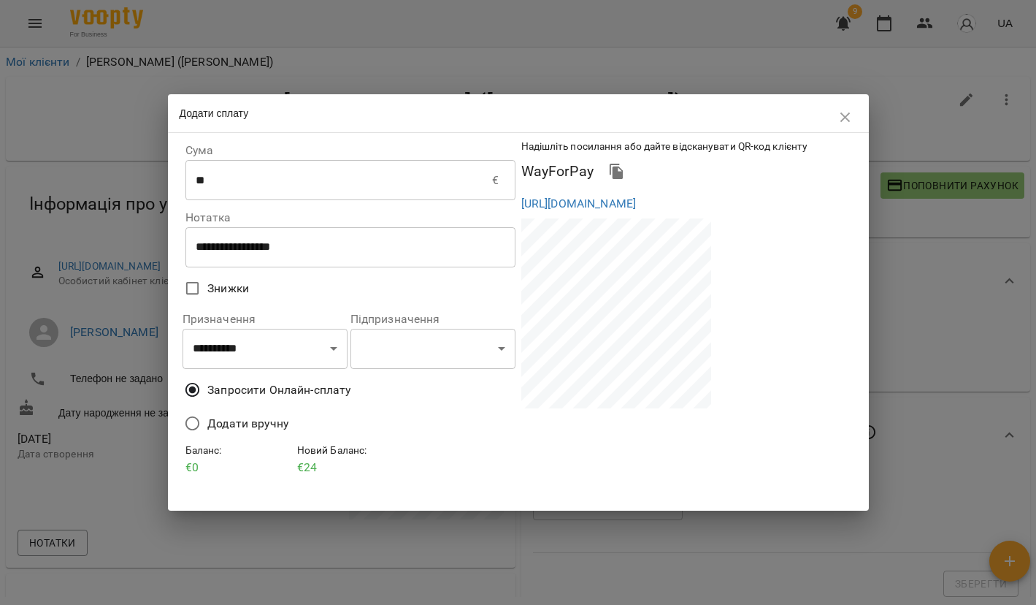
drag, startPoint x: 520, startPoint y: 202, endPoint x: 615, endPoint y: 242, distance: 103.1
click at [615, 215] on div "https://eu.voopty.com/wayForPay/65ae3da72a3fbb3088eca31a?amount=24&clientId=685…" at bounding box center [687, 203] width 336 height 23
copy link "https://eu.voopty.com/wayForPay/65ae3da72a3fbb3088eca31a?amount=24&clientId=685…"
click at [856, 128] on button "button" at bounding box center [845, 117] width 35 height 35
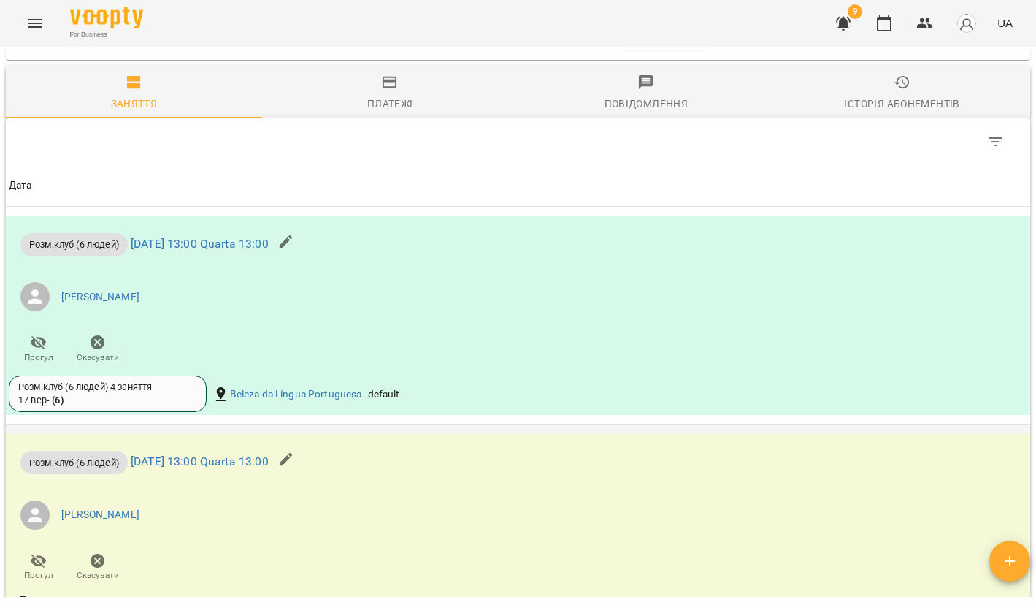
scroll to position [901, 0]
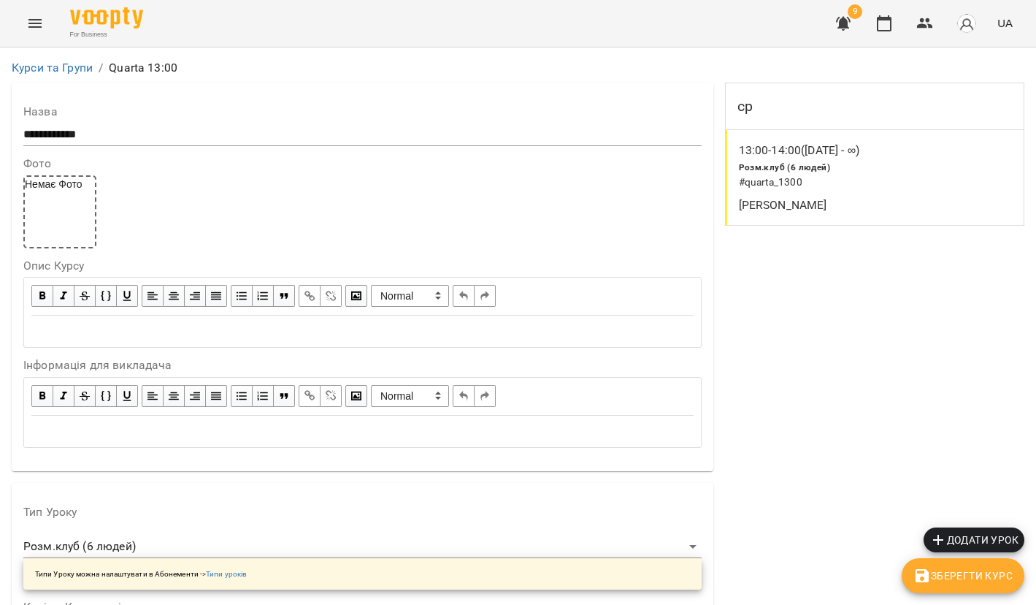
scroll to position [1258, 0]
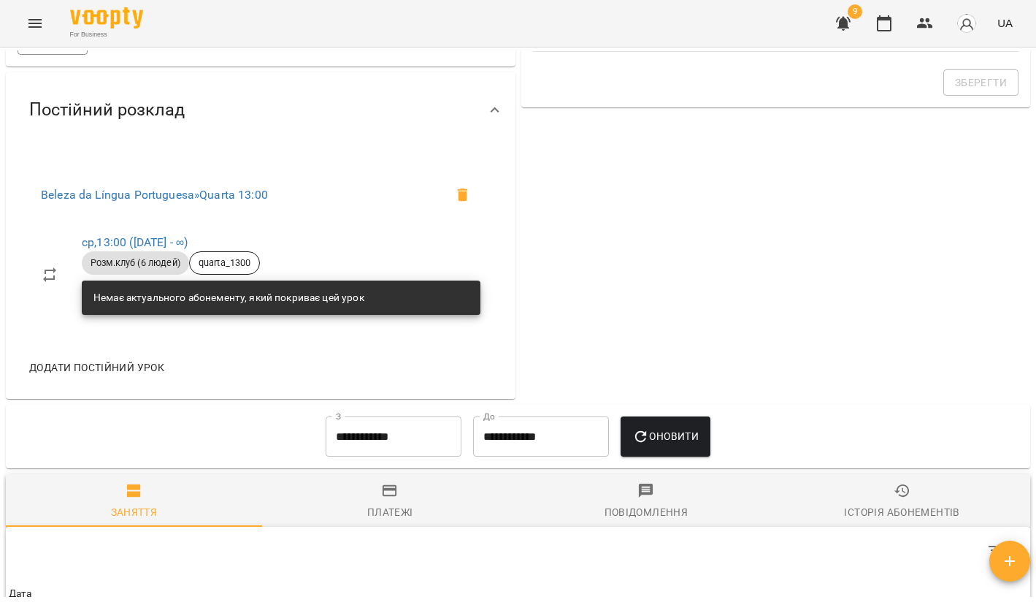
scroll to position [500, 0]
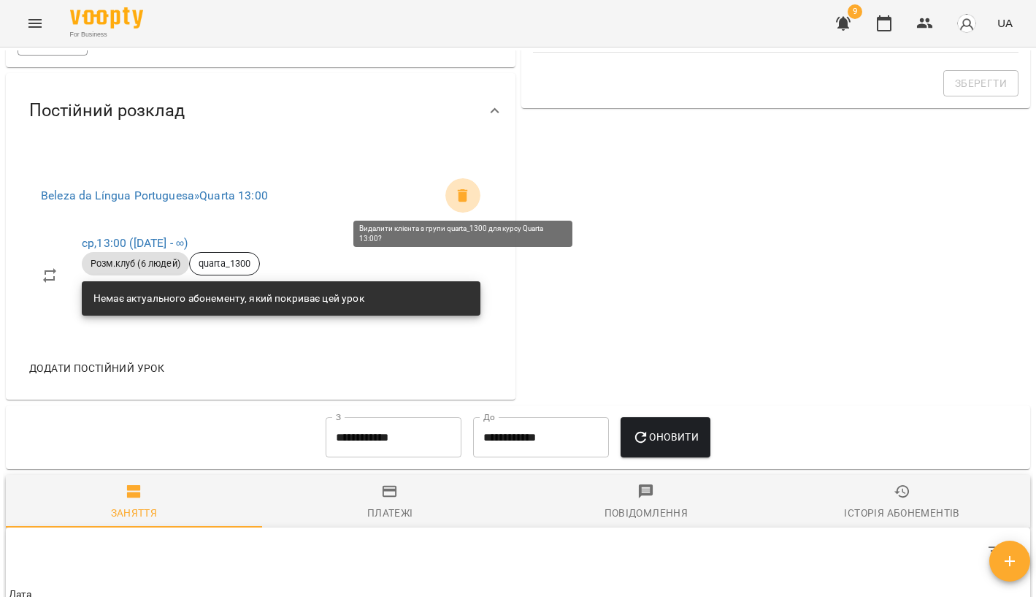
click at [460, 189] on icon at bounding box center [463, 195] width 10 height 13
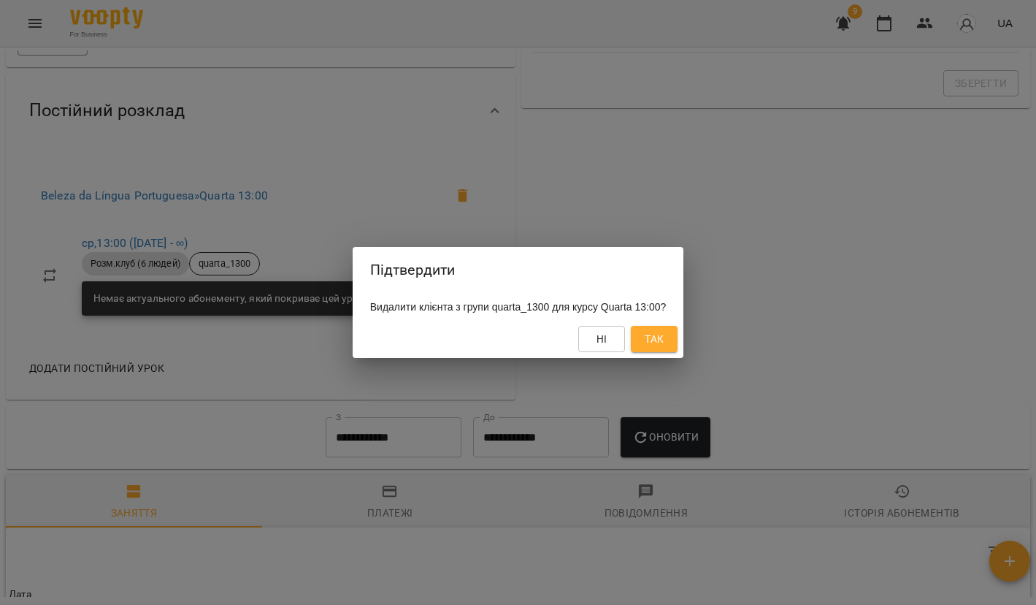
click at [664, 343] on span "Так" at bounding box center [654, 339] width 19 height 18
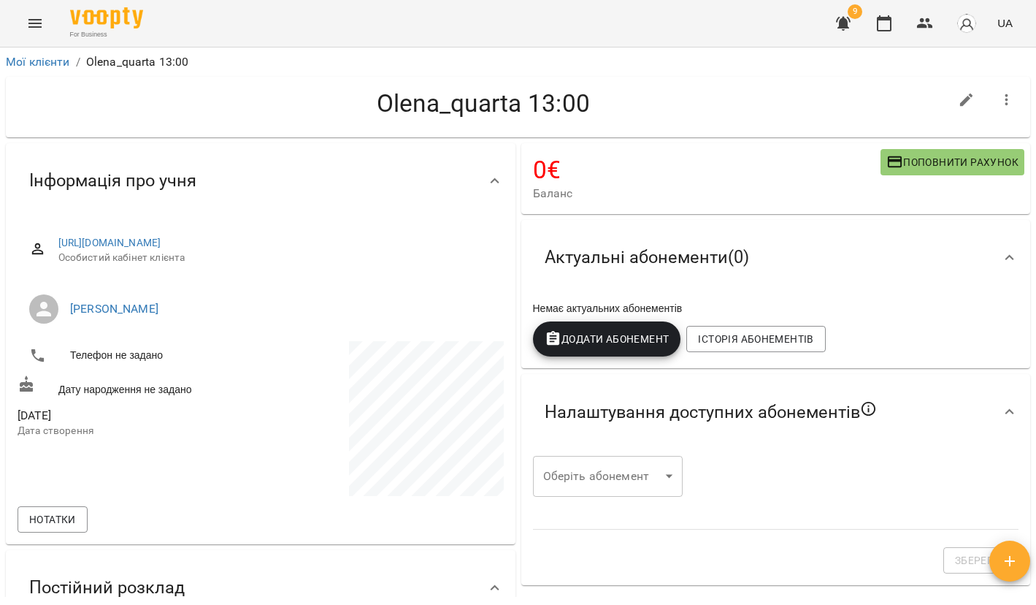
scroll to position [0, 0]
click at [970, 99] on icon "button" at bounding box center [966, 99] width 13 height 13
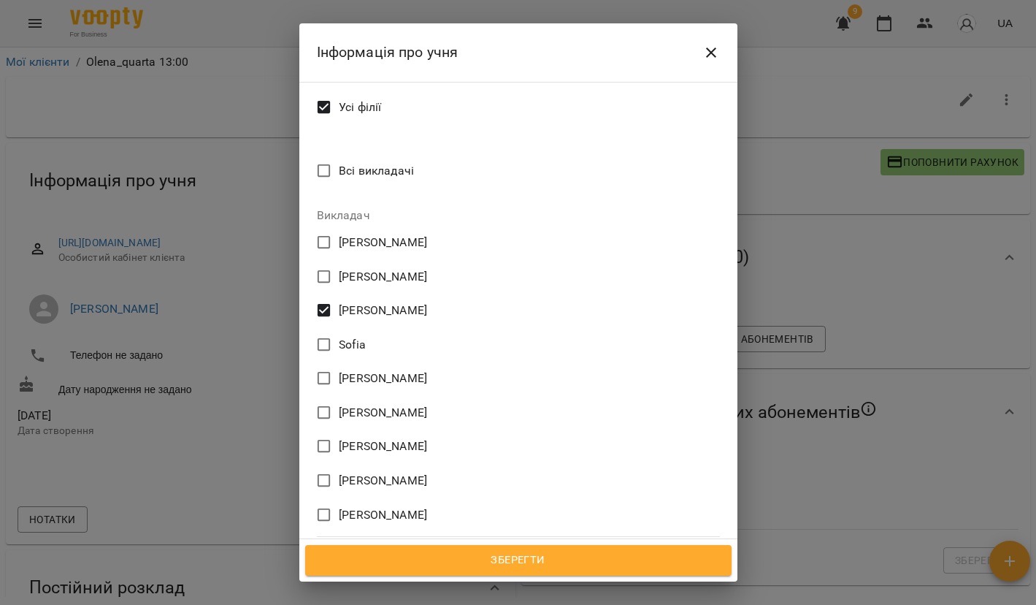
scroll to position [610, 0]
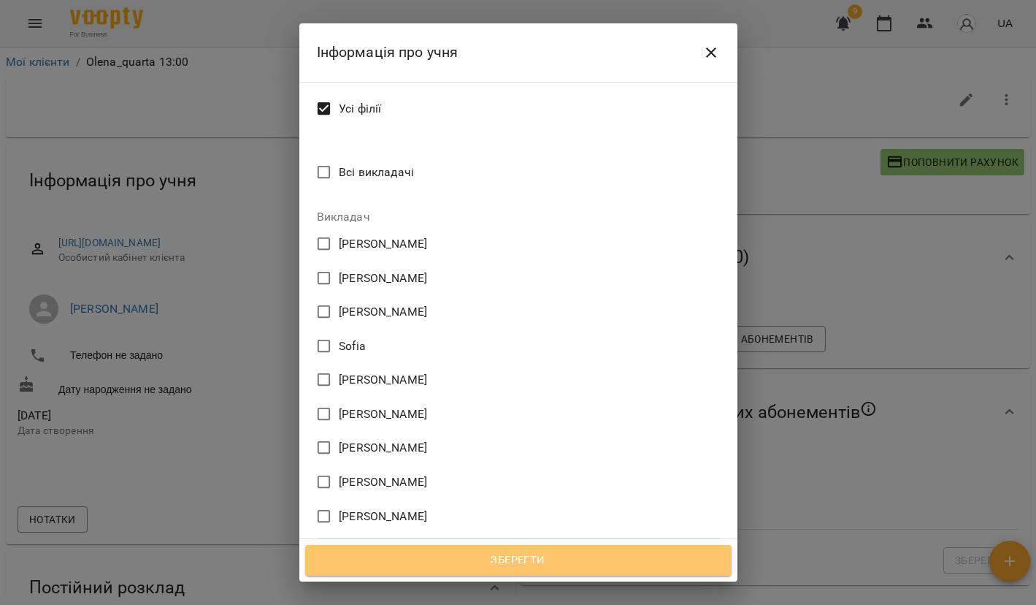
click at [495, 570] on button "Зберегти" at bounding box center [518, 560] width 427 height 31
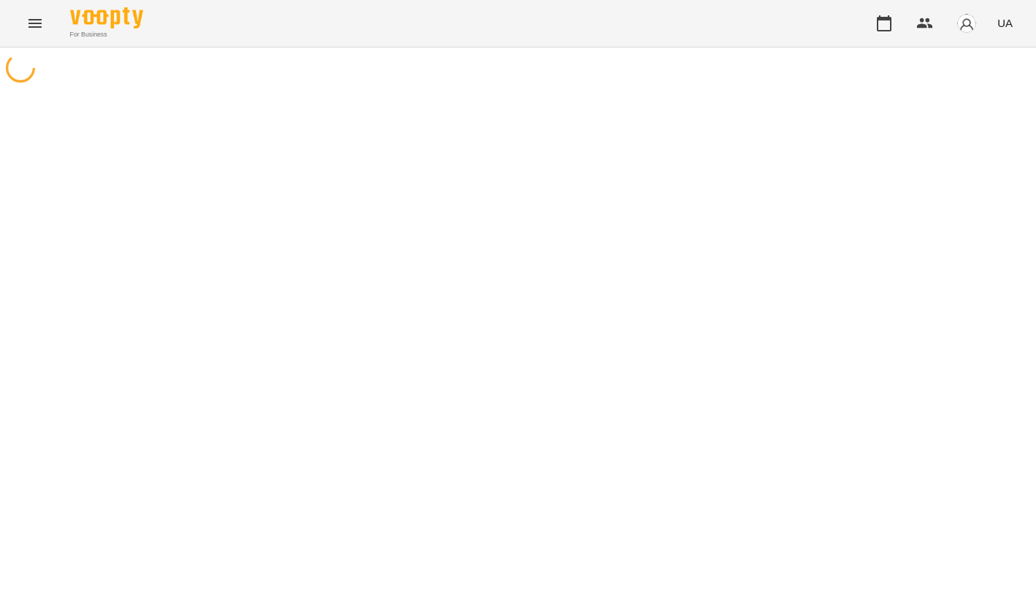
click at [1006, 100] on div at bounding box center [518, 349] width 1036 height 605
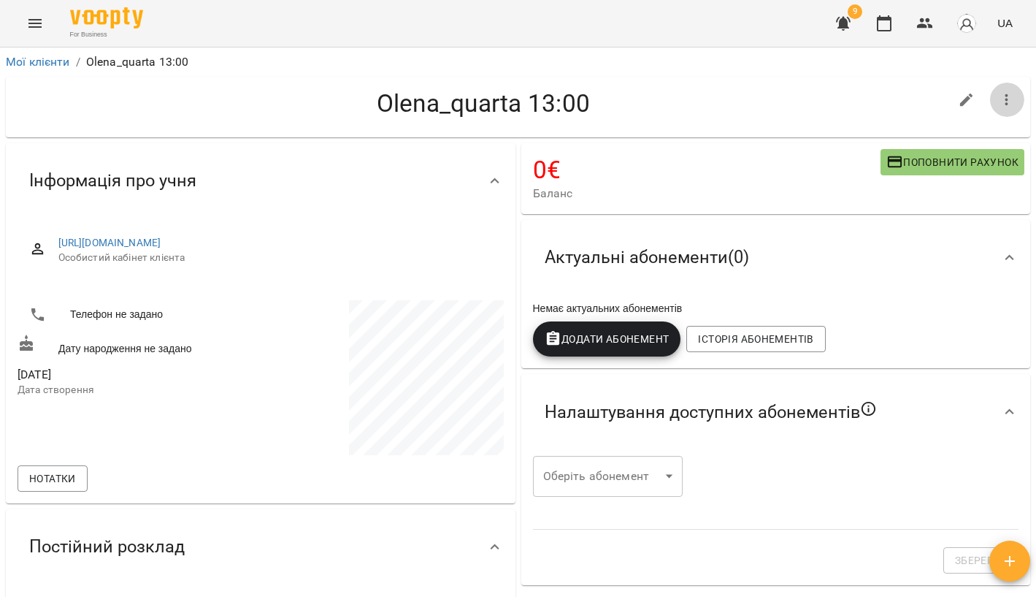
click at [1006, 100] on icon "button" at bounding box center [1007, 100] width 18 height 18
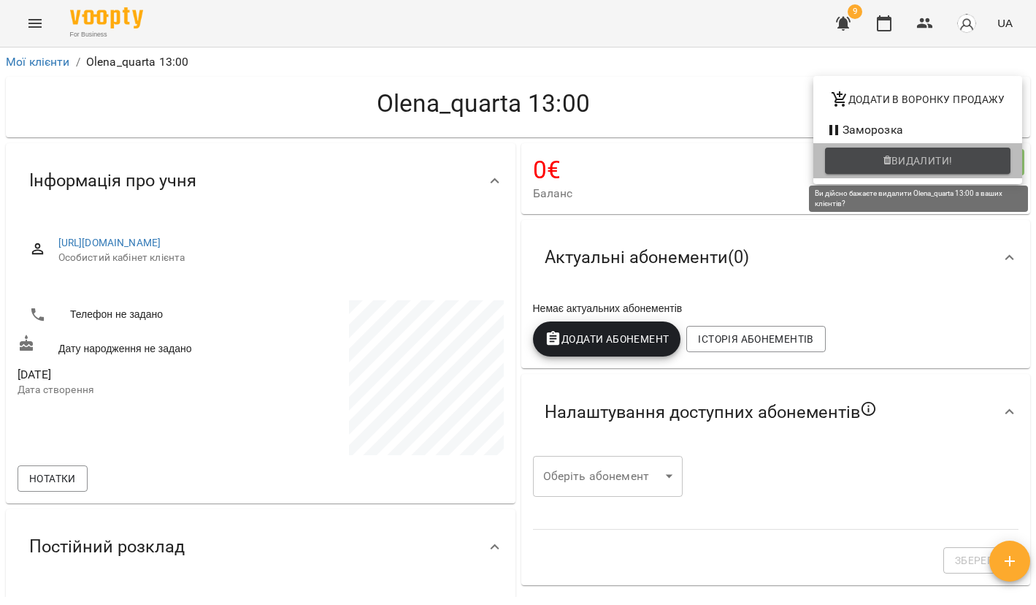
click at [871, 157] on span "Видалити!" at bounding box center [918, 161] width 162 height 18
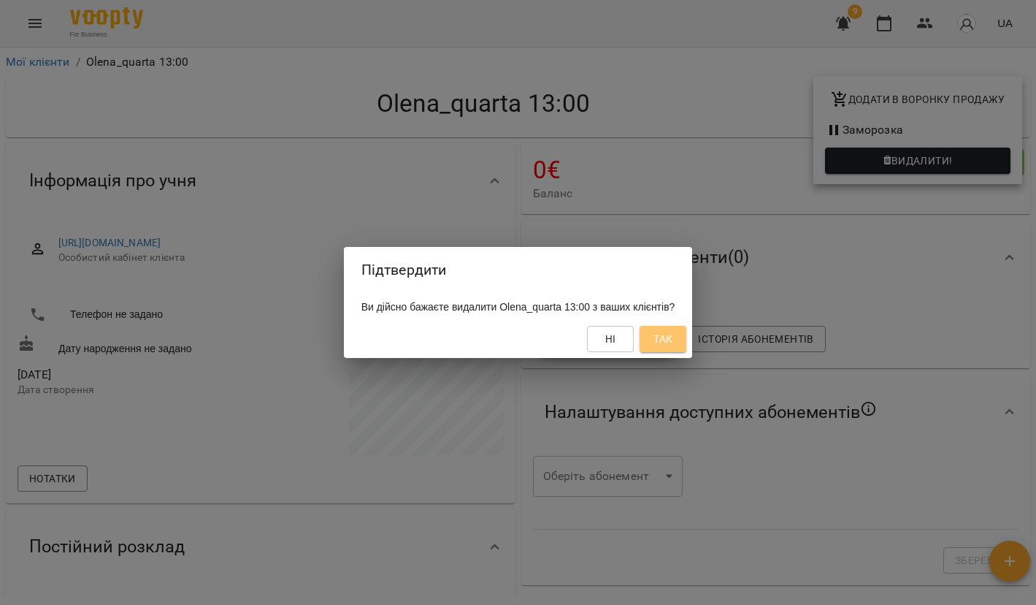
click at [673, 338] on span "Так" at bounding box center [663, 339] width 19 height 18
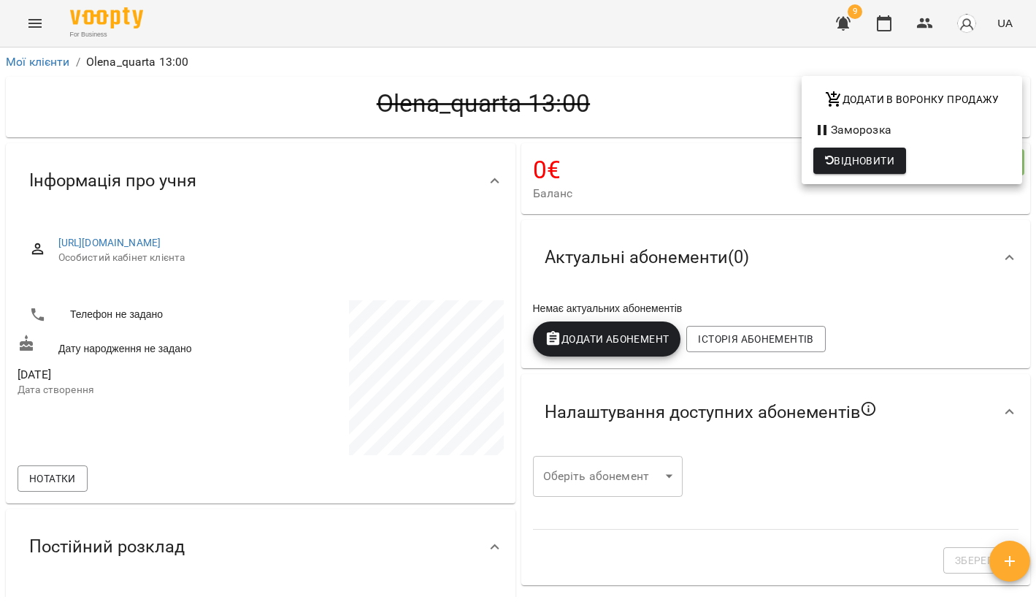
click at [749, 93] on div at bounding box center [518, 302] width 1036 height 605
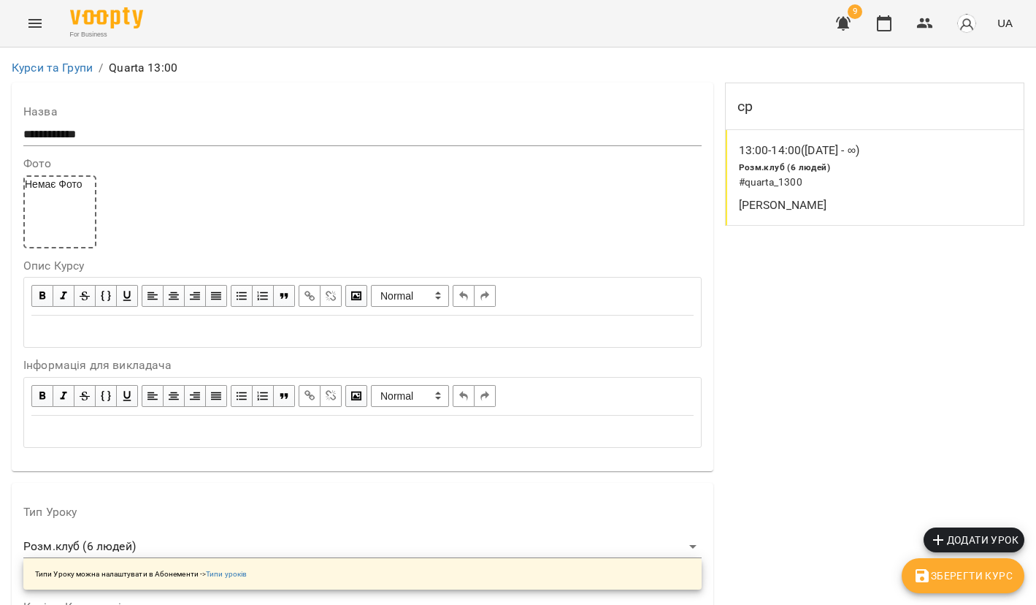
scroll to position [1193, 0]
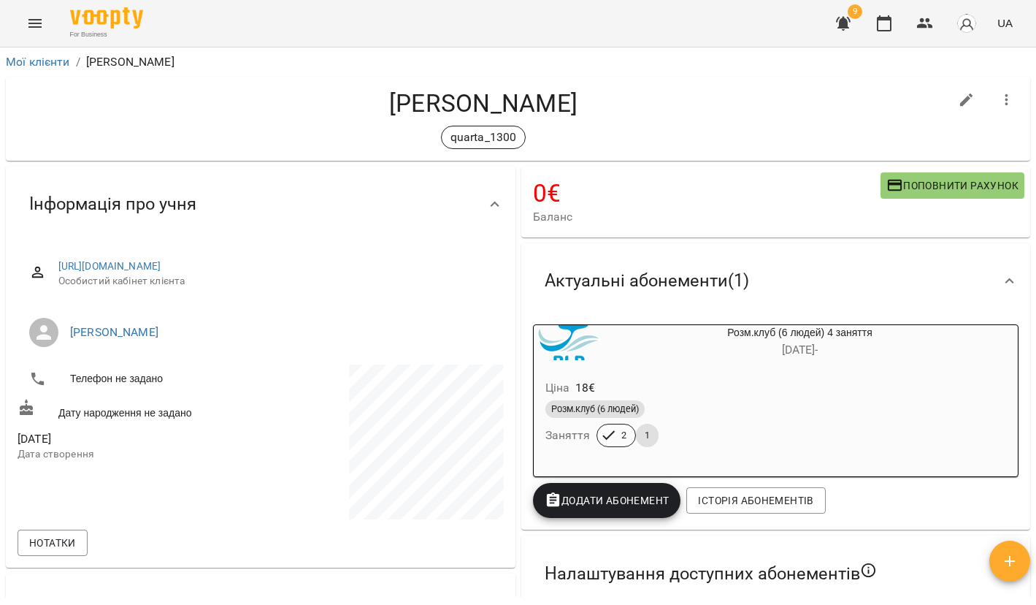
click at [977, 112] on button "button" at bounding box center [966, 100] width 35 height 35
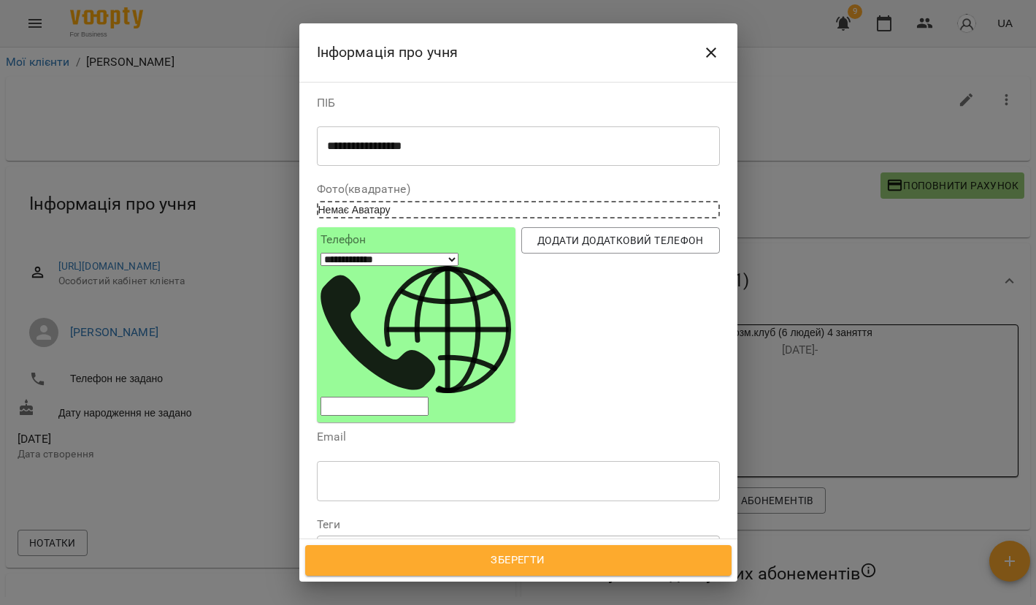
click at [393, 544] on icon at bounding box center [388, 549] width 10 height 10
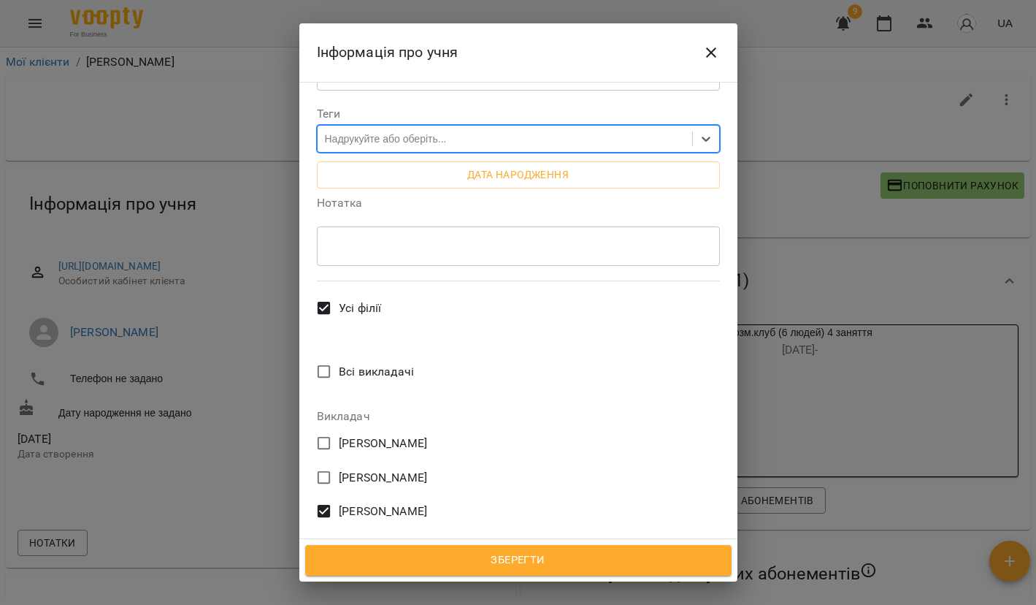
scroll to position [428, 0]
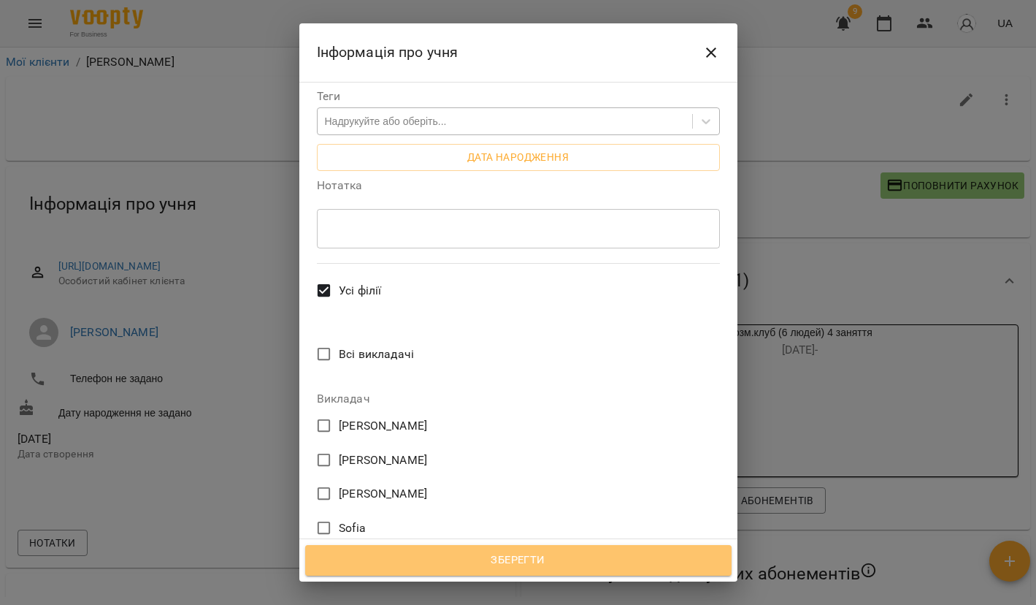
click at [502, 571] on button "Зберегти" at bounding box center [518, 560] width 427 height 31
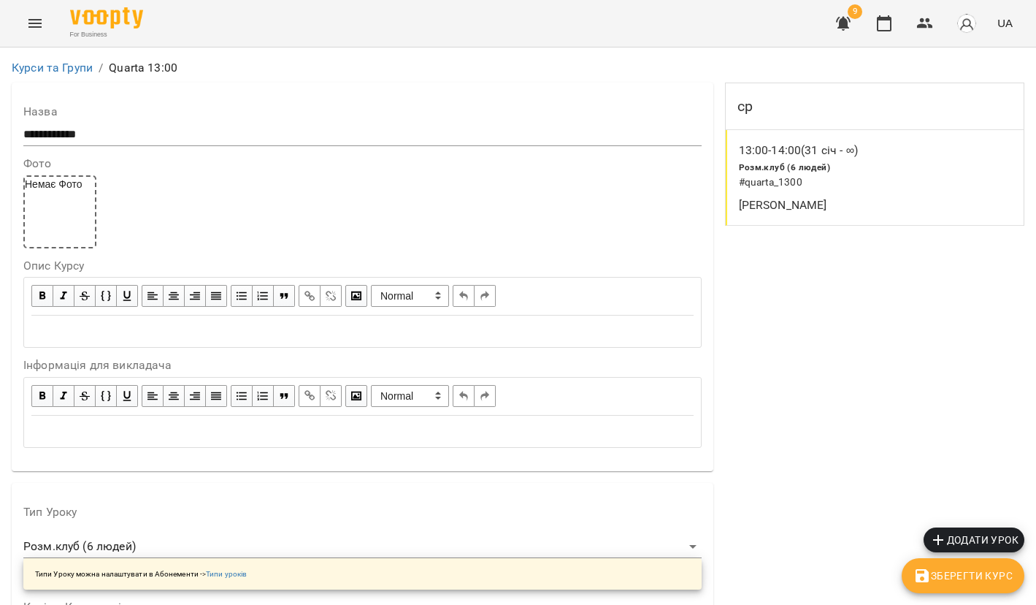
click at [34, 27] on icon "Menu" at bounding box center [34, 23] width 13 height 9
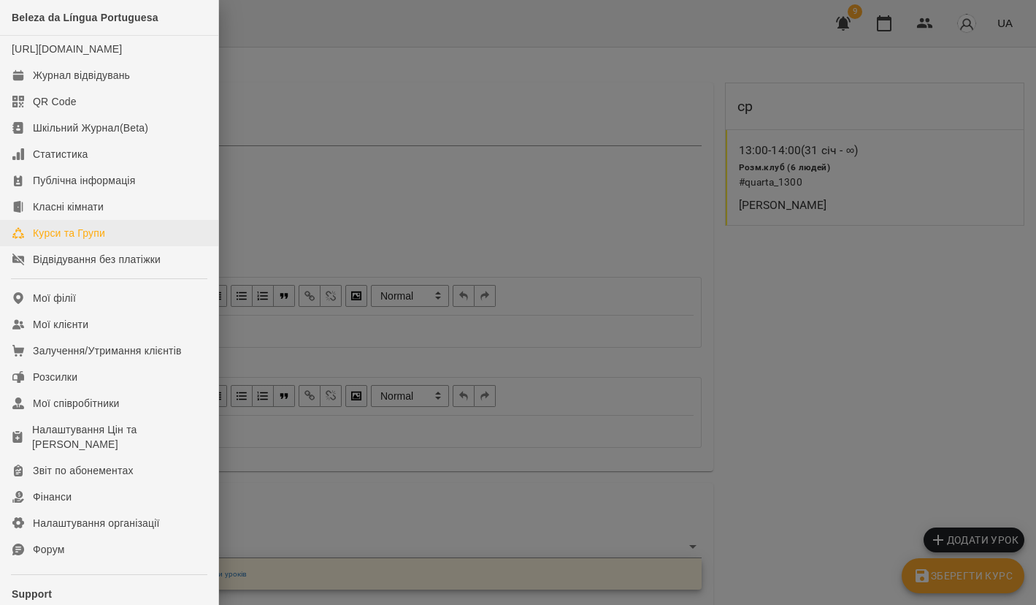
click at [93, 240] on div "Курси та Групи" at bounding box center [69, 233] width 72 height 15
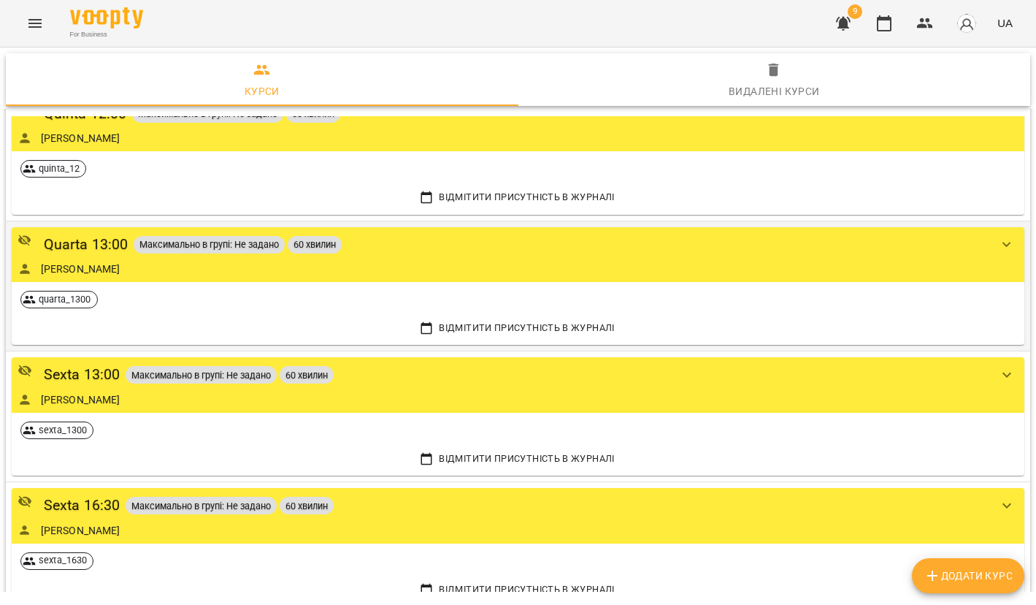
scroll to position [716, 0]
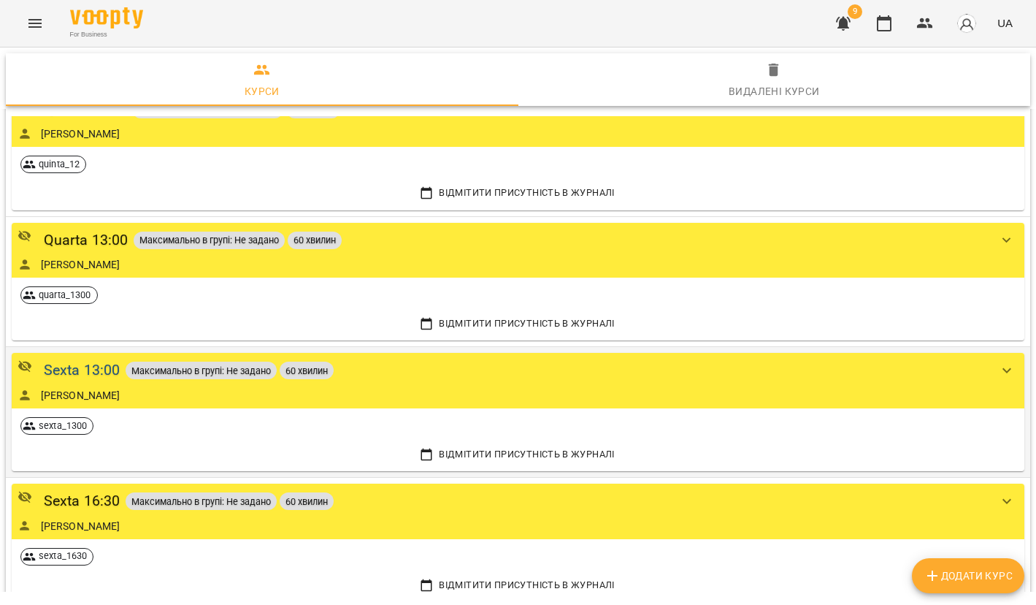
click at [68, 366] on div "Sexta 13:00" at bounding box center [82, 370] width 77 height 23
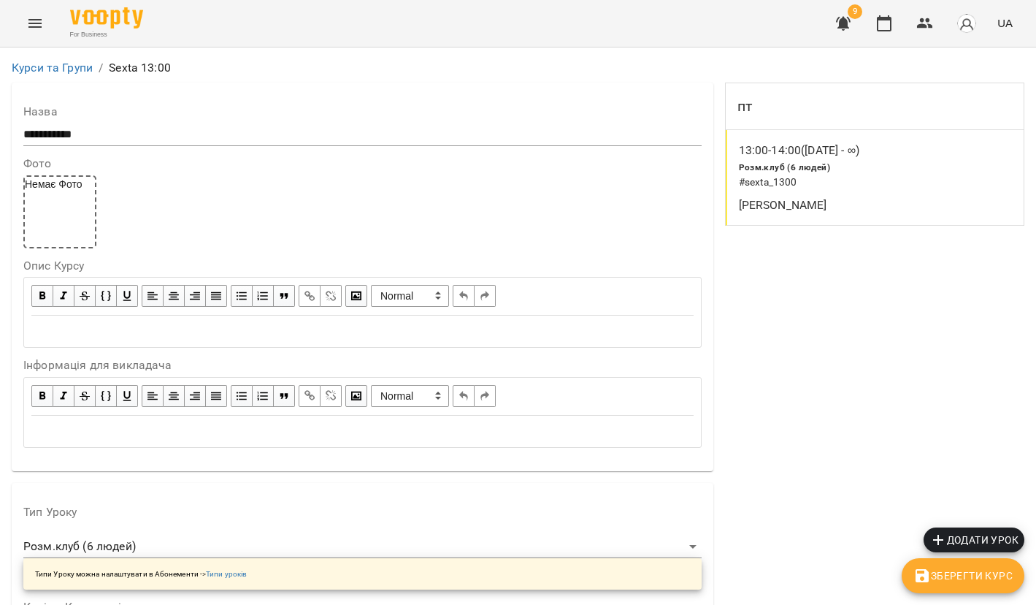
scroll to position [1258, 0]
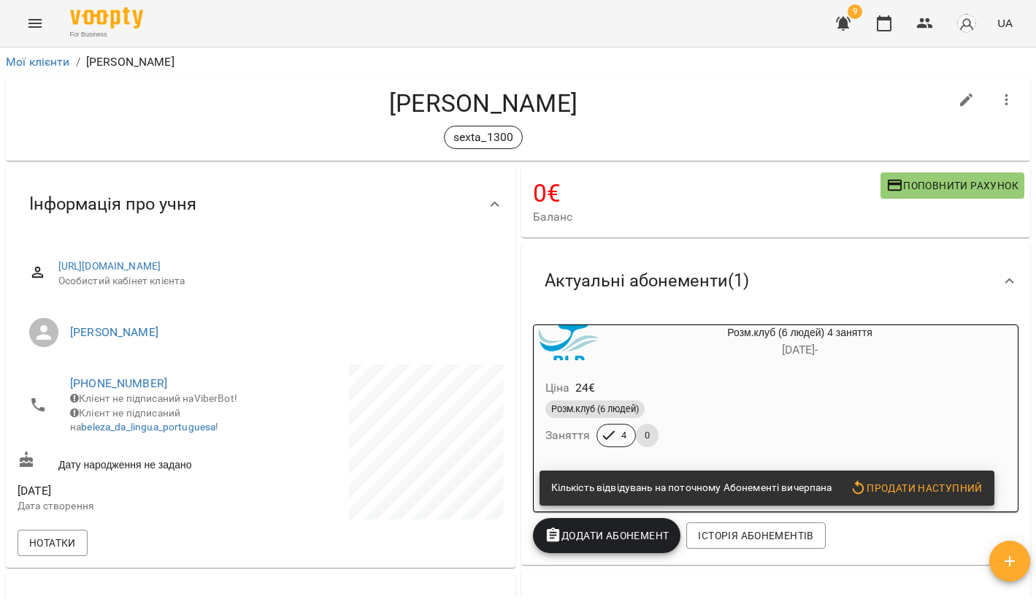
click at [924, 183] on span "Поповнити рахунок" at bounding box center [953, 186] width 132 height 18
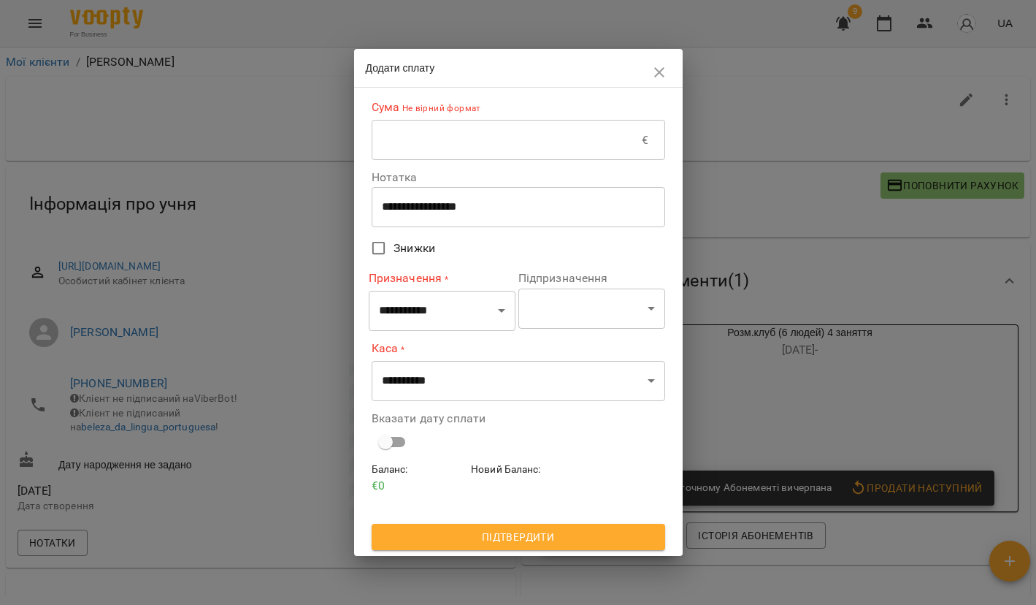
click at [512, 148] on input "text" at bounding box center [507, 140] width 271 height 41
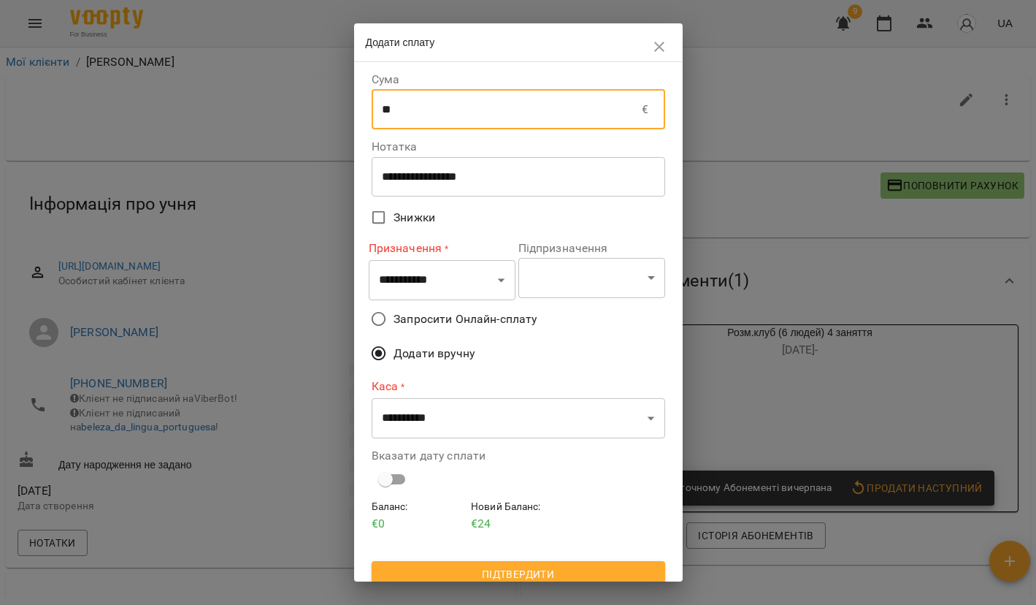
type input "**"
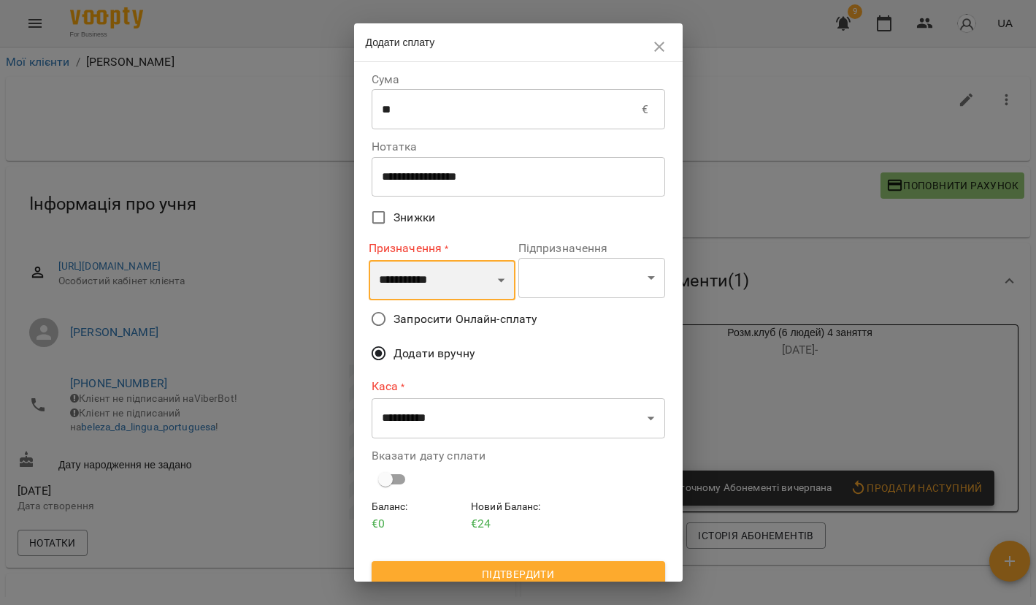
select select "*********"
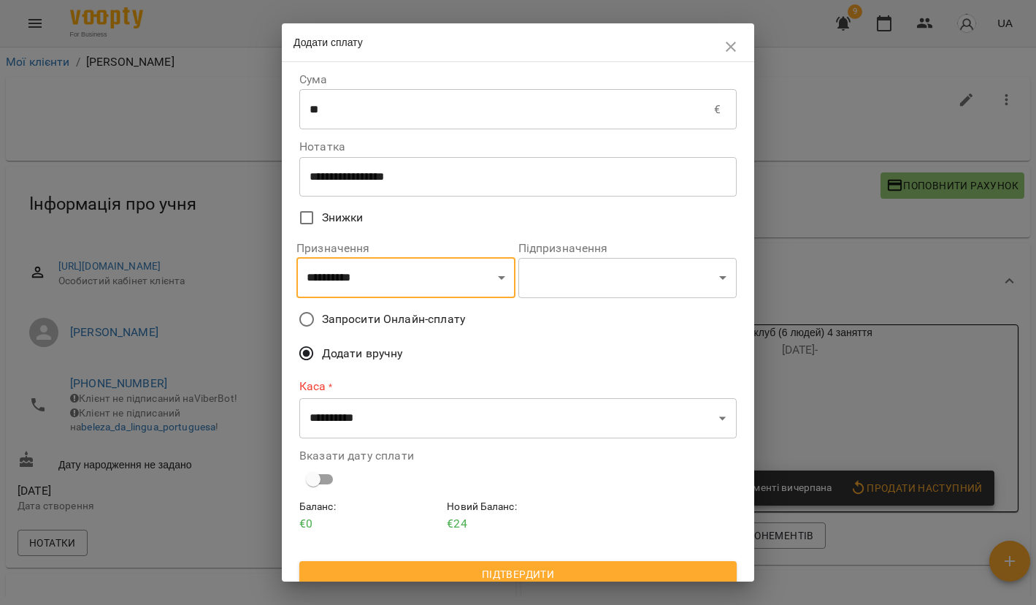
click at [389, 324] on span "Запросити Онлайн-сплату" at bounding box center [393, 319] width 143 height 18
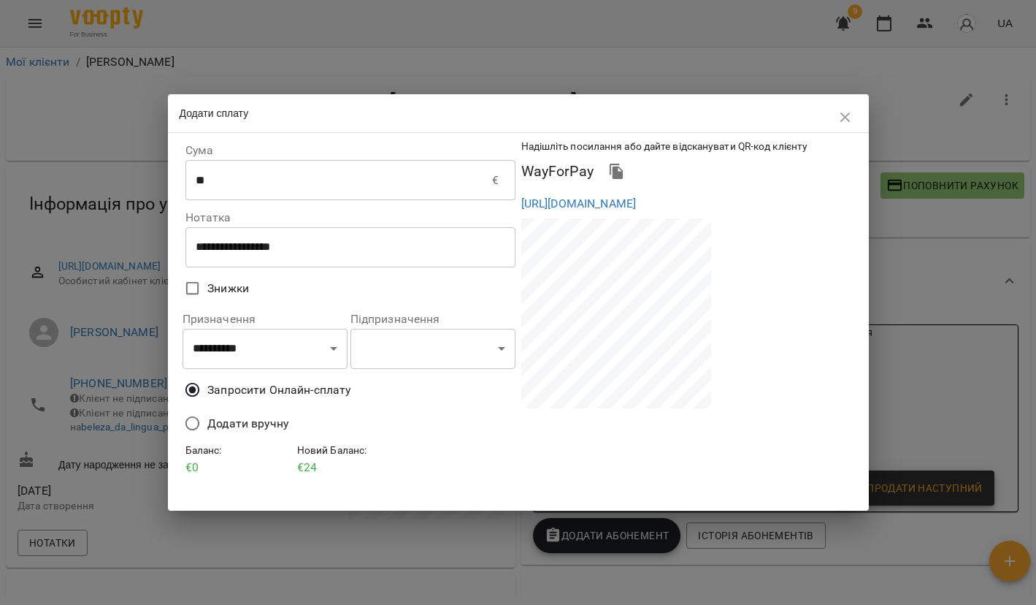
drag, startPoint x: 519, startPoint y: 204, endPoint x: 603, endPoint y: 240, distance: 90.6
click at [603, 215] on div "https://eu.voopty.com/wayForPay/65ae3da72a3fbb3088eca31a?amount=24&clientId=67b…" at bounding box center [687, 203] width 336 height 23
copy link "https://eu.voopty.com/wayForPay/65ae3da72a3fbb3088eca31a?amount=24&clientId=67b…"
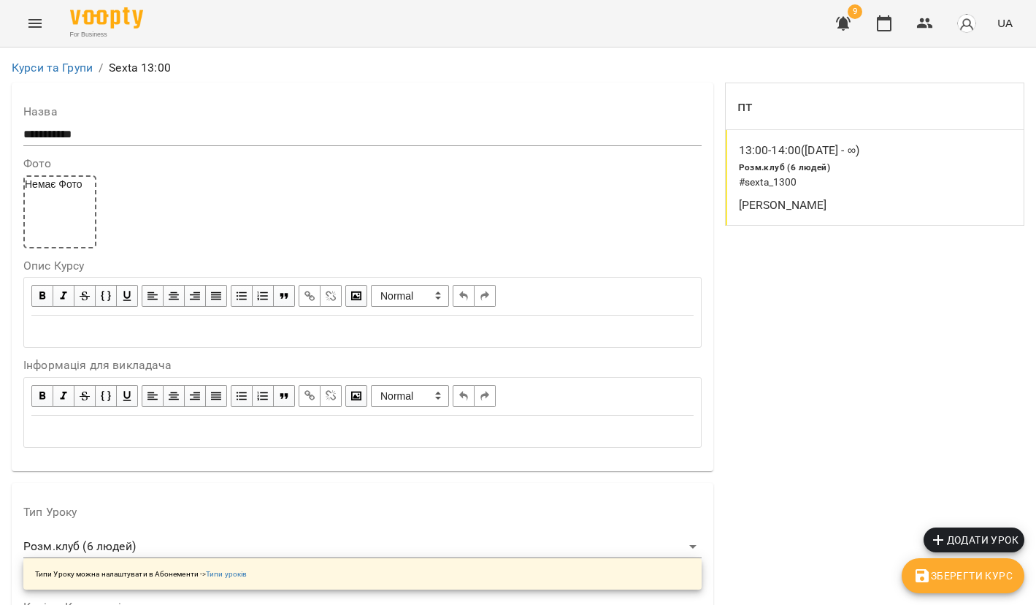
scroll to position [1258, 0]
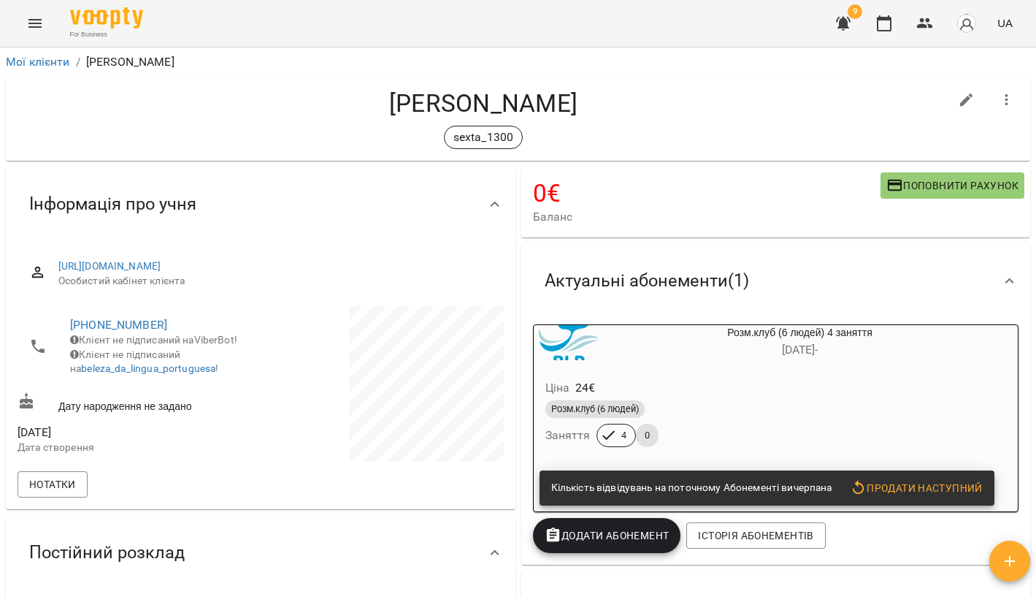
click at [938, 190] on span "Поповнити рахунок" at bounding box center [953, 186] width 132 height 18
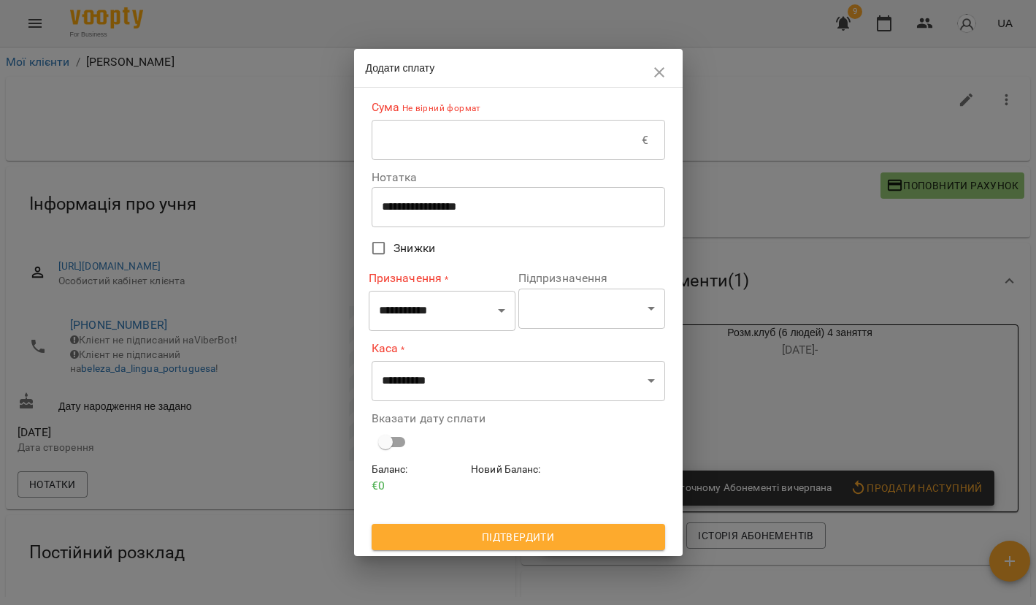
click at [529, 135] on input "text" at bounding box center [507, 140] width 271 height 41
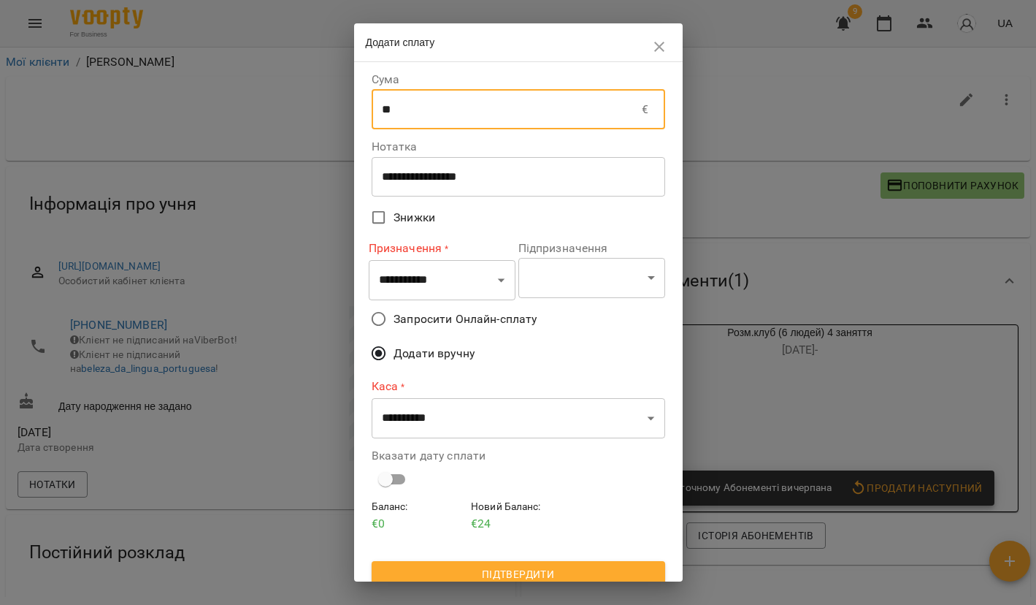
type input "**"
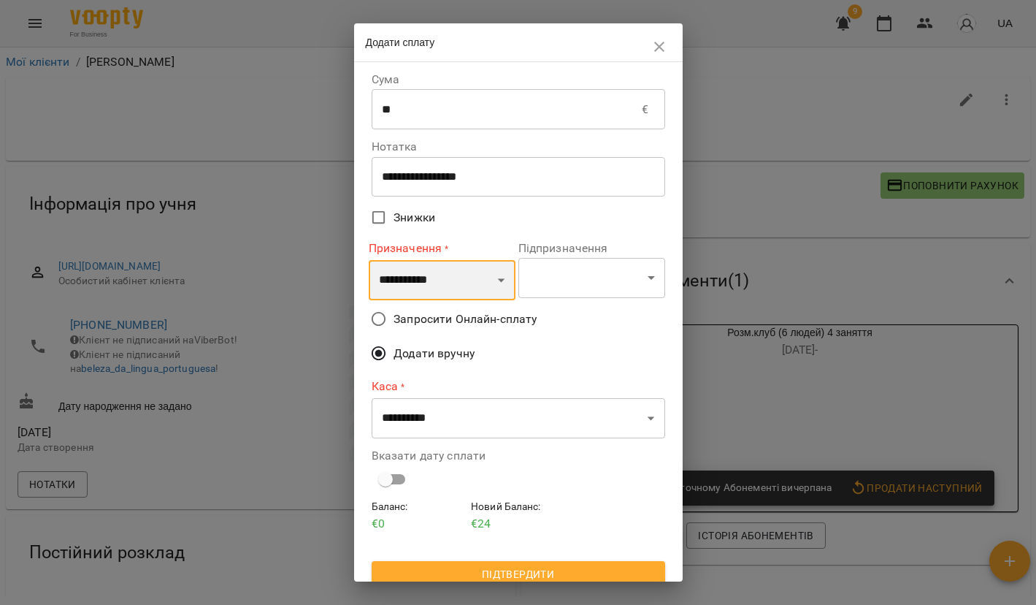
select select "*********"
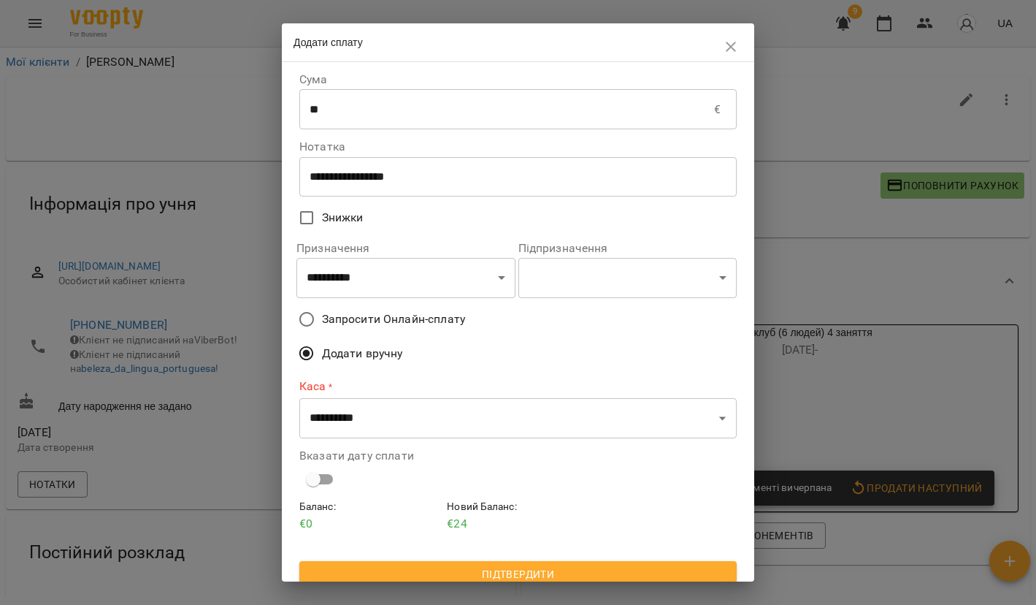
click at [381, 321] on span "Запросити Онлайн-сплату" at bounding box center [393, 319] width 143 height 18
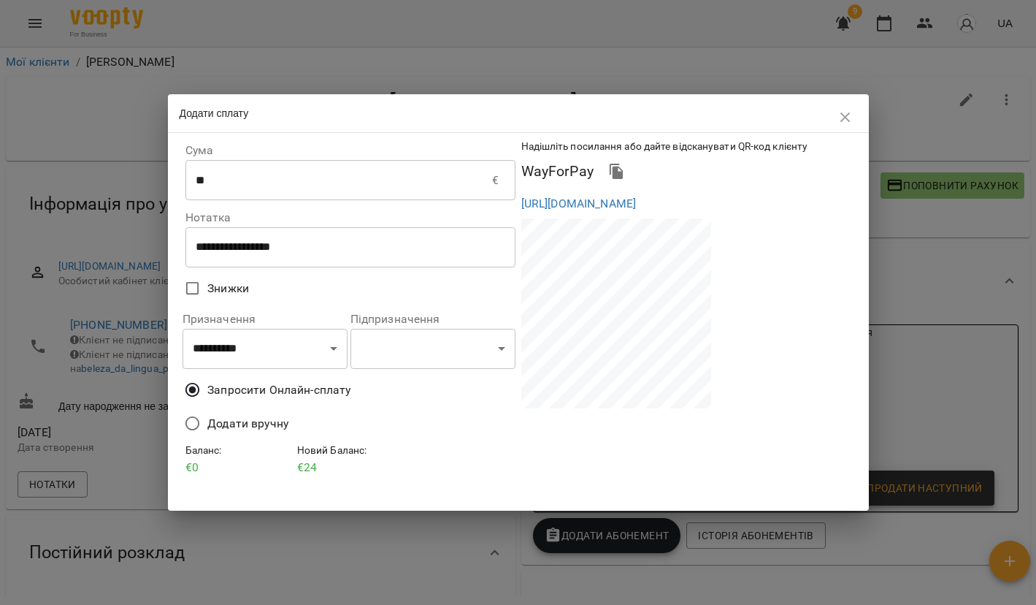
drag, startPoint x: 519, startPoint y: 205, endPoint x: 598, endPoint y: 240, distance: 86.3
click at [598, 215] on div "https://eu.voopty.com/wayForPay/65ae3da72a3fbb3088eca31a?amount=24&clientId=65b…" at bounding box center [687, 203] width 336 height 23
copy link "https://eu.voopty.com/wayForPay/65ae3da72a3fbb3088eca31a?amount=24&clientId=65b…"
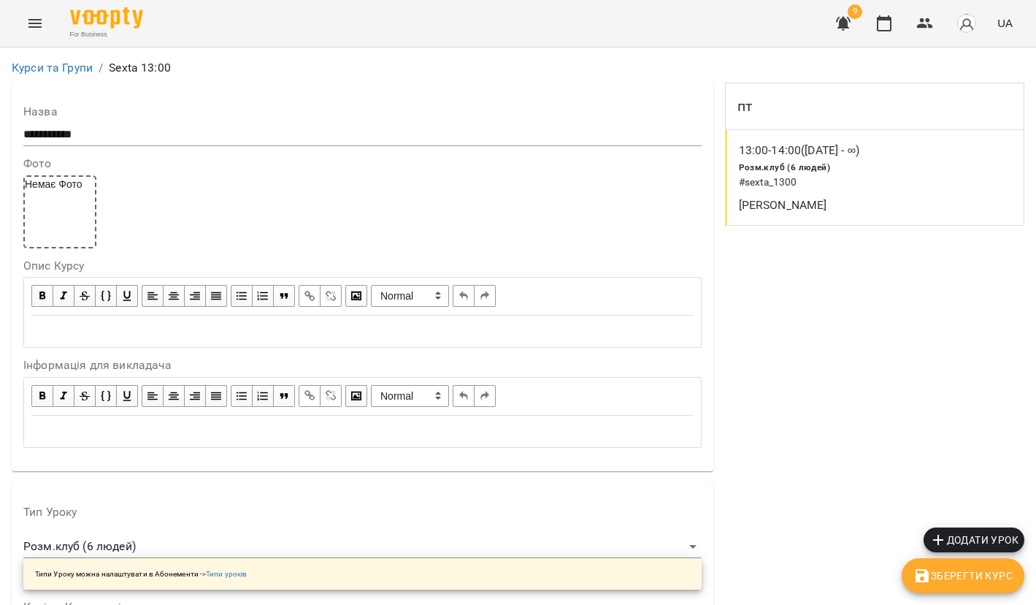
scroll to position [1258, 0]
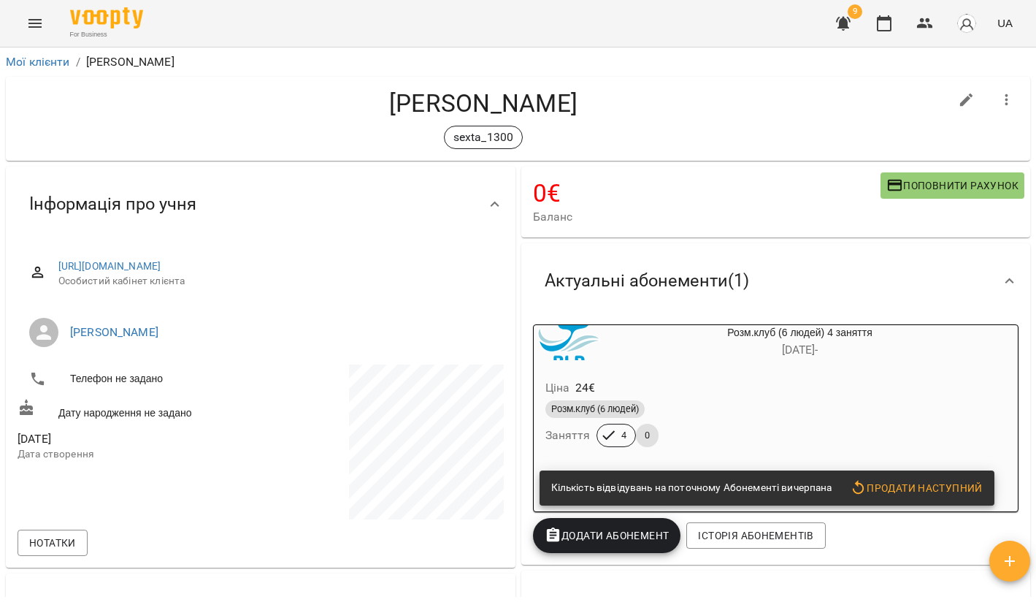
click at [941, 180] on span "Поповнити рахунок" at bounding box center [953, 186] width 132 height 18
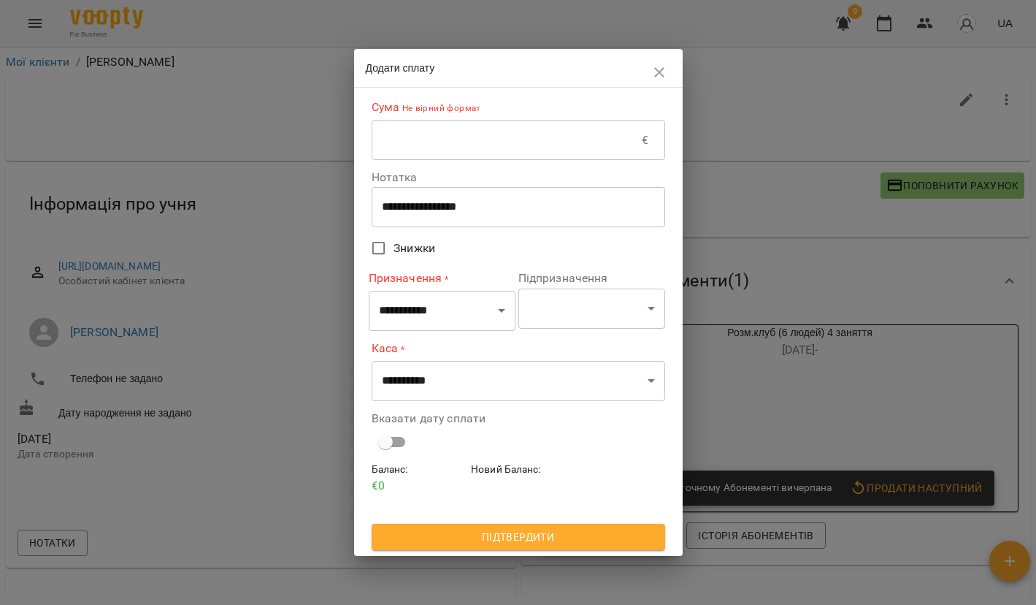
click at [487, 150] on input "text" at bounding box center [507, 140] width 271 height 41
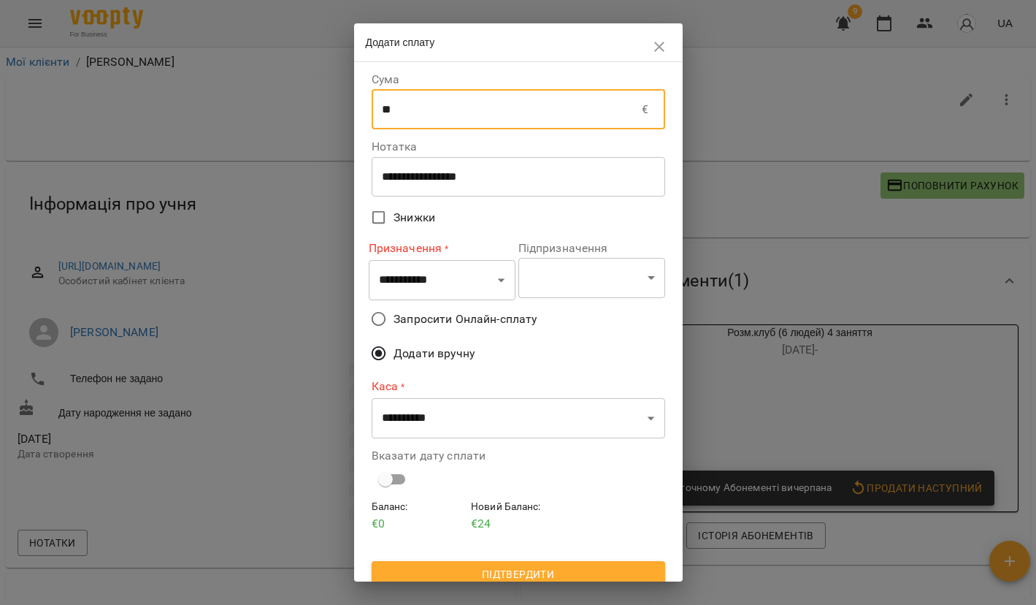
type input "**"
click at [443, 304] on label "Запросити Онлайн-сплату" at bounding box center [509, 319] width 290 height 31
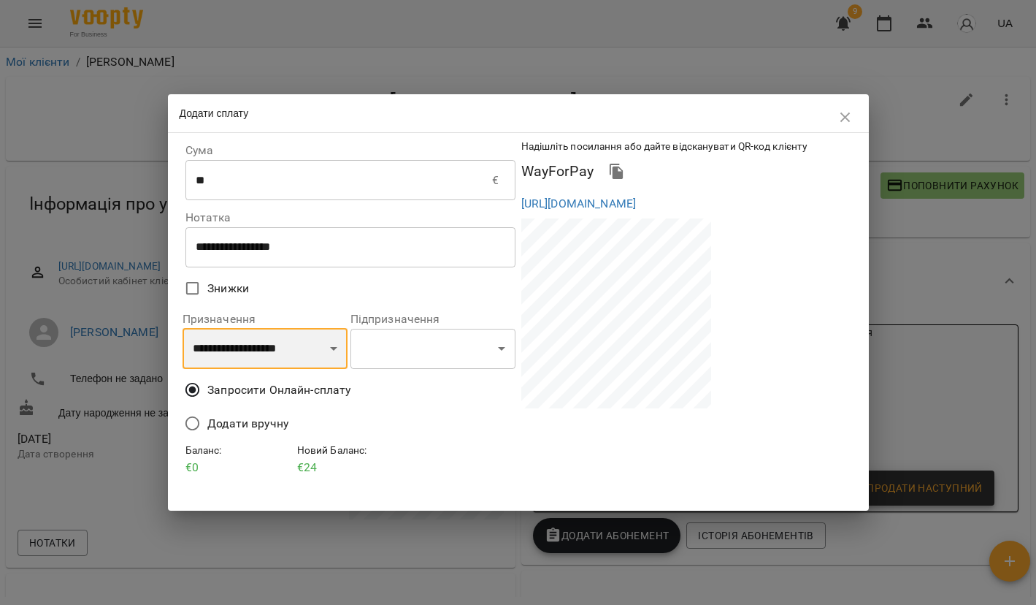
select select "*********"
drag, startPoint x: 519, startPoint y: 205, endPoint x: 594, endPoint y: 241, distance: 83.3
click at [594, 215] on div "https://eu.voopty.com/wayForPay/65ae3da72a3fbb3088eca31a?amount=24&clientId=673…" at bounding box center [687, 203] width 336 height 23
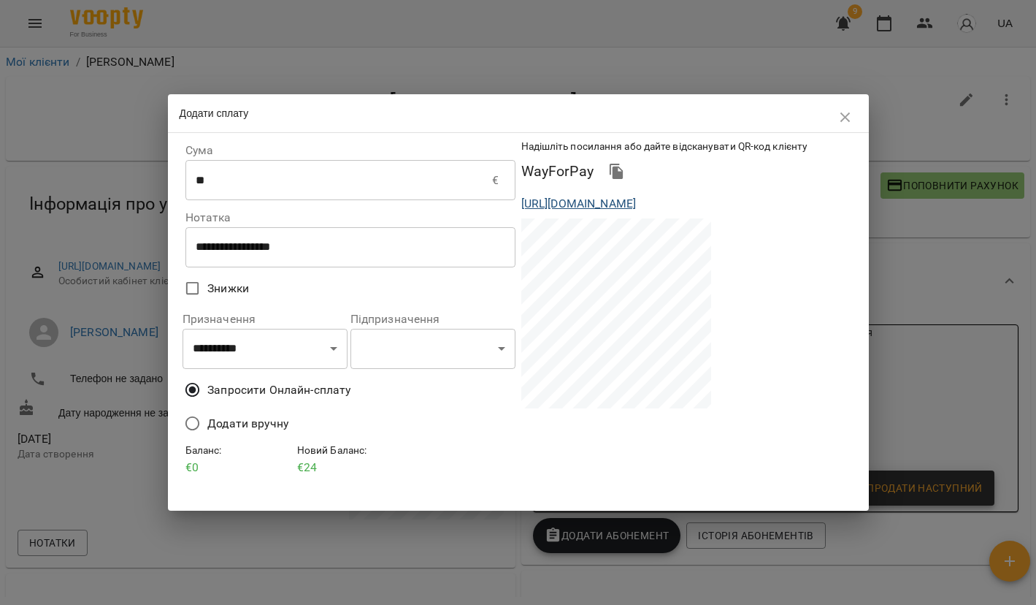
copy link "https://eu.voopty.com/wayForPay/65ae3da72a3fbb3088eca31a?amount=24&clientId=673…"
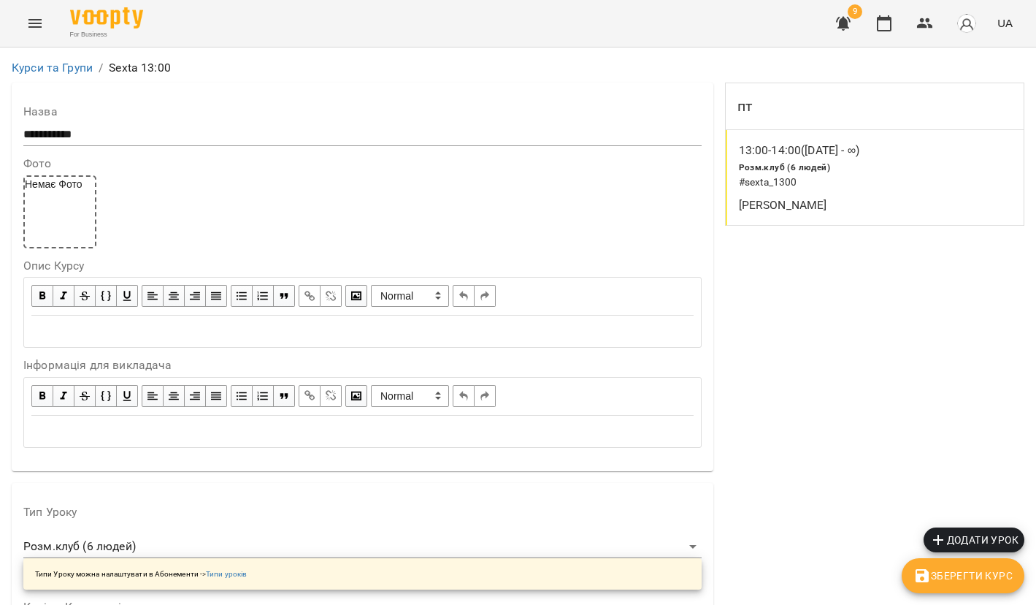
scroll to position [1258, 0]
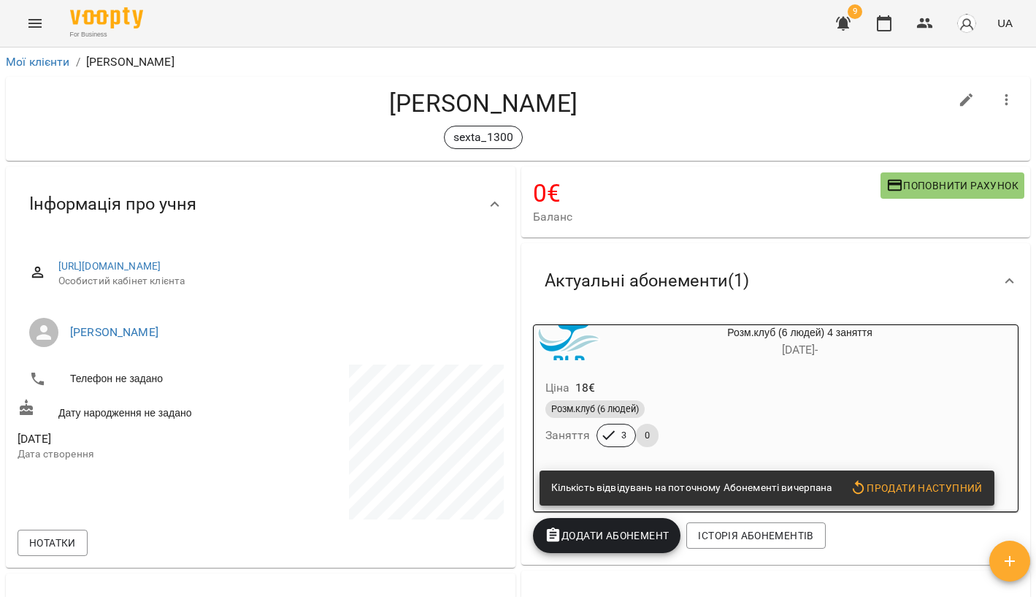
click at [940, 183] on span "Поповнити рахунок" at bounding box center [953, 186] width 132 height 18
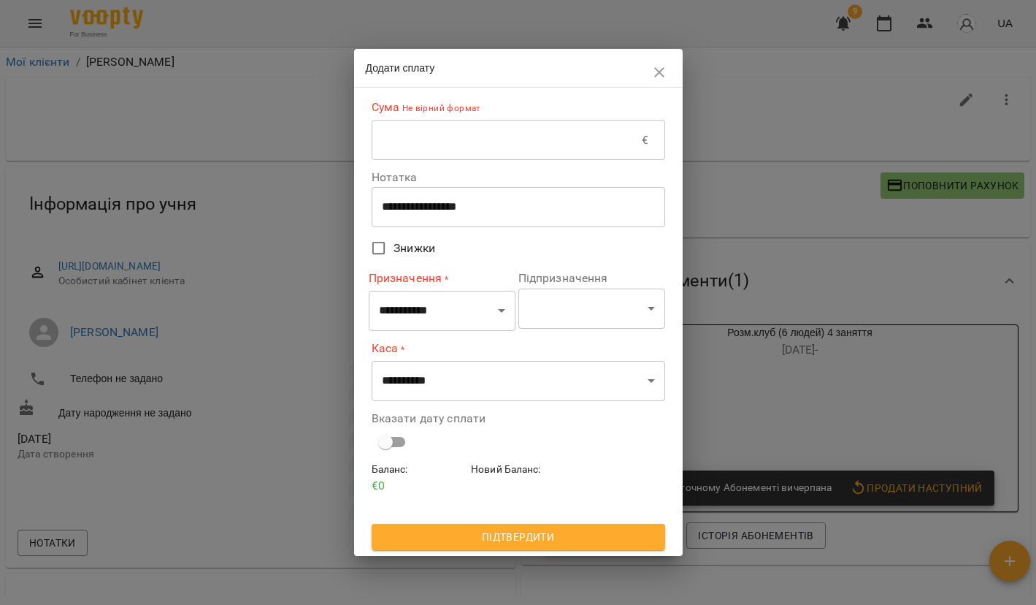
click at [551, 151] on input "text" at bounding box center [507, 140] width 271 height 41
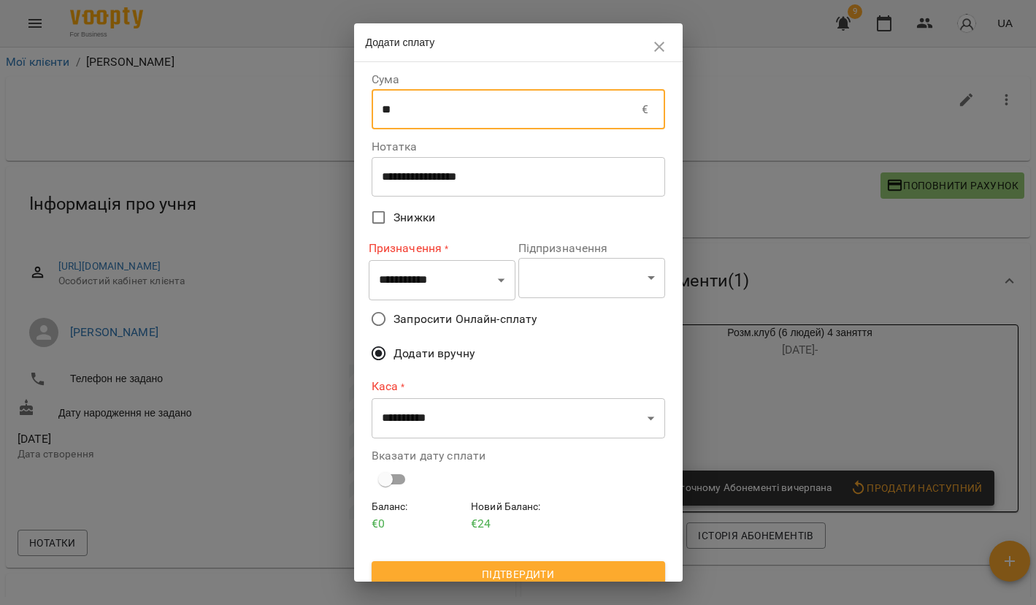
type input "**"
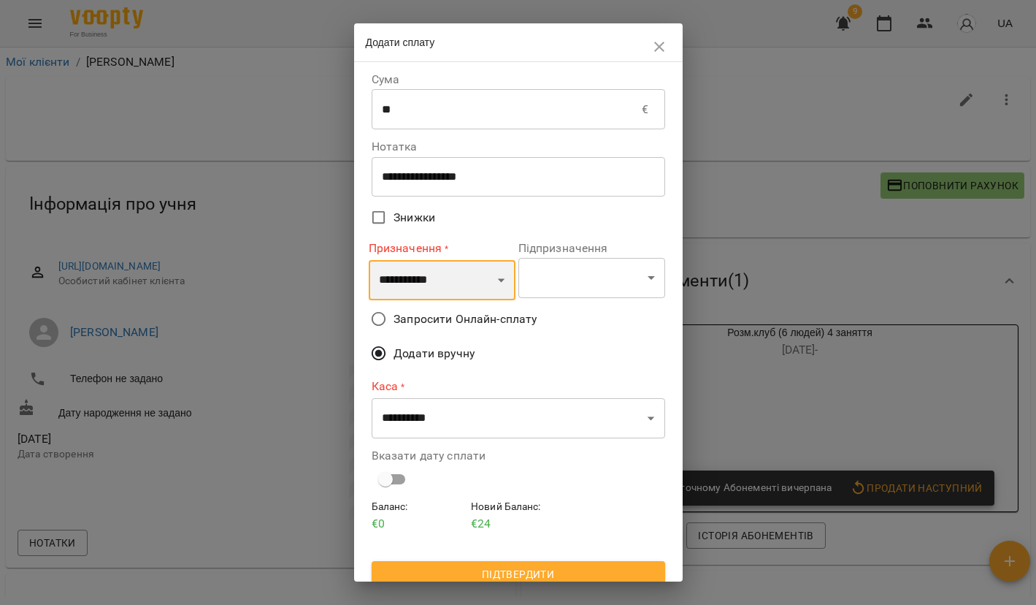
select select "*********"
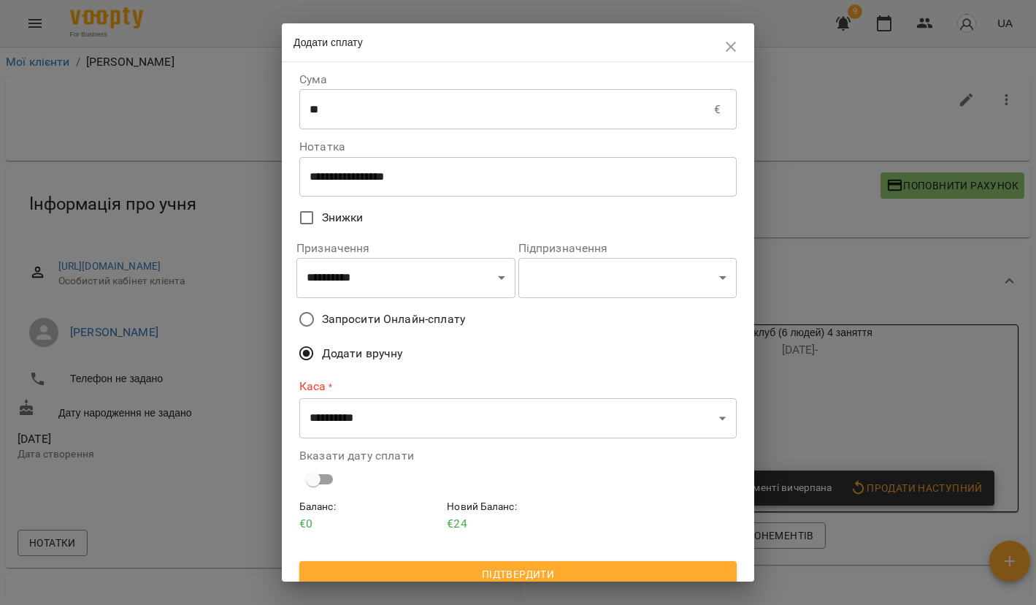
click at [335, 320] on span "Запросити Онлайн-сплату" at bounding box center [393, 319] width 143 height 18
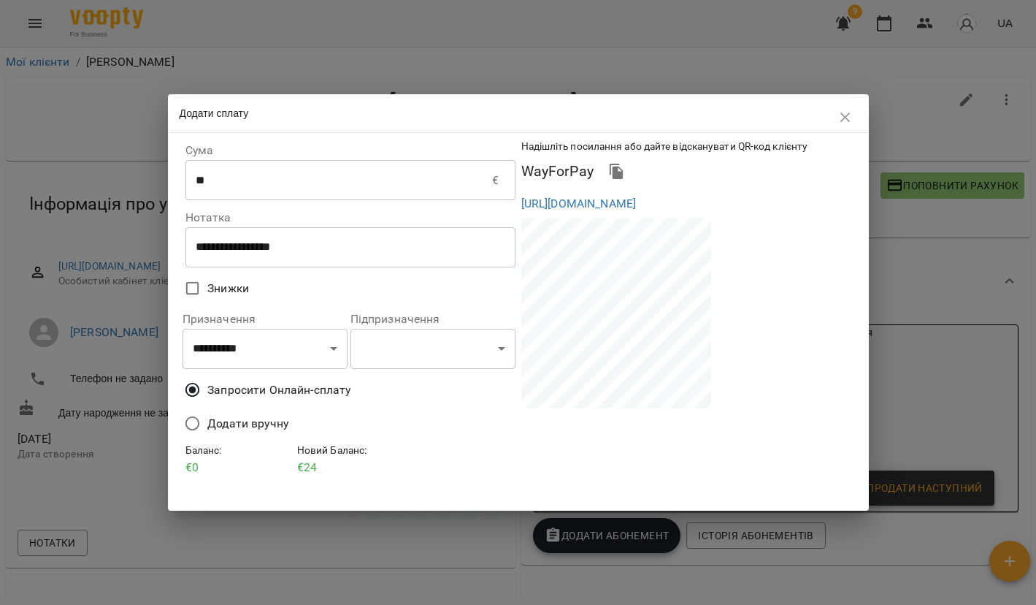
drag, startPoint x: 519, startPoint y: 201, endPoint x: 595, endPoint y: 239, distance: 84.9
click at [595, 215] on div "https://eu.voopty.com/wayForPay/65ae3da72a3fbb3088eca31a?amount=24&clientId=677…" at bounding box center [687, 203] width 336 height 23
copy link "https://eu.voopty.com/wayForPay/65ae3da72a3fbb3088eca31a?amount=24&clientId=677…"
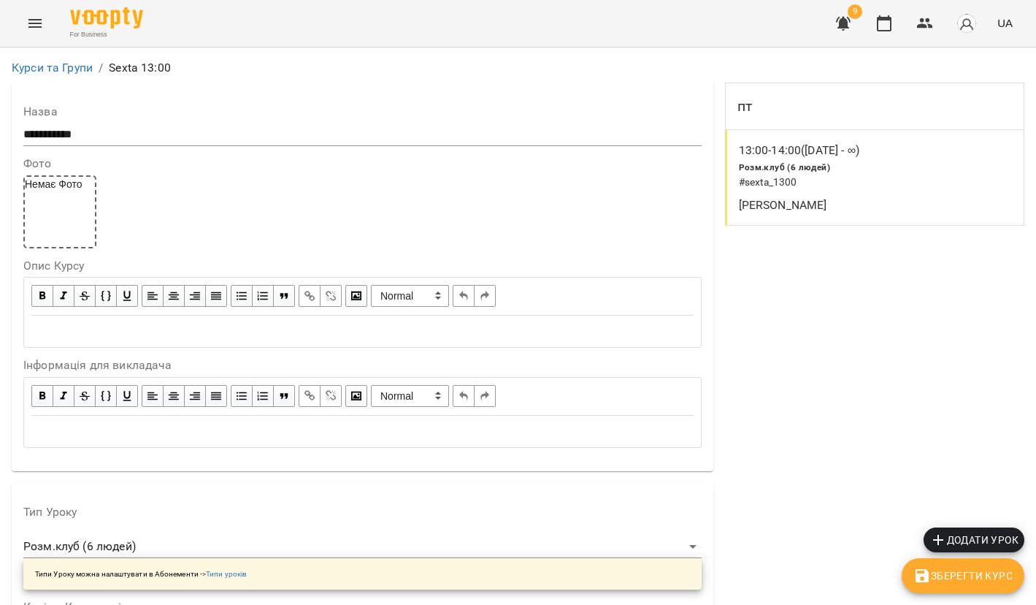
scroll to position [1258, 0]
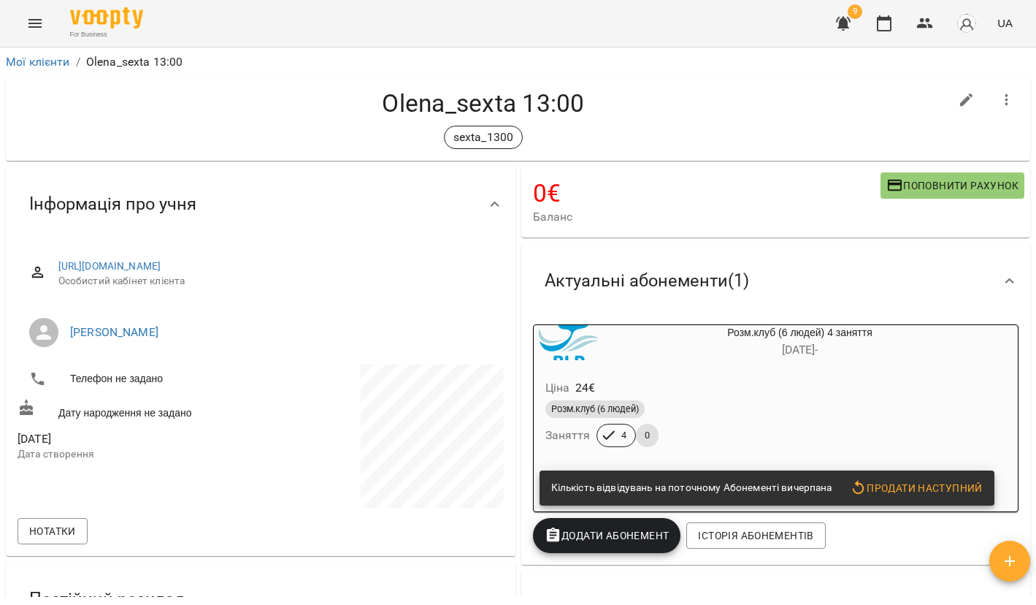
click at [972, 101] on icon "button" at bounding box center [967, 100] width 18 height 18
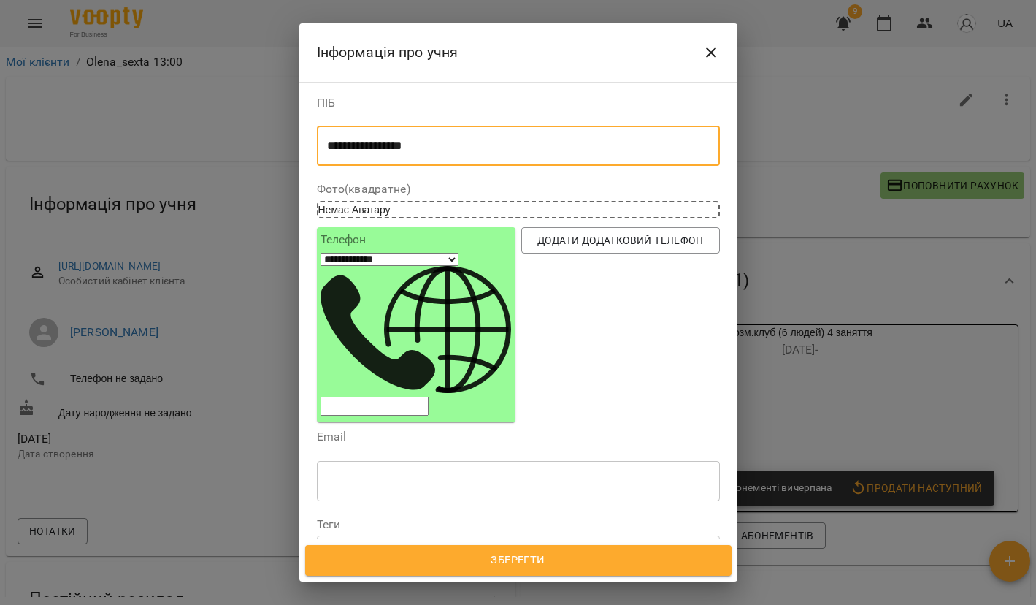
drag, startPoint x: 424, startPoint y: 150, endPoint x: 358, endPoint y: 147, distance: 65.8
click at [358, 147] on textarea "**********" at bounding box center [518, 146] width 383 height 13
type textarea "*****"
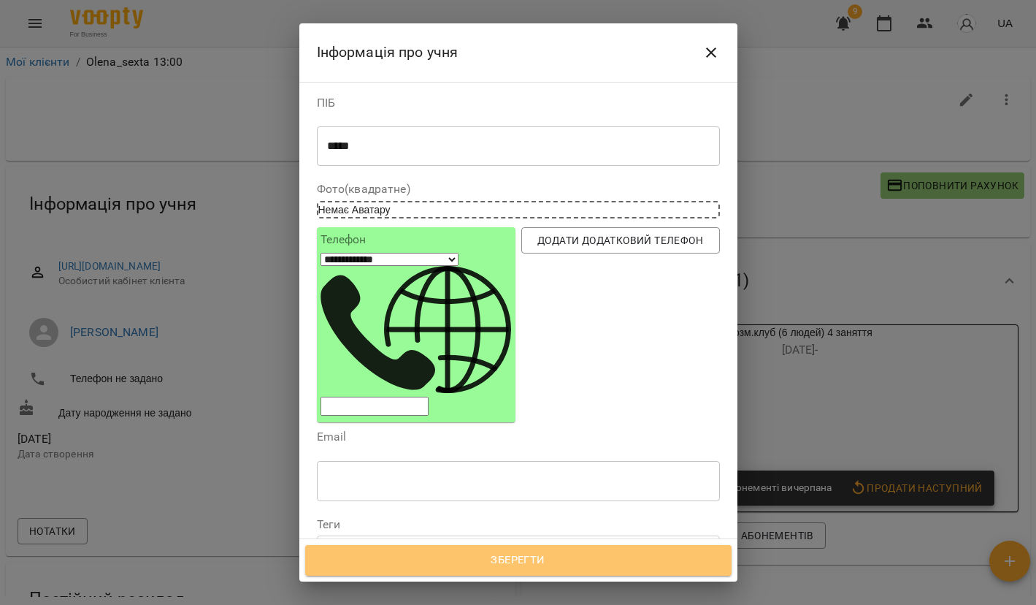
click at [469, 563] on span "Зберегти" at bounding box center [518, 560] width 394 height 19
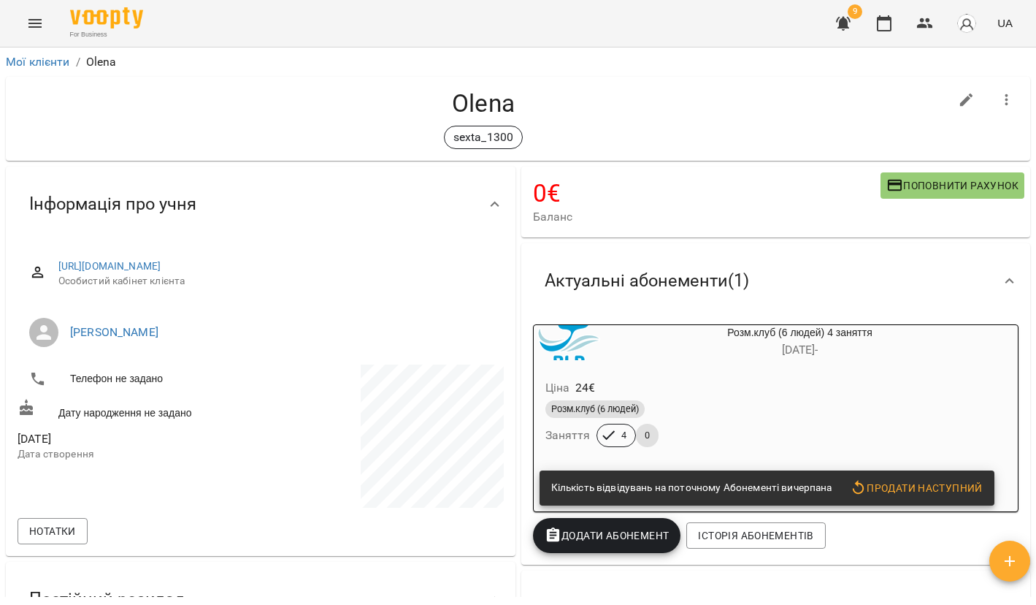
click at [920, 196] on button "Поповнити рахунок" at bounding box center [953, 185] width 144 height 26
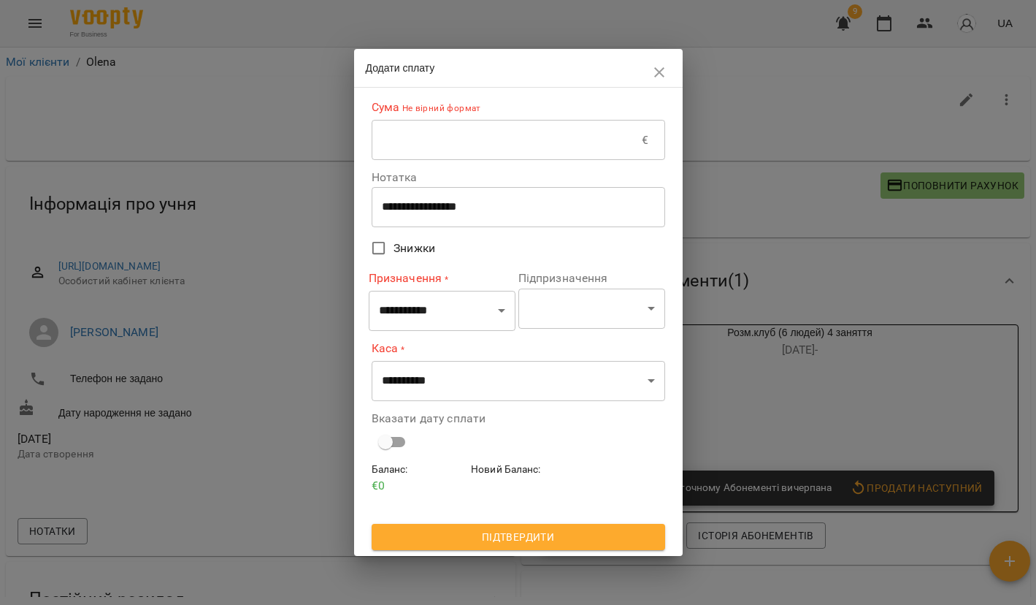
click at [506, 145] on input "text" at bounding box center [507, 140] width 271 height 41
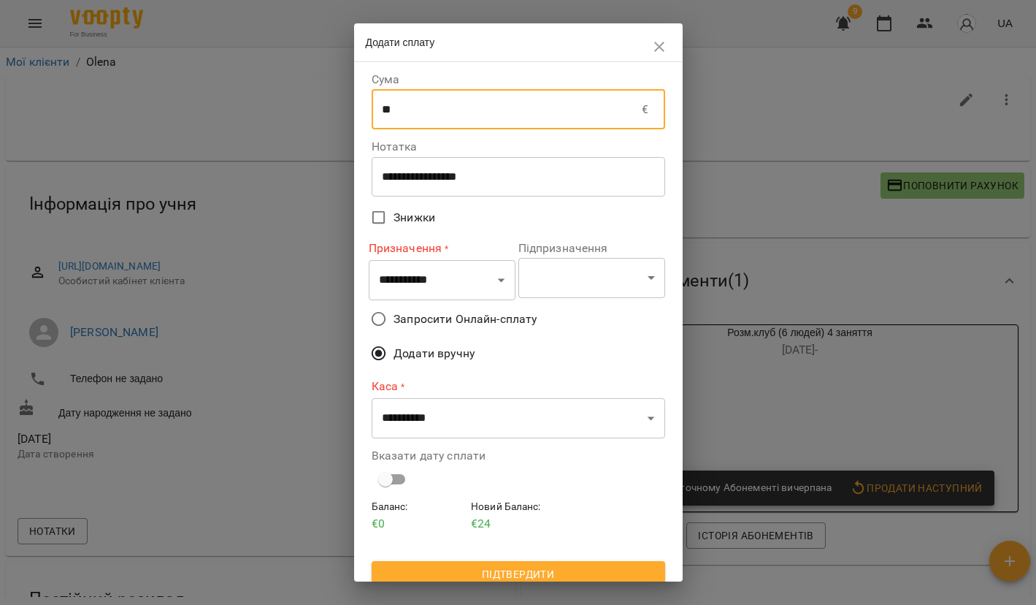
type input "**"
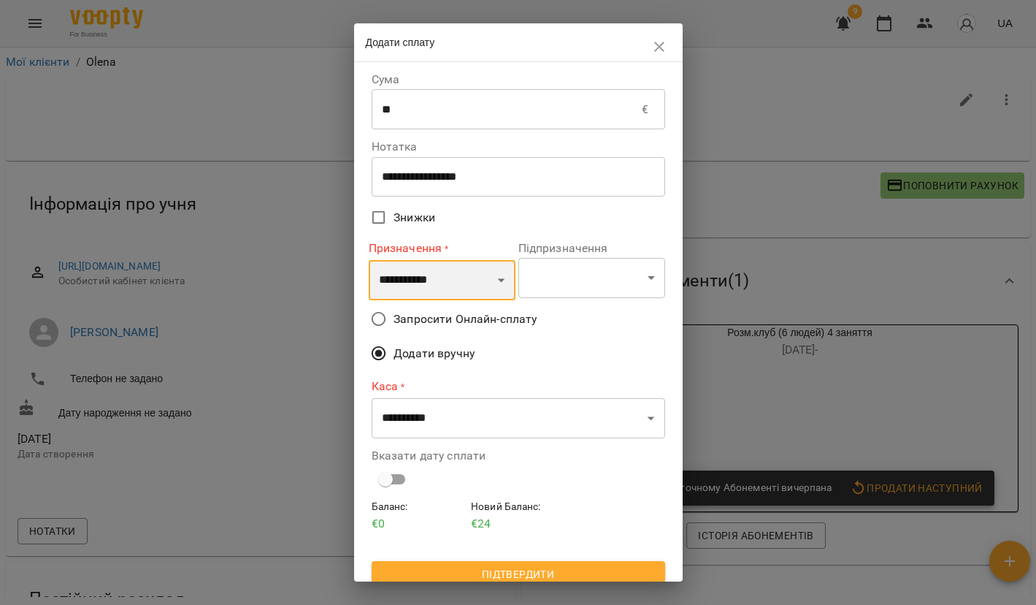
select select "*********"
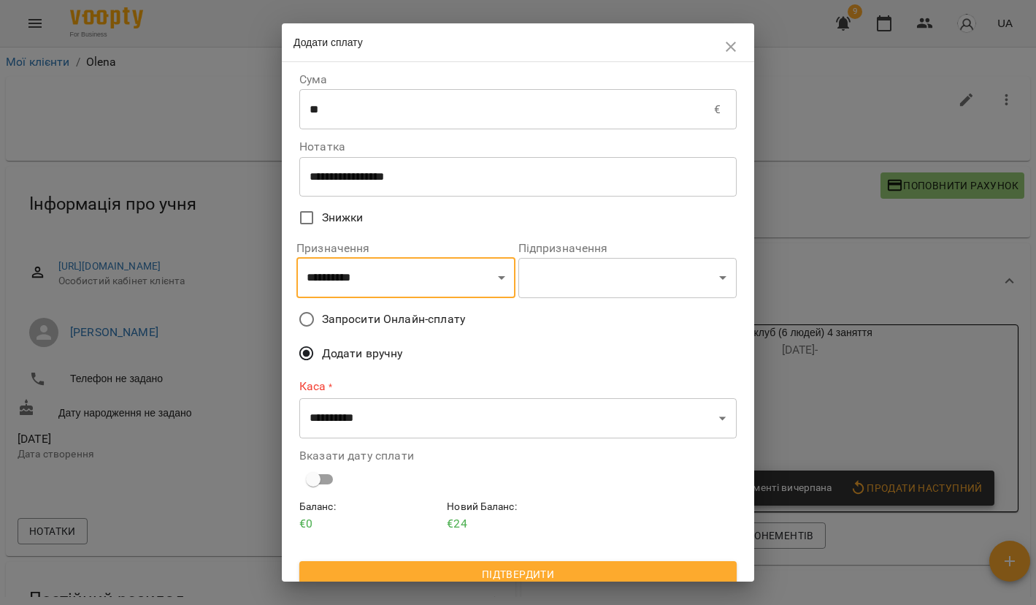
click at [346, 322] on span "Запросити Онлайн-сплату" at bounding box center [393, 319] width 143 height 18
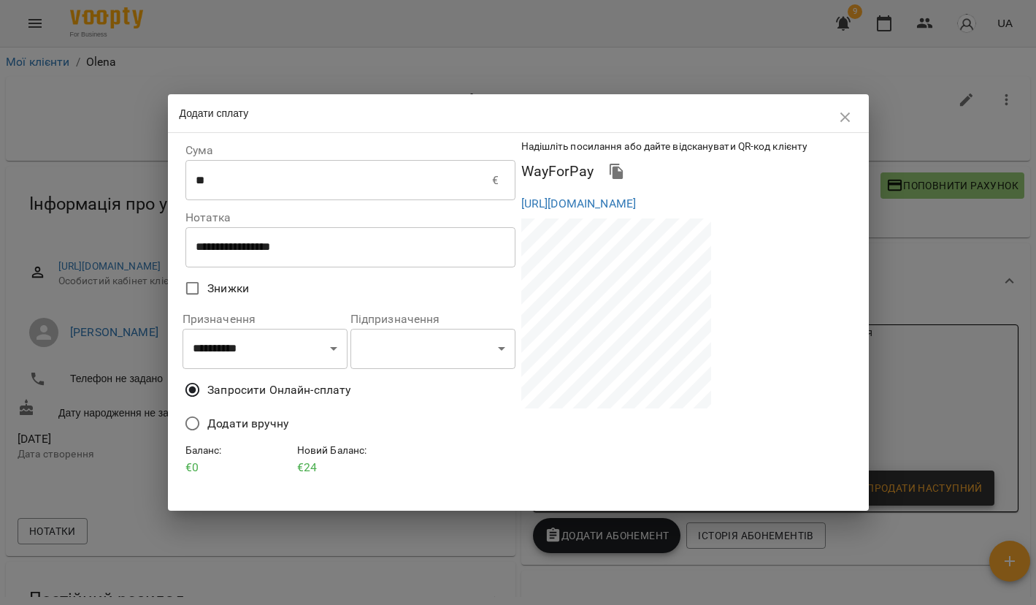
drag, startPoint x: 519, startPoint y: 200, endPoint x: 597, endPoint y: 240, distance: 87.5
click at [597, 215] on div "[URL][DOMAIN_NAME]" at bounding box center [687, 203] width 336 height 23
copy link "[URL][DOMAIN_NAME]"
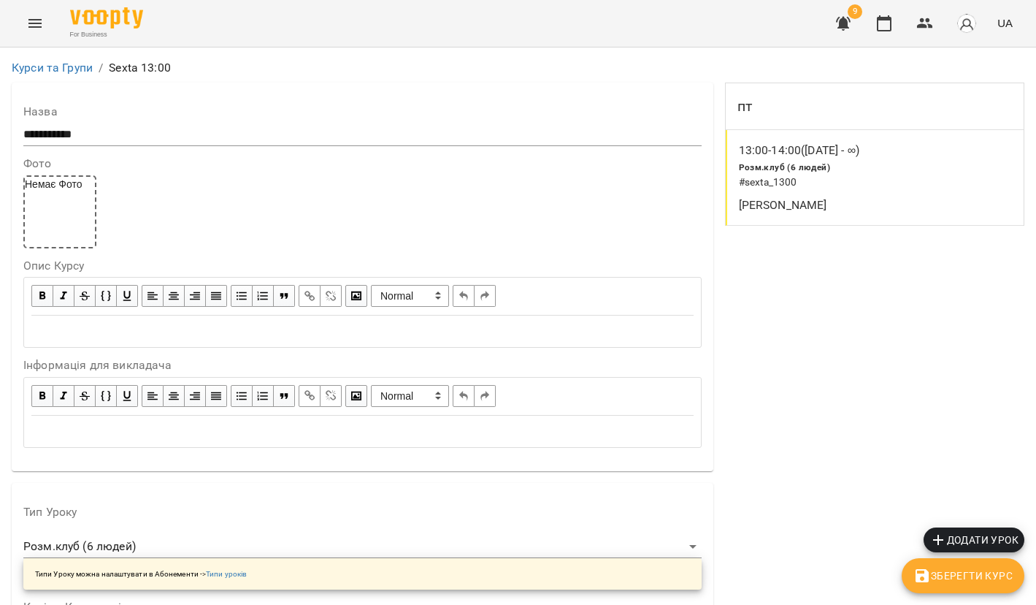
scroll to position [1258, 0]
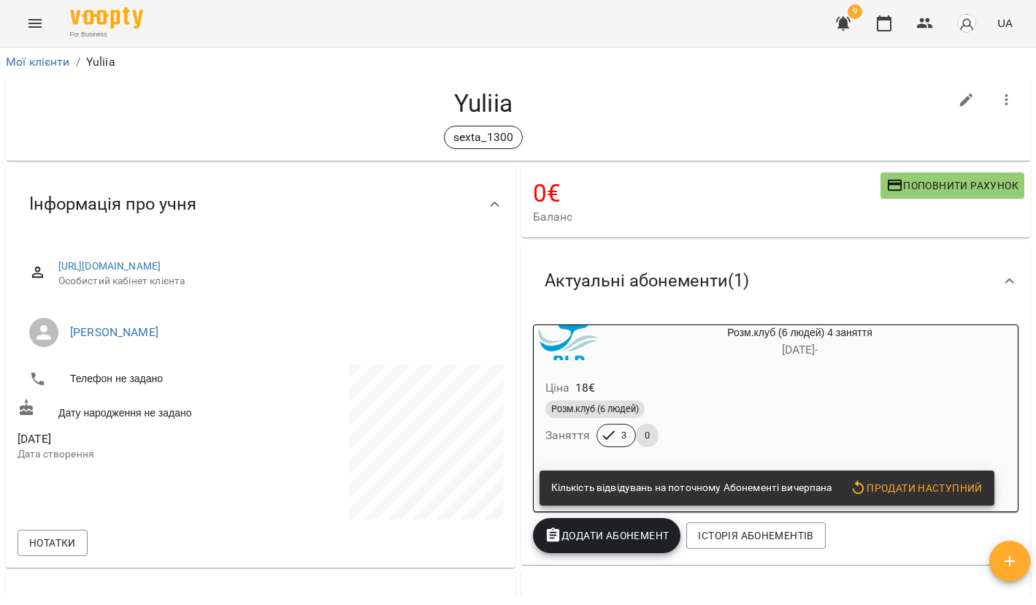
click at [925, 180] on span "Поповнити рахунок" at bounding box center [953, 186] width 132 height 18
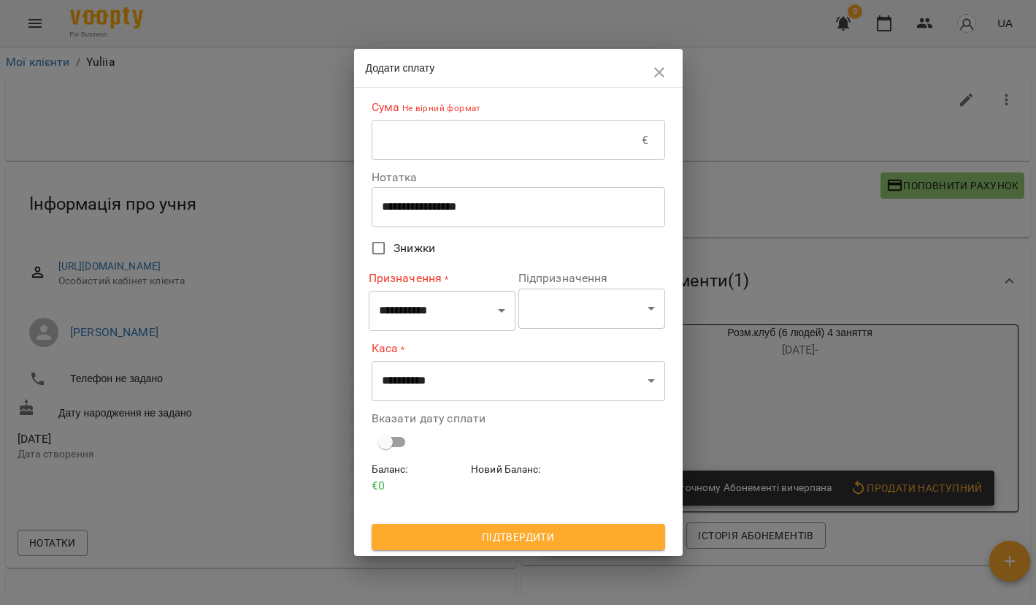
click at [512, 140] on input "text" at bounding box center [507, 140] width 271 height 41
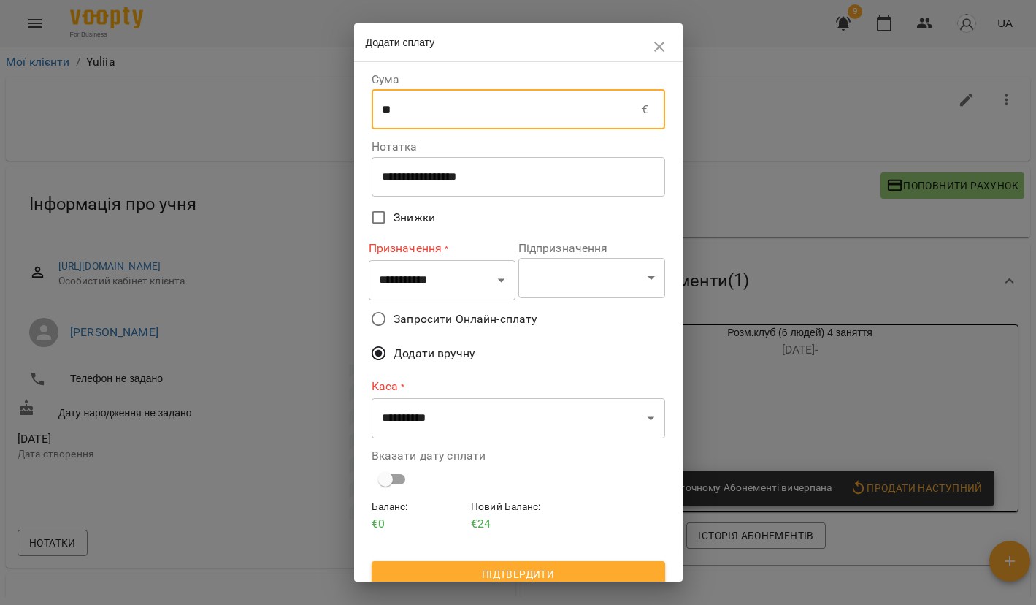
type input "**"
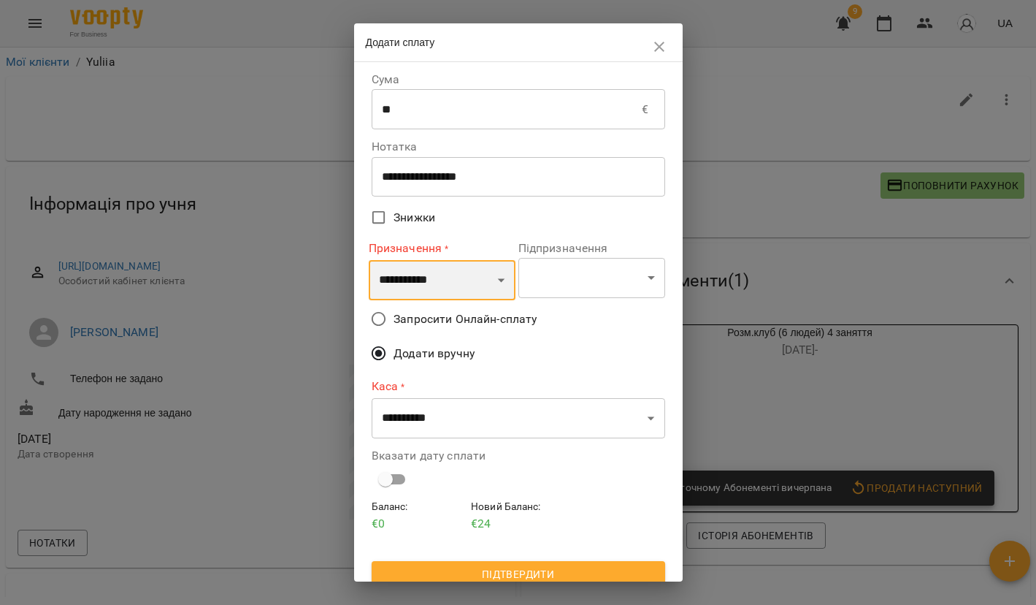
select select "*********"
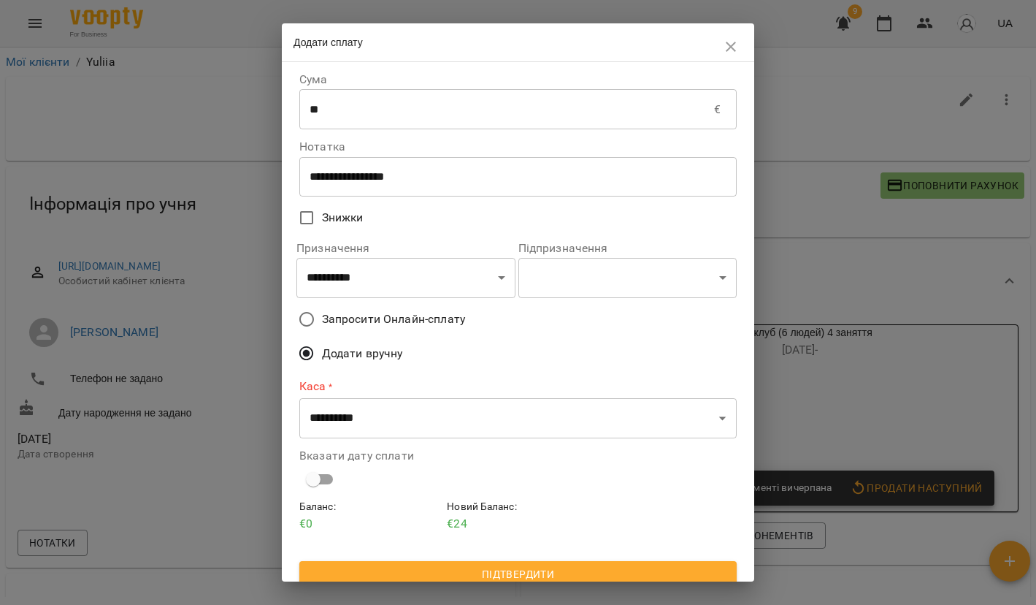
click at [393, 317] on span "Запросити Онлайн-сплату" at bounding box center [393, 319] width 143 height 18
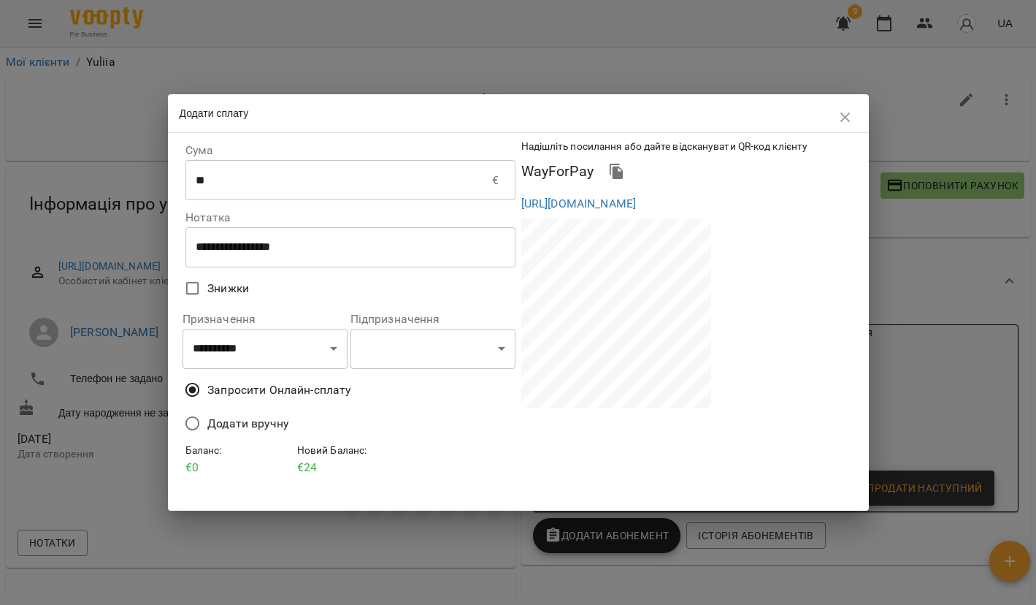
drag, startPoint x: 518, startPoint y: 202, endPoint x: 597, endPoint y: 240, distance: 87.5
click at [597, 215] on div "[URL][DOMAIN_NAME]" at bounding box center [687, 203] width 336 height 23
copy link "[URL][DOMAIN_NAME]"
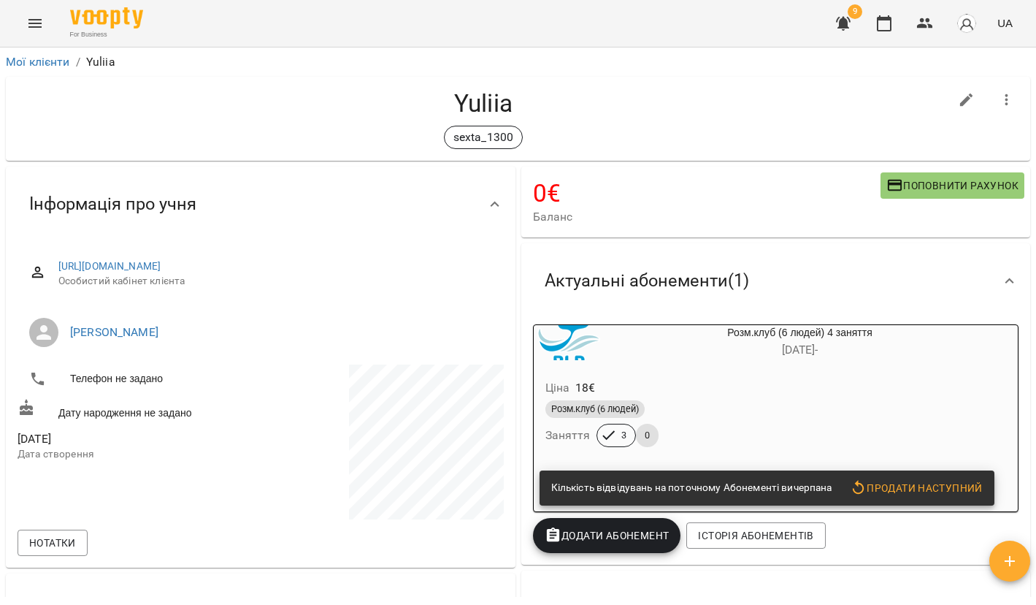
click at [825, 26] on div "For Business 9 UA" at bounding box center [518, 23] width 1036 height 47
click at [849, 26] on icon "button" at bounding box center [844, 24] width 18 height 18
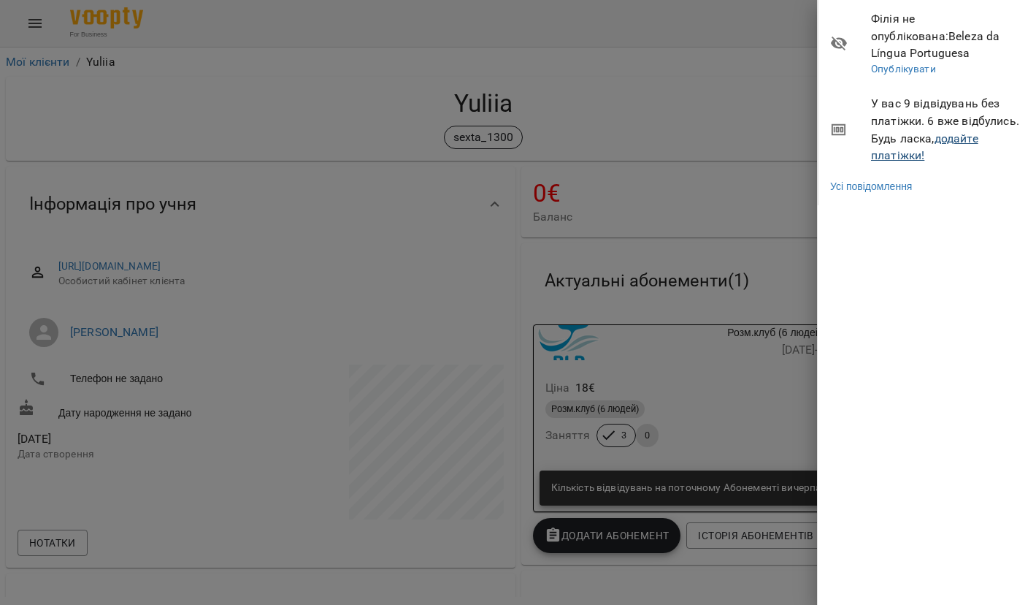
click at [886, 137] on link "додайте платіжки!" at bounding box center [924, 146] width 107 height 31
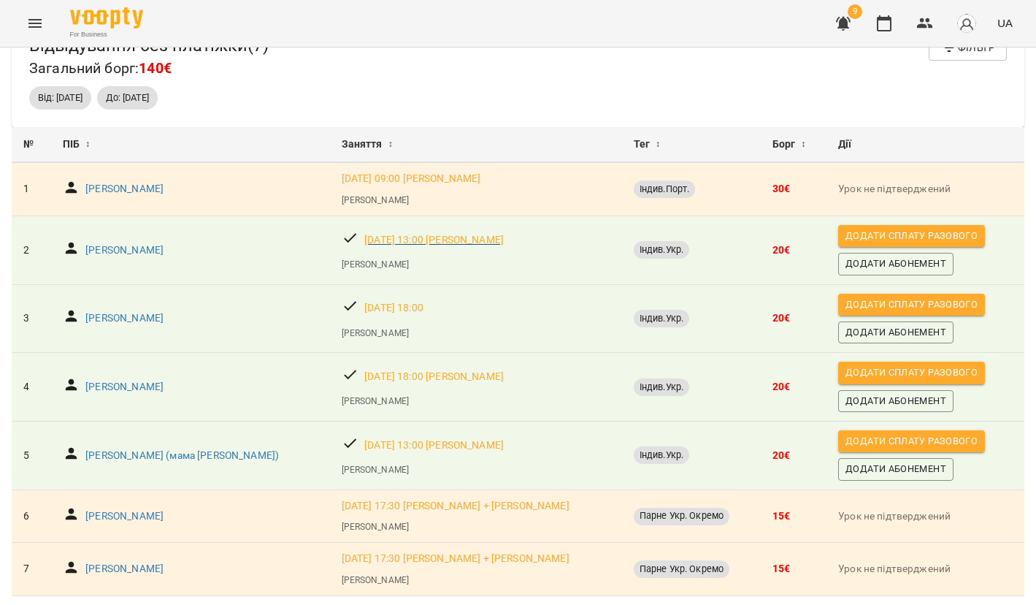
scroll to position [76, 0]
click at [141, 311] on p "[PERSON_NAME]" at bounding box center [124, 318] width 78 height 15
click at [162, 380] on p "[PERSON_NAME]" at bounding box center [124, 387] width 78 height 15
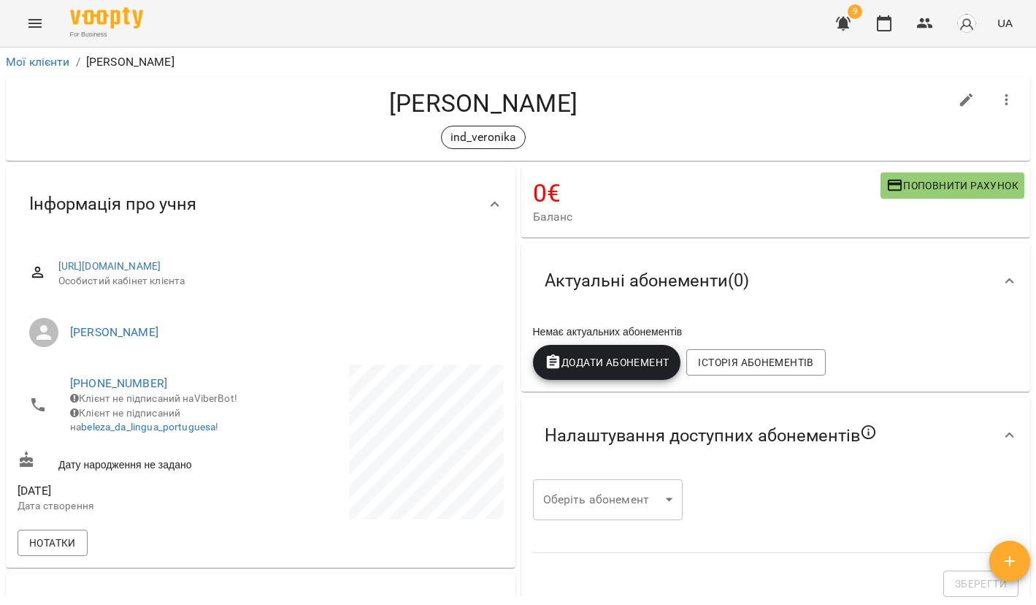
click at [627, 378] on button "Додати Абонемент" at bounding box center [607, 362] width 148 height 35
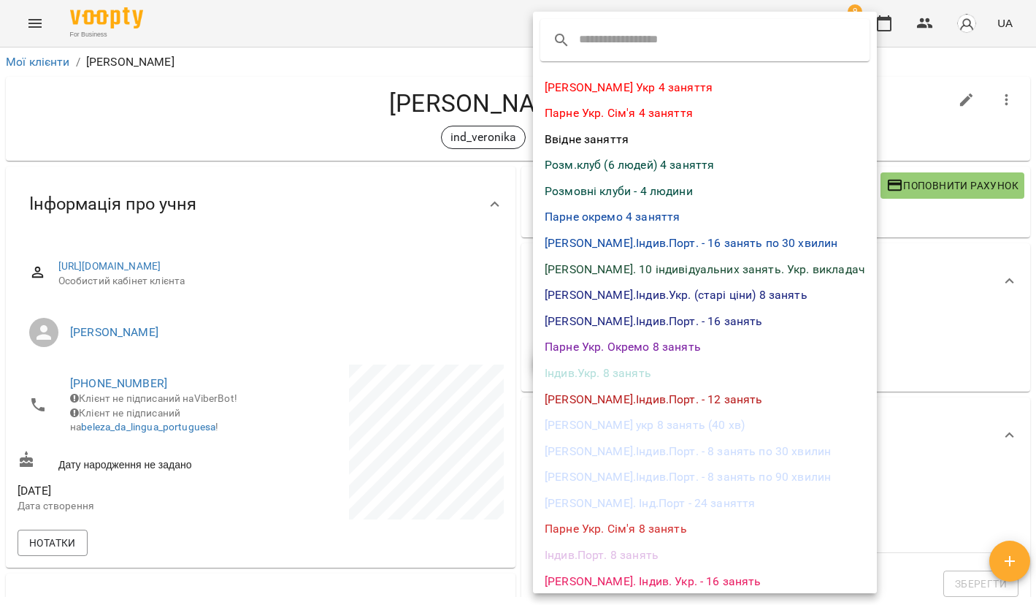
click at [593, 360] on li "Індив.Укр. 8 занять" at bounding box center [705, 373] width 344 height 26
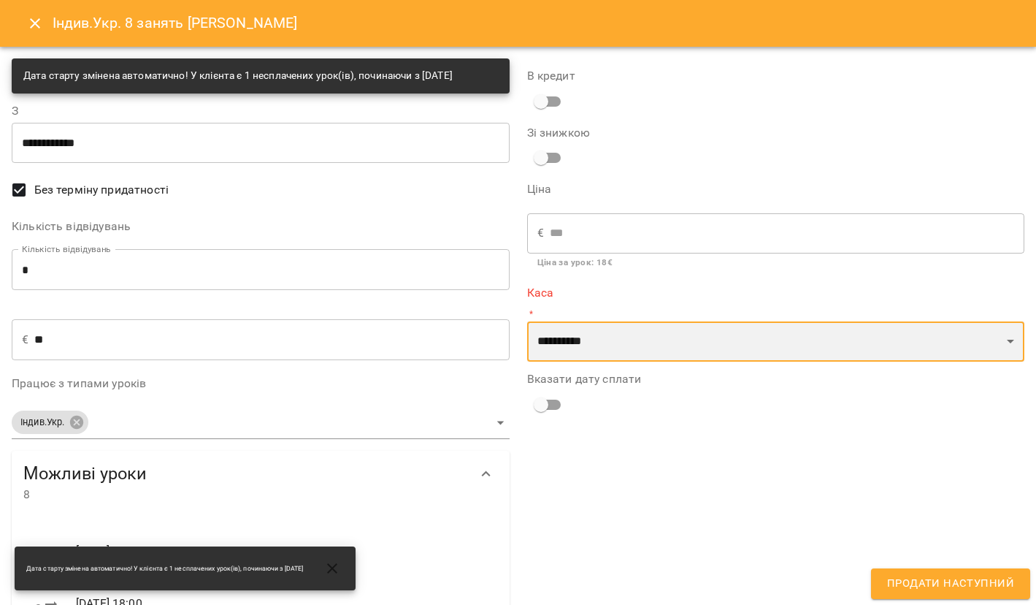
type input "**********"
select select "**********"
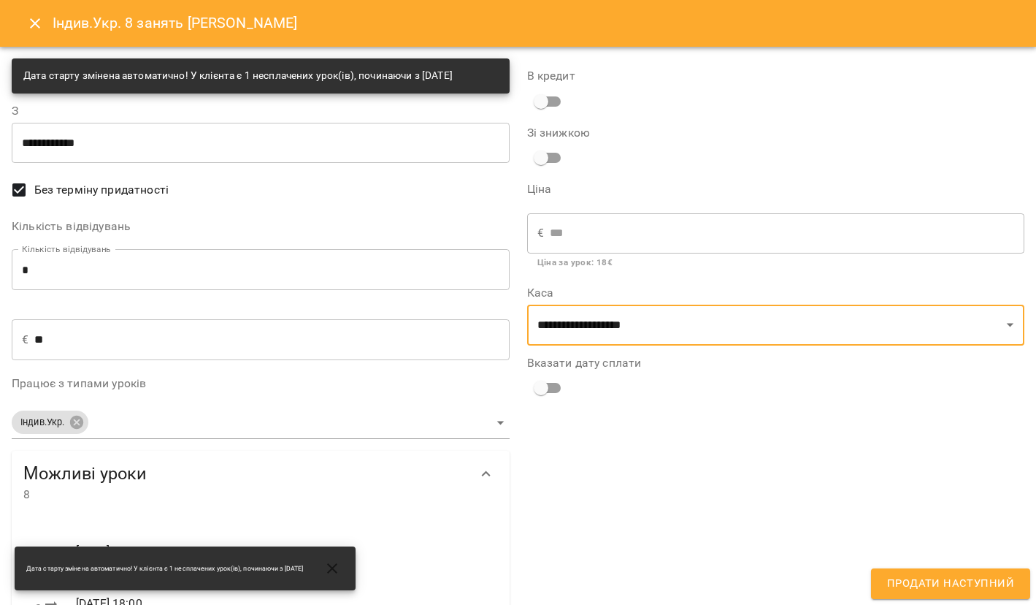
click at [933, 586] on span "Продати наступний" at bounding box center [950, 583] width 127 height 19
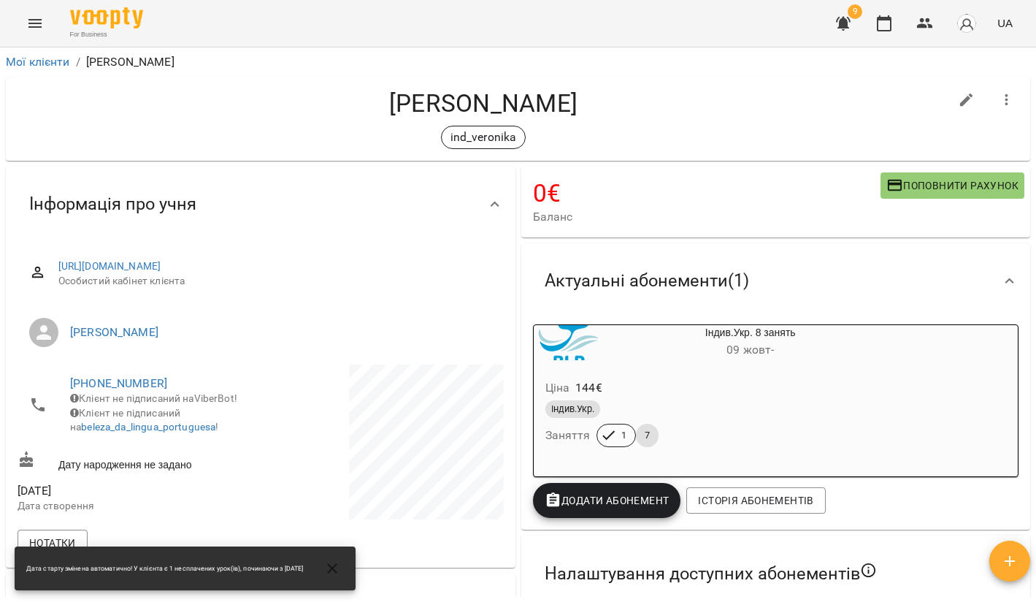
click at [783, 408] on div "Індив.Укр." at bounding box center [716, 409] width 340 height 18
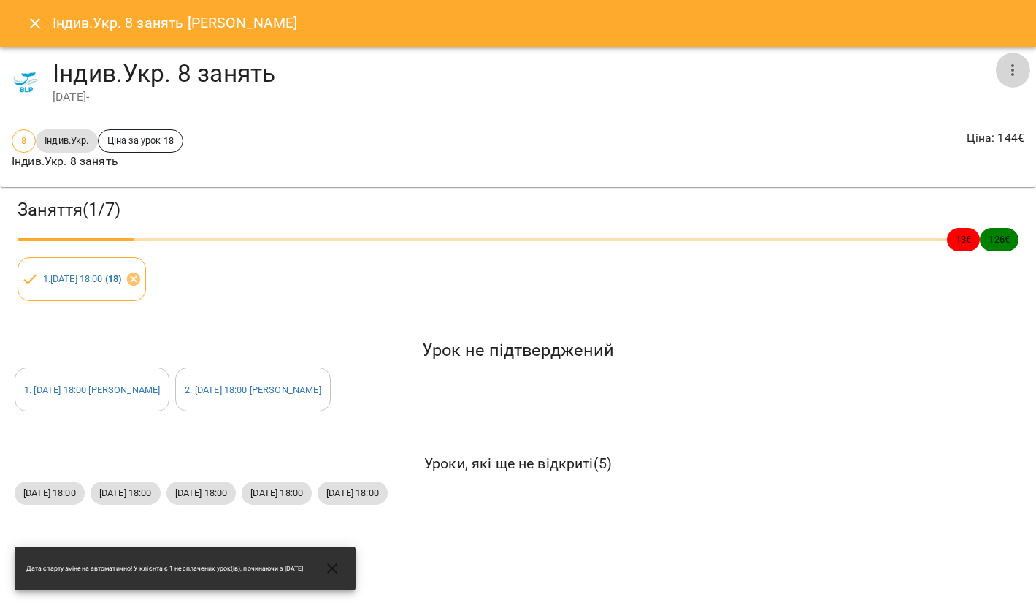
click at [1011, 74] on icon "button" at bounding box center [1013, 70] width 18 height 18
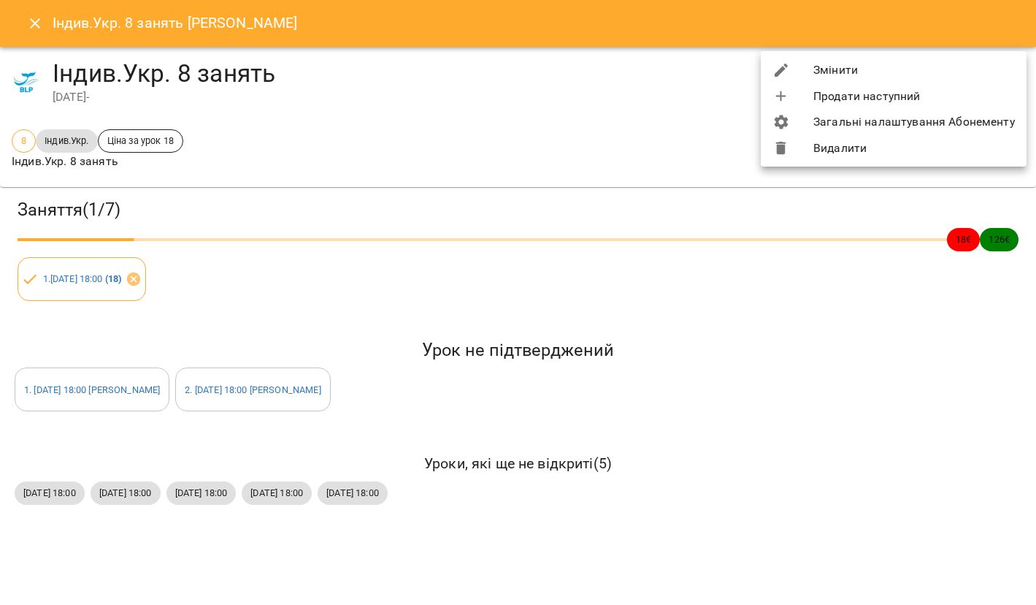
click at [887, 74] on li "Змінити" at bounding box center [894, 70] width 266 height 26
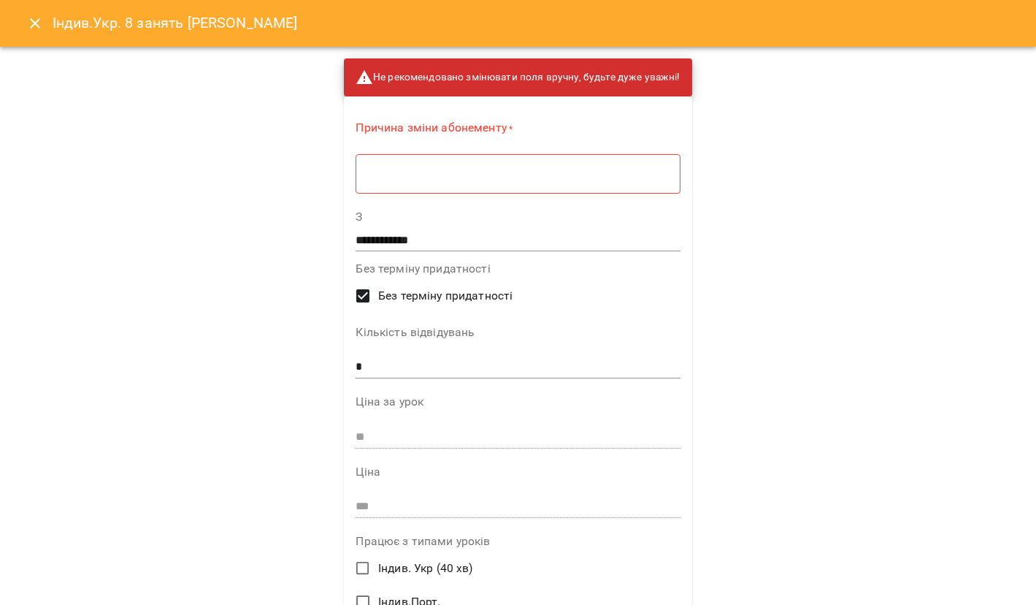
click at [33, 18] on icon "Close" at bounding box center [35, 24] width 18 height 18
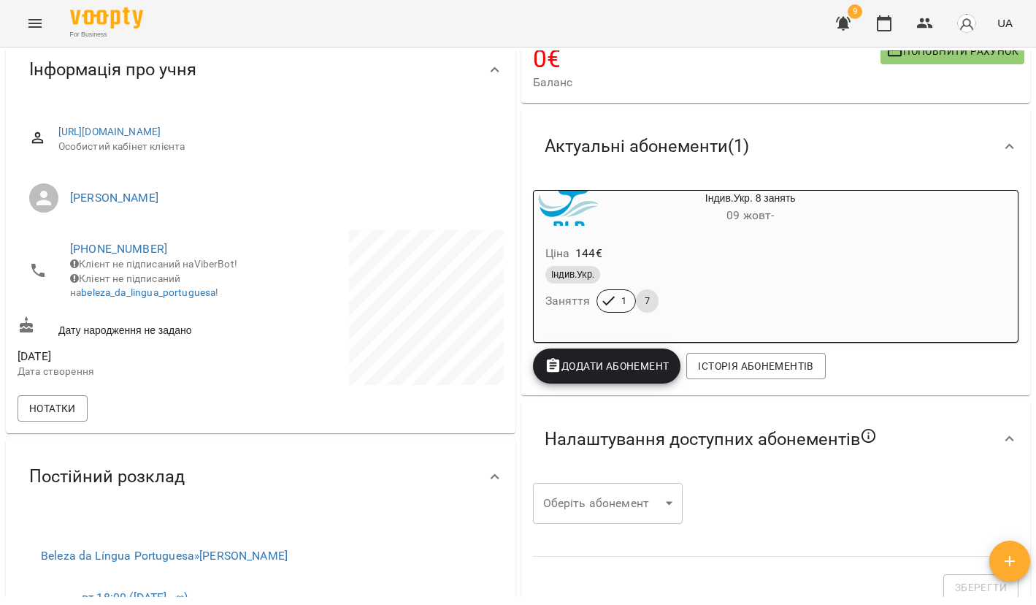
scroll to position [134, 0]
click at [937, 251] on div "Індив.Укр. 8 занять [DATE] - Ціна 144 € Індив.Укр. Заняття 1 7" at bounding box center [776, 267] width 486 height 153
click at [761, 246] on div "Ціна 144 €" at bounding box center [716, 254] width 346 height 26
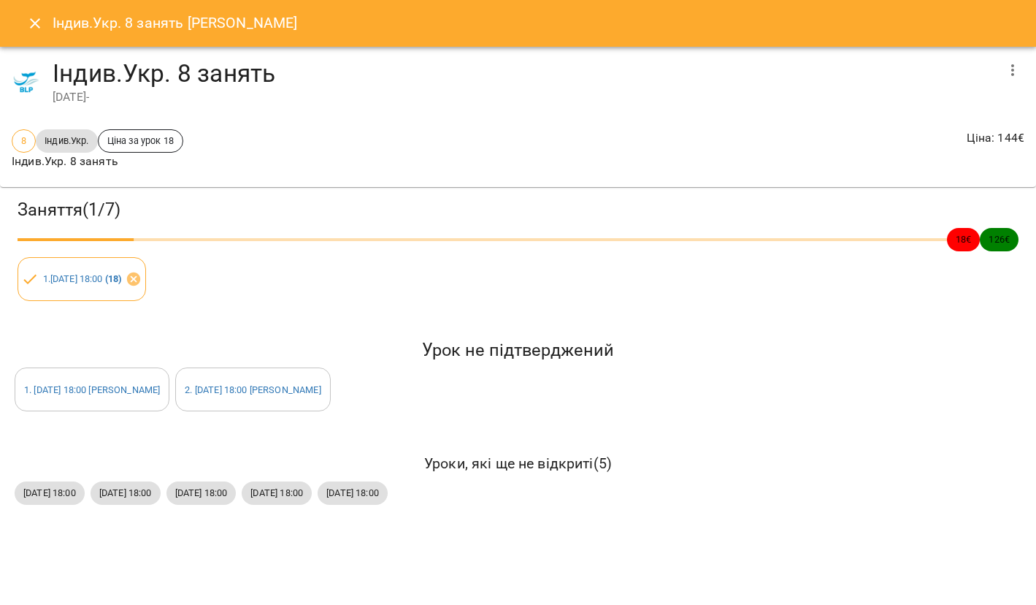
click at [1015, 82] on button "button" at bounding box center [1013, 70] width 35 height 35
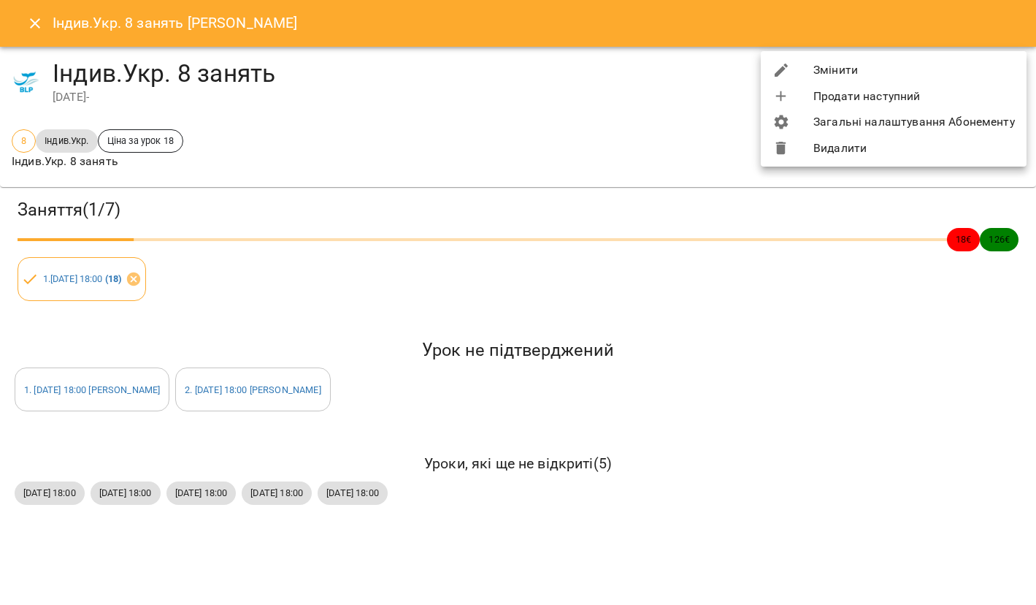
click at [855, 73] on li "Змінити" at bounding box center [894, 70] width 266 height 26
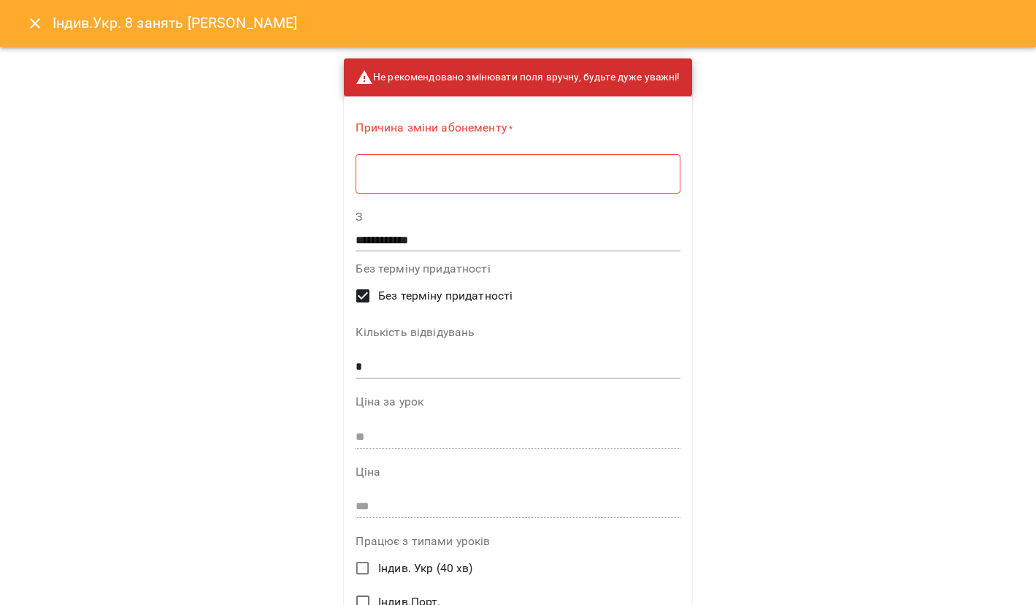
click at [525, 169] on textarea at bounding box center [518, 173] width 304 height 13
type textarea "*"
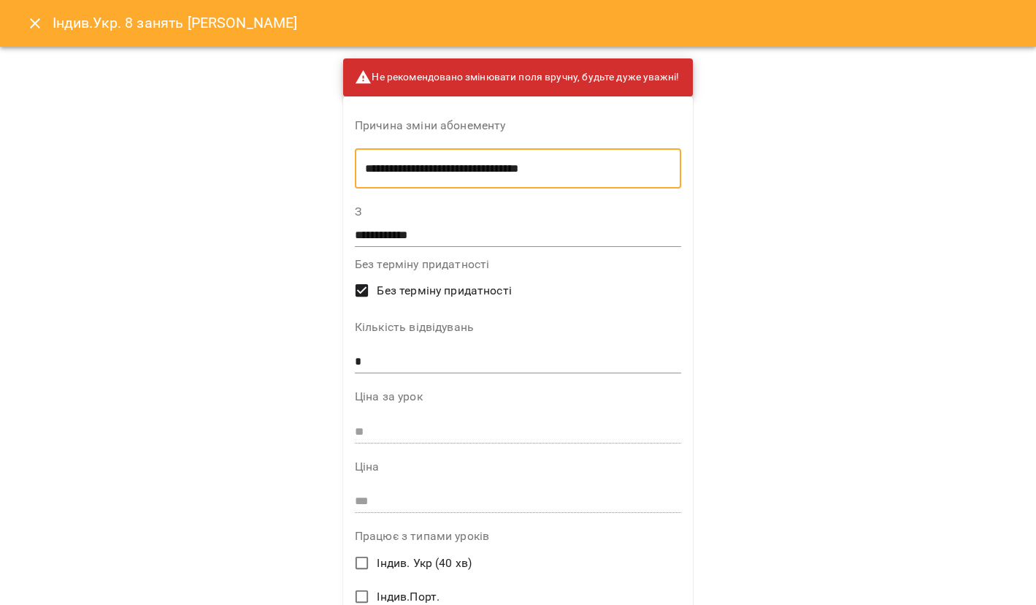
type textarea "**********"
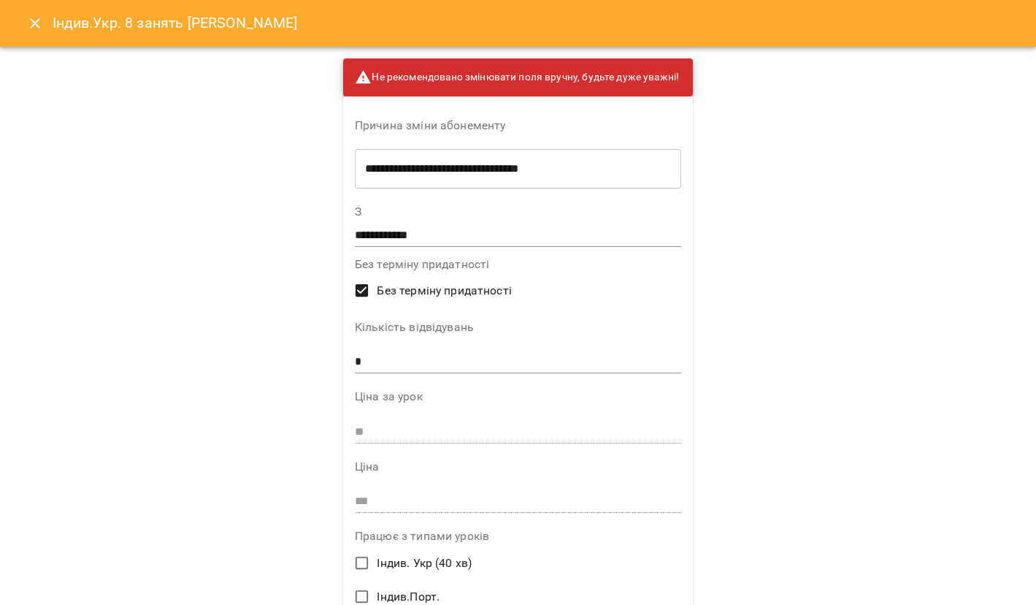
click at [914, 303] on div "**********" at bounding box center [518, 302] width 1036 height 605
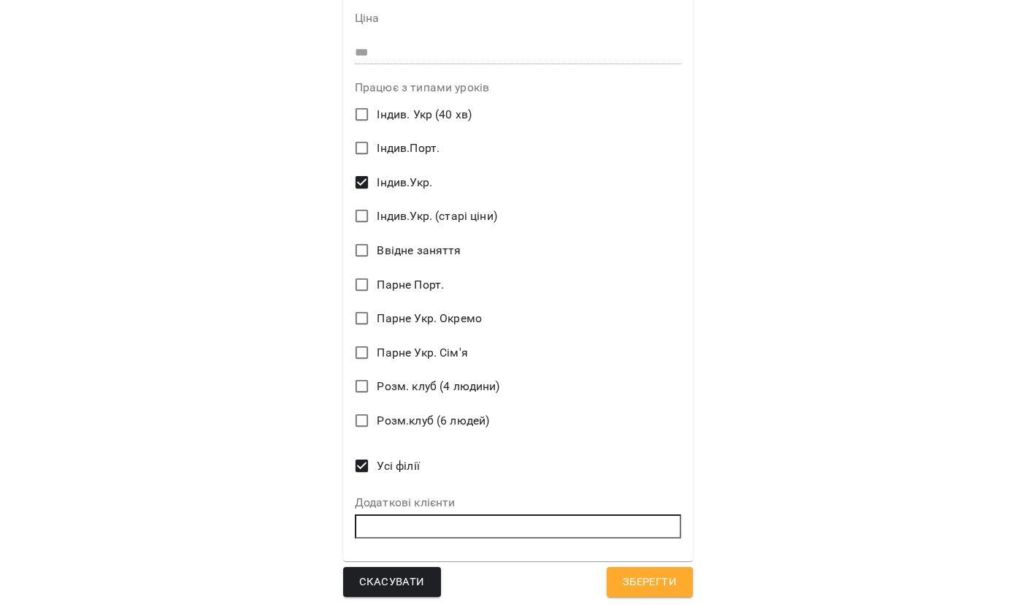
scroll to position [448, 0]
click at [661, 573] on span "Зберегти" at bounding box center [650, 582] width 54 height 19
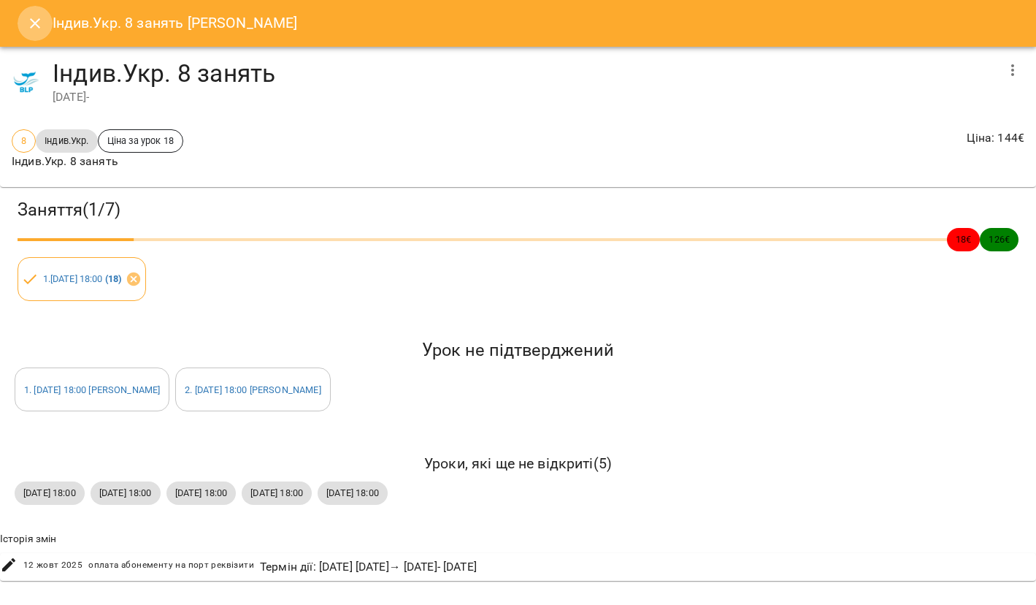
click at [32, 24] on icon "Close" at bounding box center [35, 24] width 18 height 18
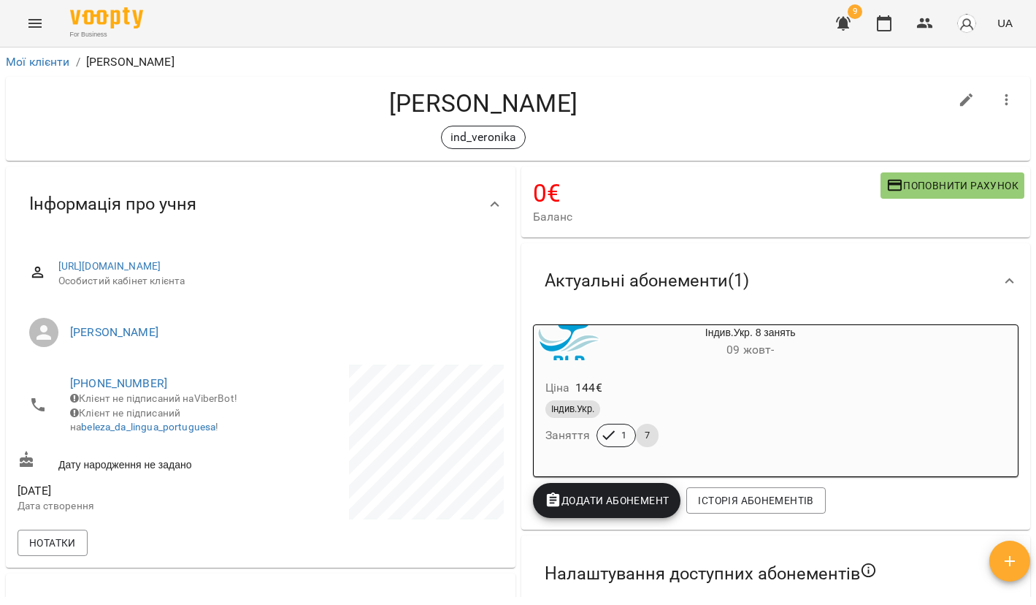
scroll to position [0, 0]
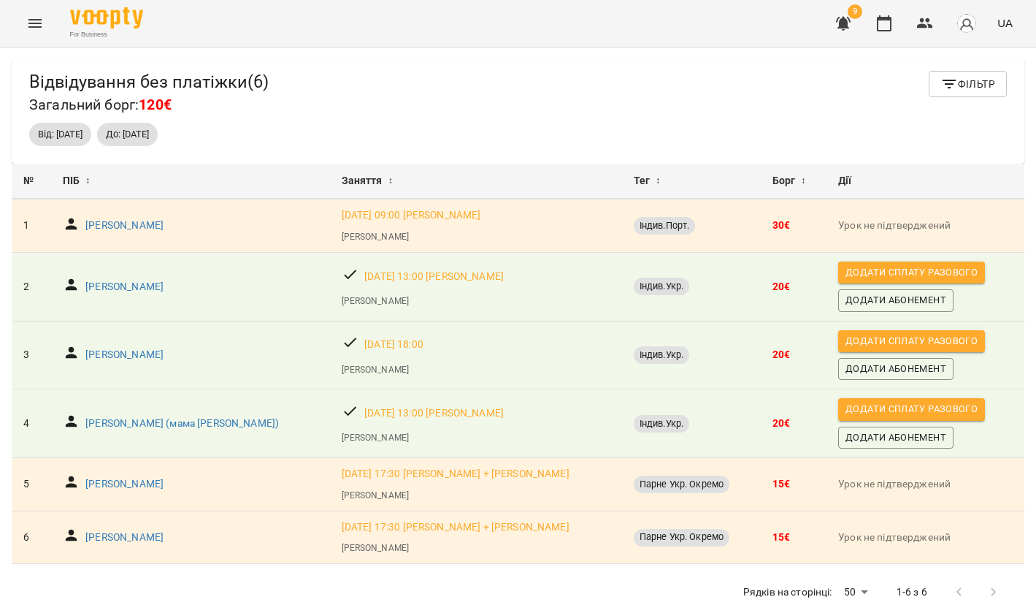
click at [883, 401] on span "Додати сплату разового" at bounding box center [912, 409] width 132 height 16
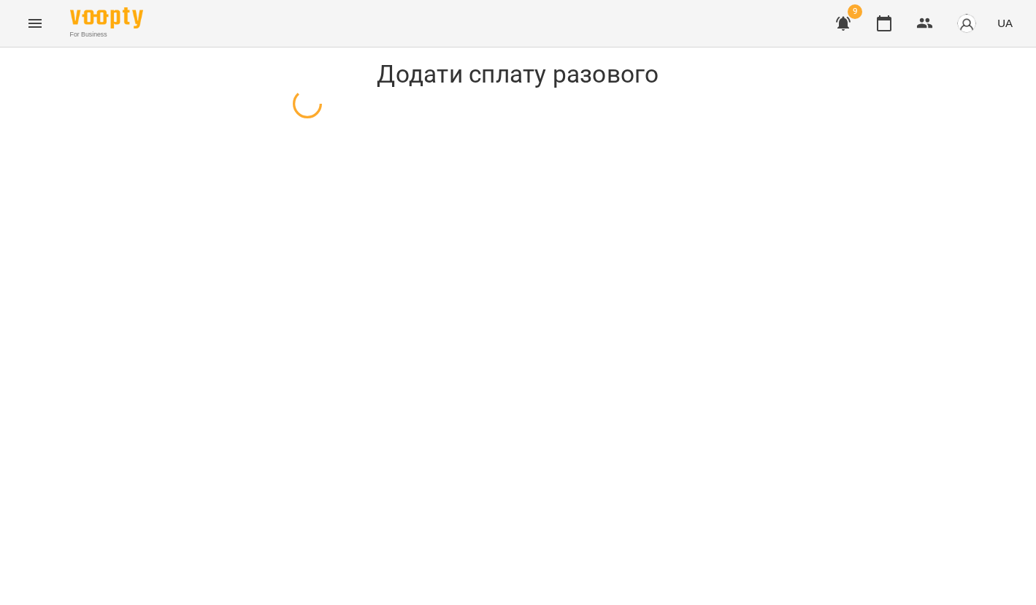
select select "**********"
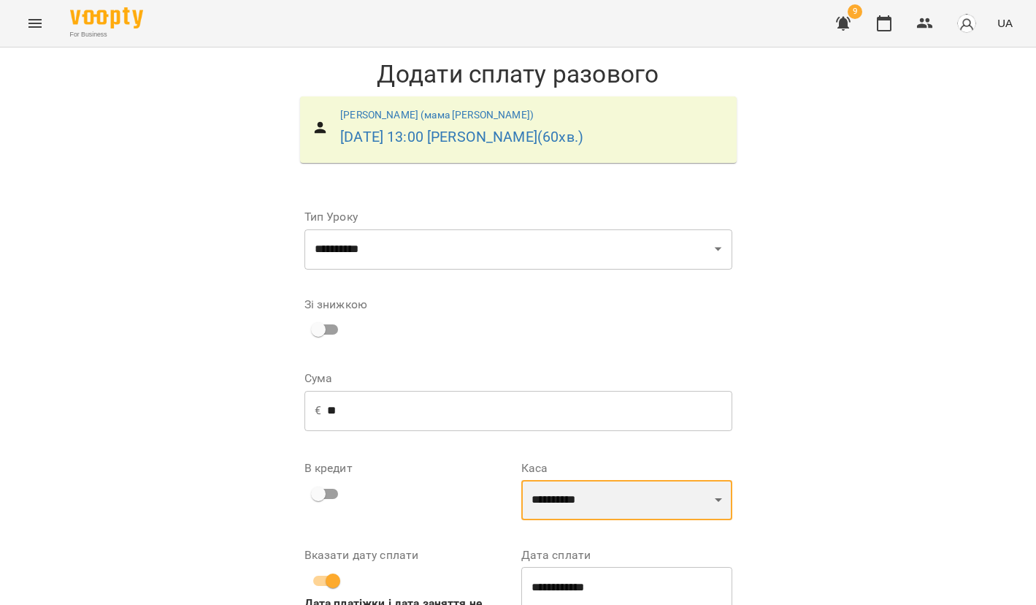
scroll to position [113, 0]
select select "**********"
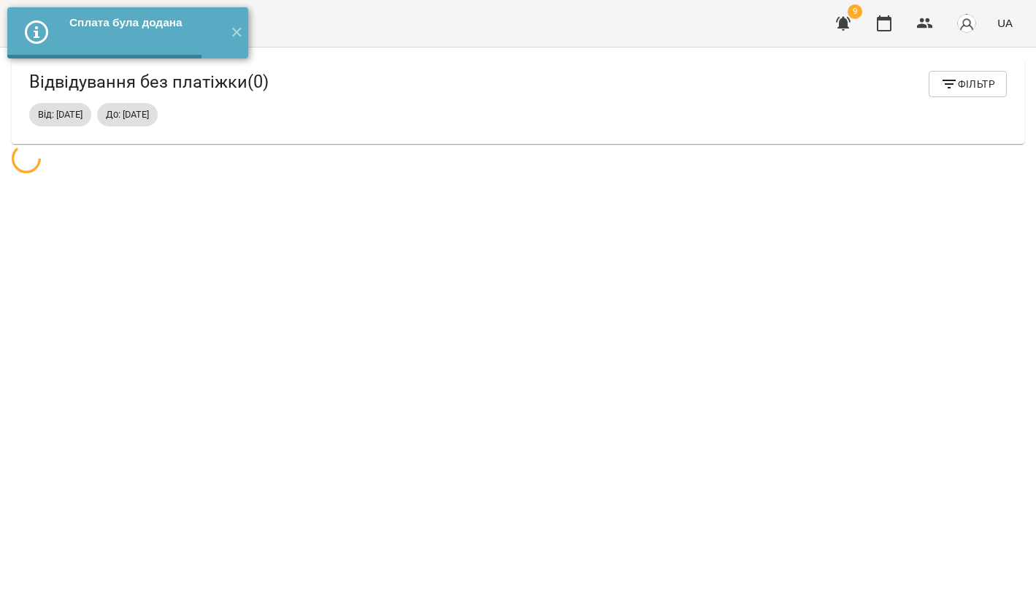
scroll to position [47, 0]
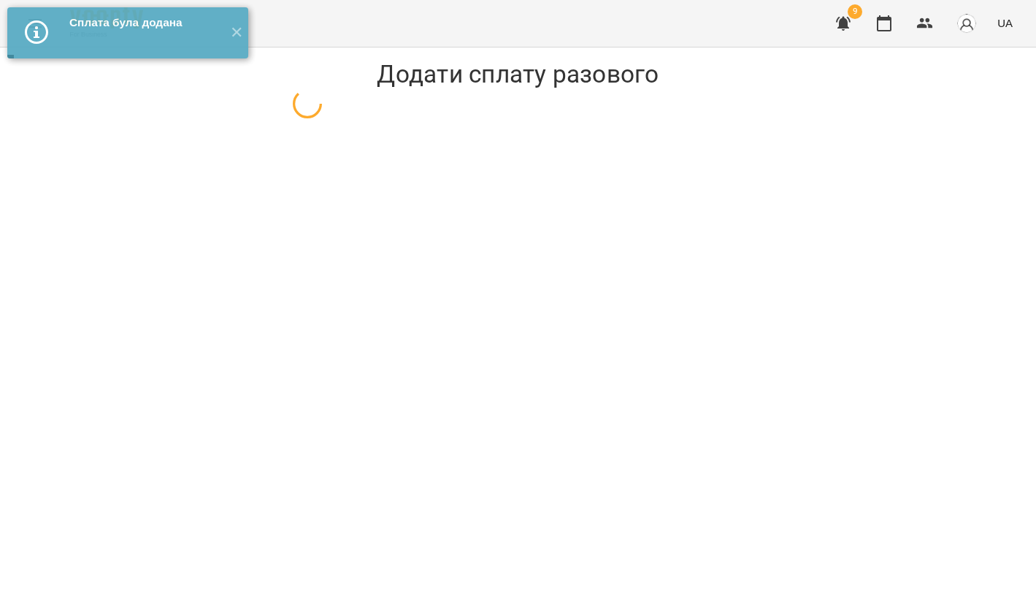
select select "**********"
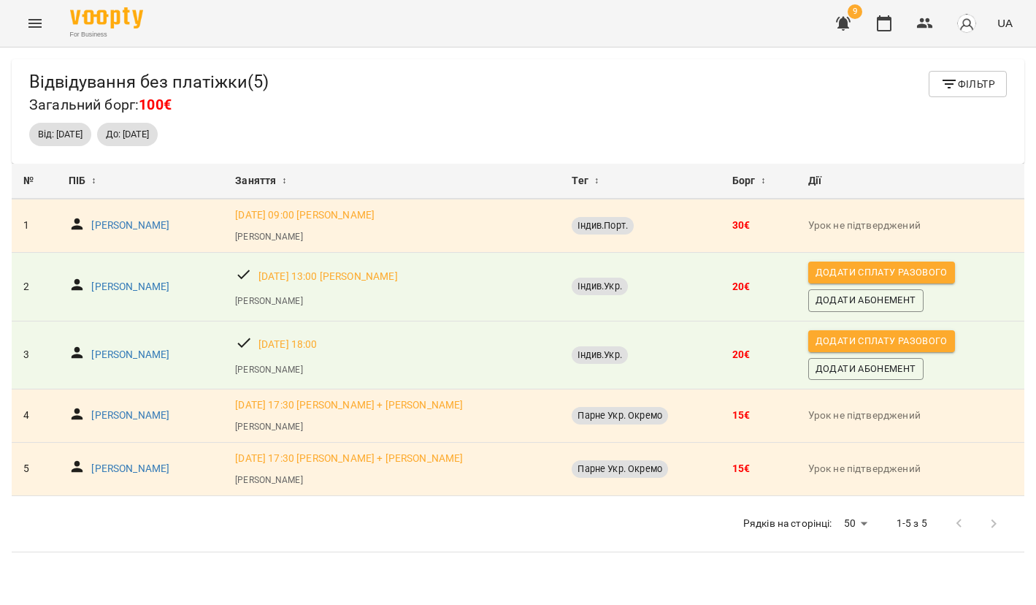
click at [838, 25] on icon "button" at bounding box center [844, 24] width 18 height 18
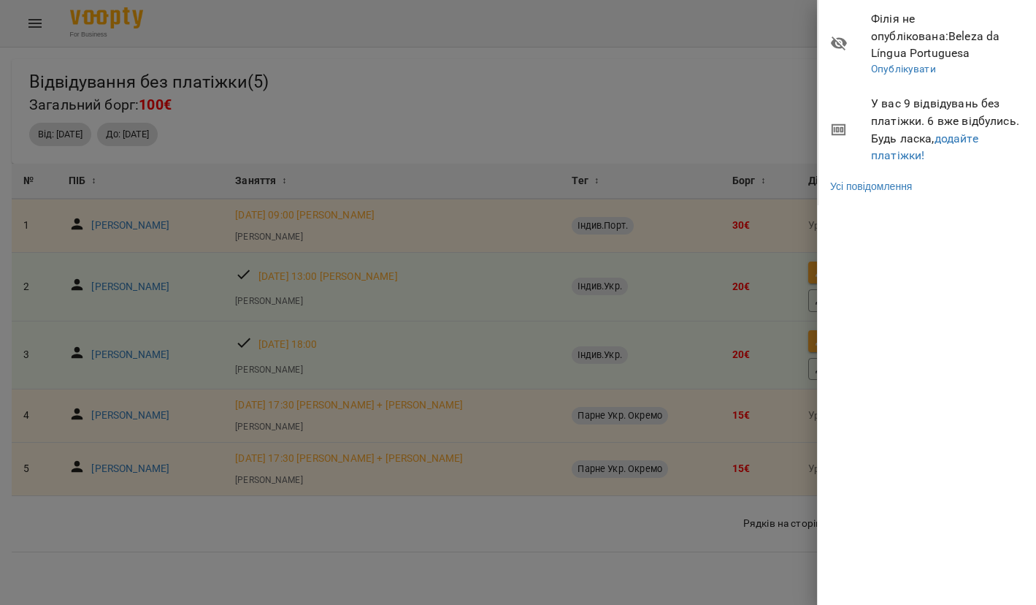
click at [893, 144] on li "У вас 9 відвідувань без платіжки. 6 вже відбулись. Будь ласка, додайте платіжки!" at bounding box center [928, 129] width 218 height 86
click at [889, 139] on link "додайте платіжки!" at bounding box center [924, 146] width 107 height 31
